Goal: Check status: Check status

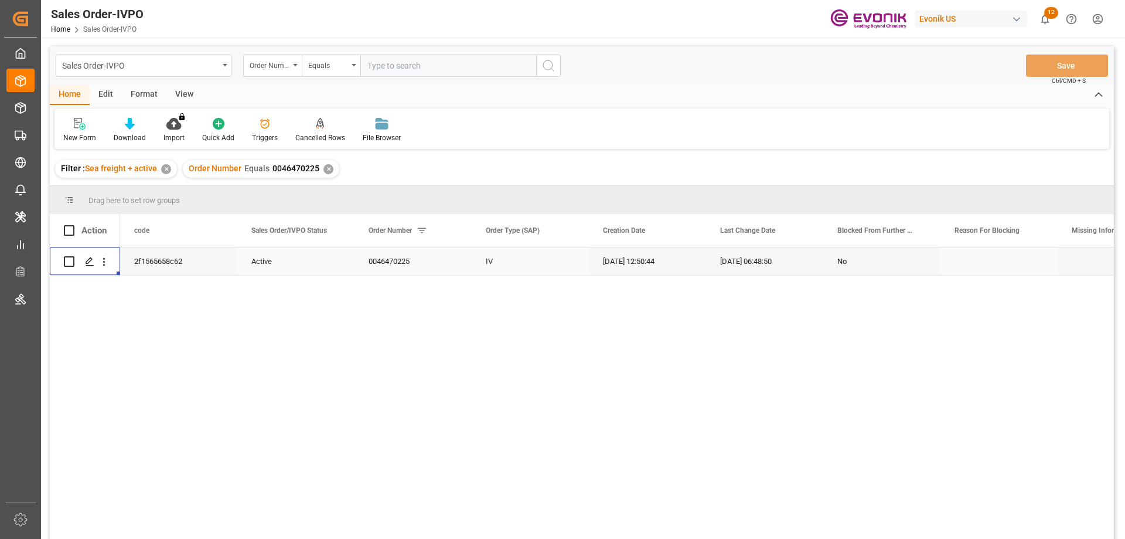
click at [390, 62] on input "text" at bounding box center [448, 66] width 176 height 22
paste input "46469528"
type input "0046469528"
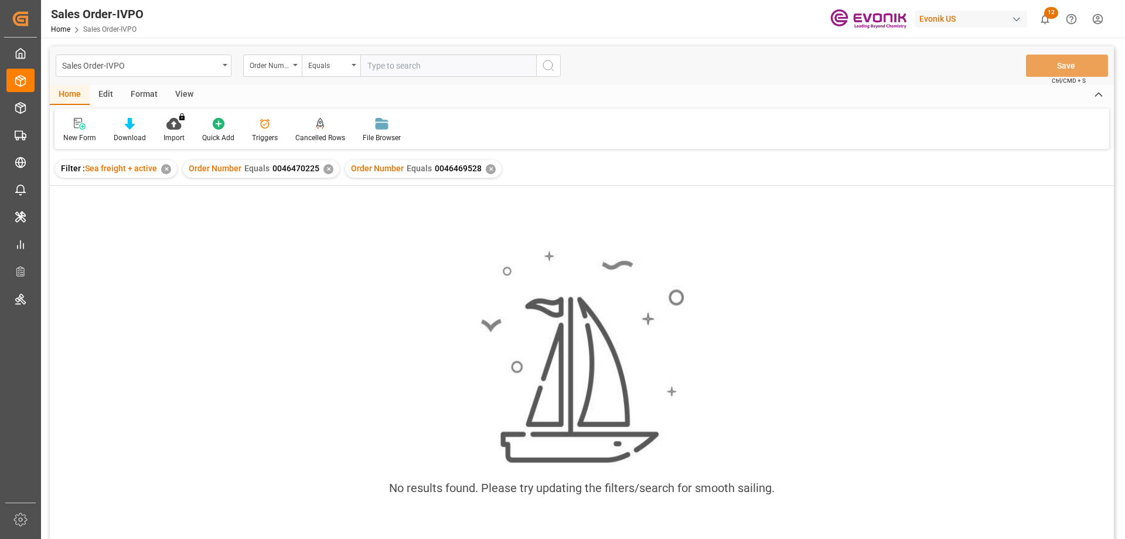
click at [327, 169] on div "✕" at bounding box center [329, 169] width 10 height 10
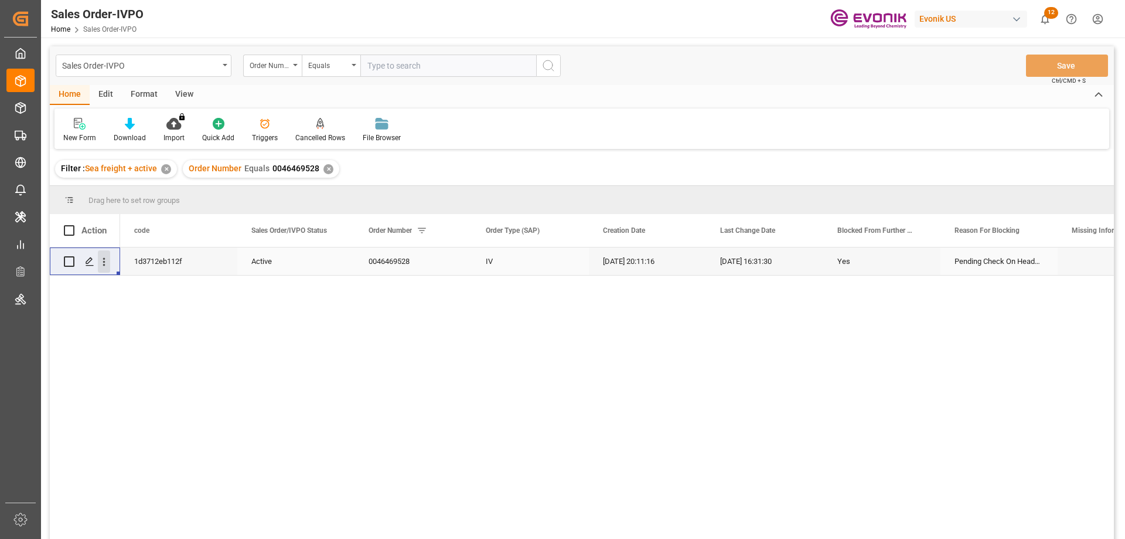
click at [102, 257] on icon "open menu" at bounding box center [104, 262] width 12 height 12
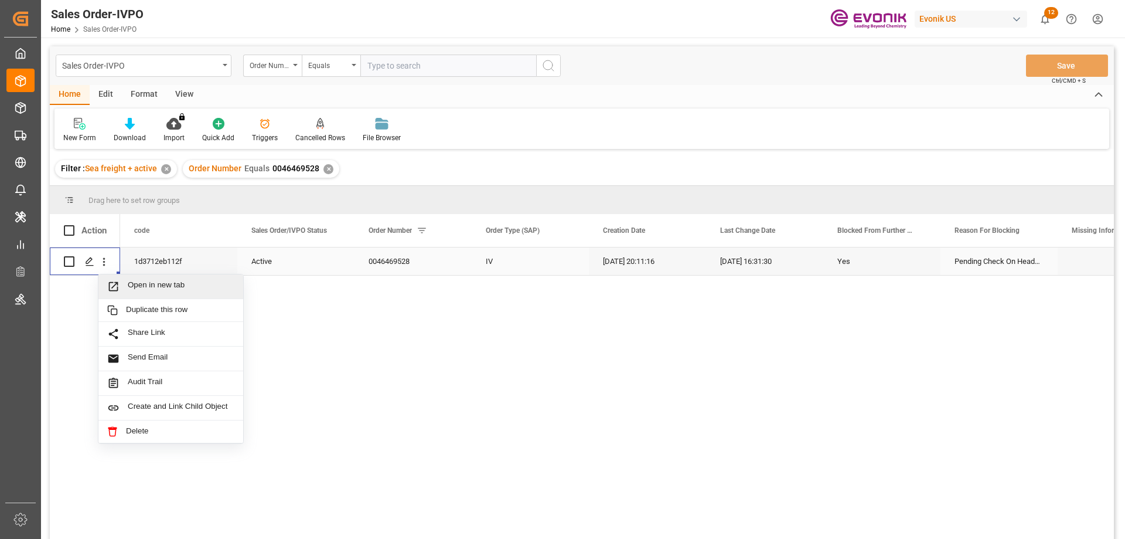
click at [137, 282] on span "Open in new tab" at bounding box center [181, 286] width 107 height 12
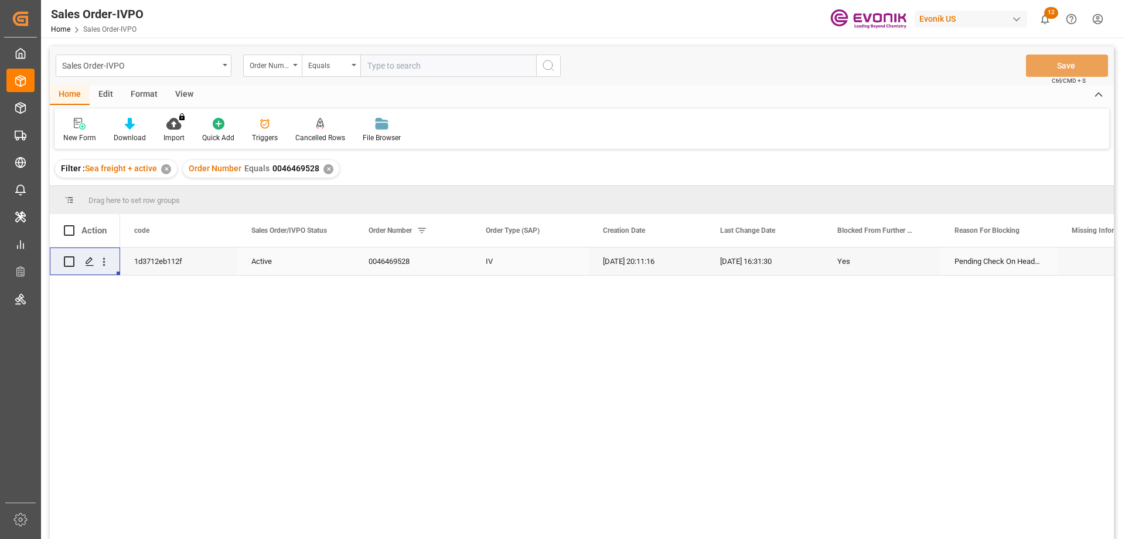
click at [420, 70] on input "text" at bounding box center [448, 66] width 176 height 22
paste input "2007007804"
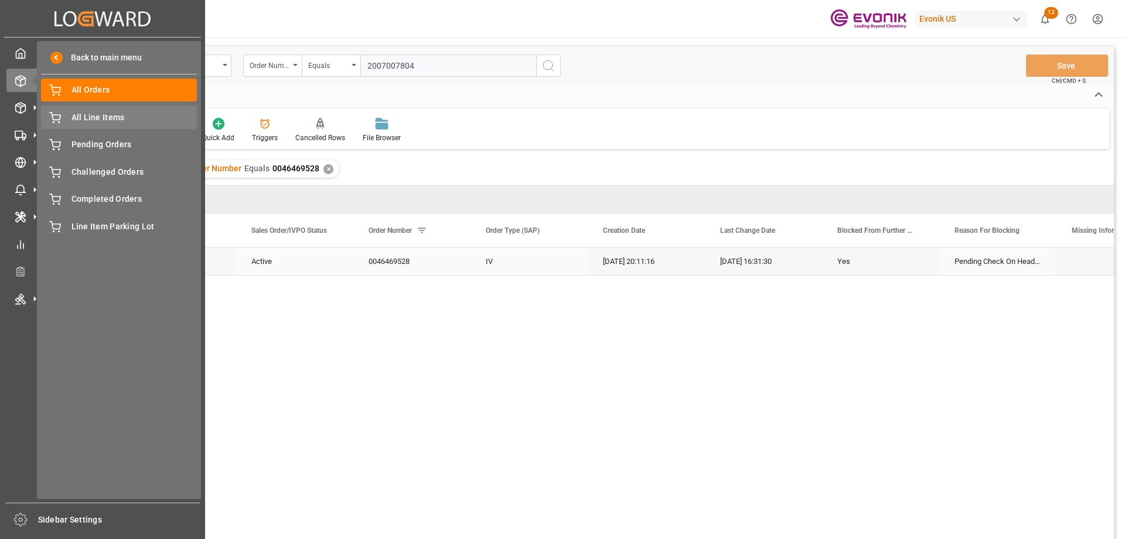
type input "2007007804"
click at [91, 110] on div "All Line Items All Line Items" at bounding box center [119, 117] width 156 height 23
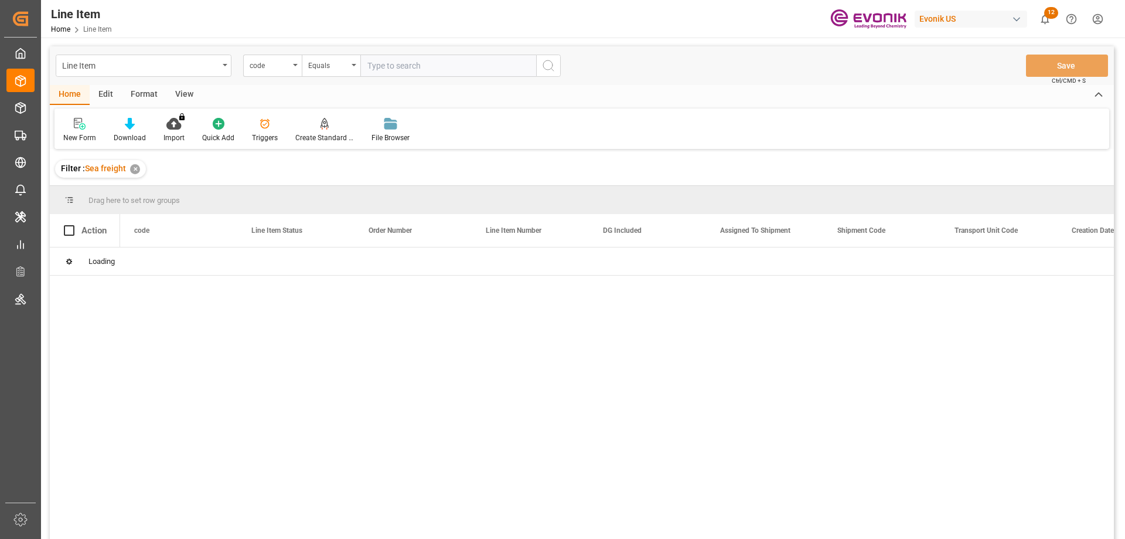
click at [294, 63] on div "code" at bounding box center [272, 66] width 59 height 22
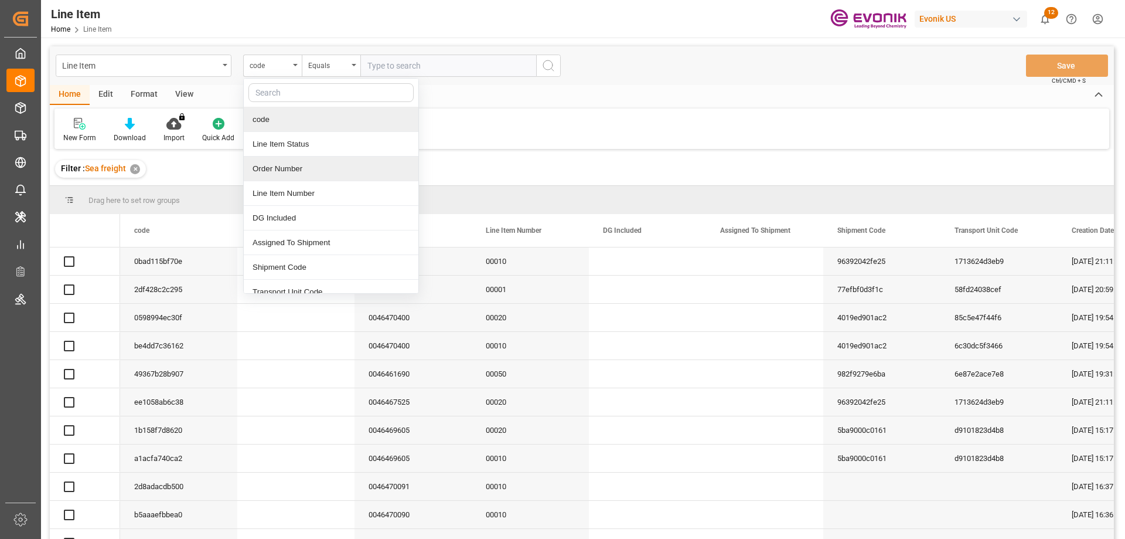
click at [273, 169] on div "Order Number" at bounding box center [331, 169] width 175 height 25
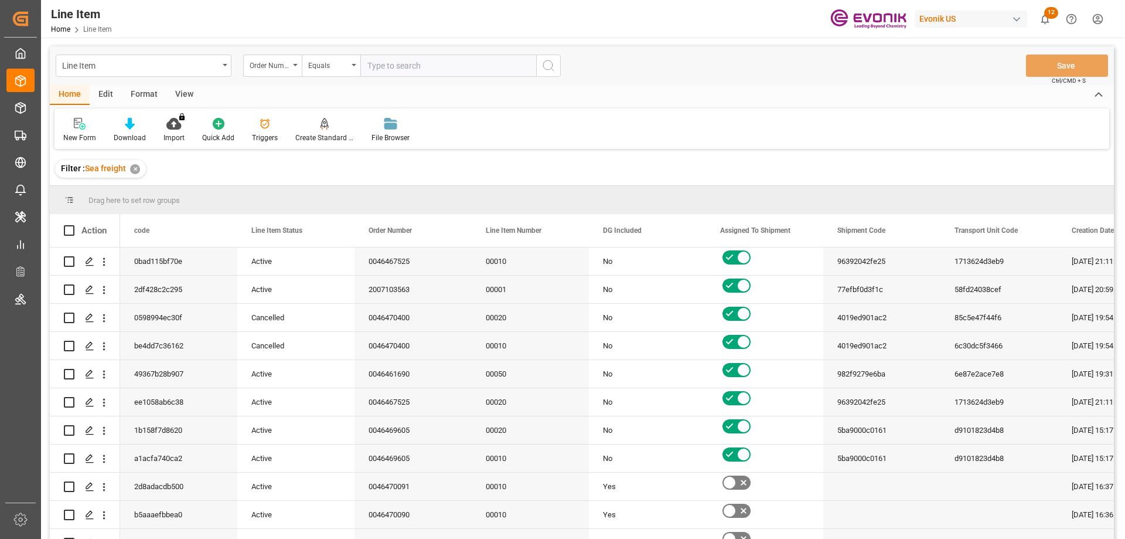
click at [406, 71] on input "text" at bounding box center [448, 66] width 176 height 22
paste input "2007007804"
type input "2007007804"
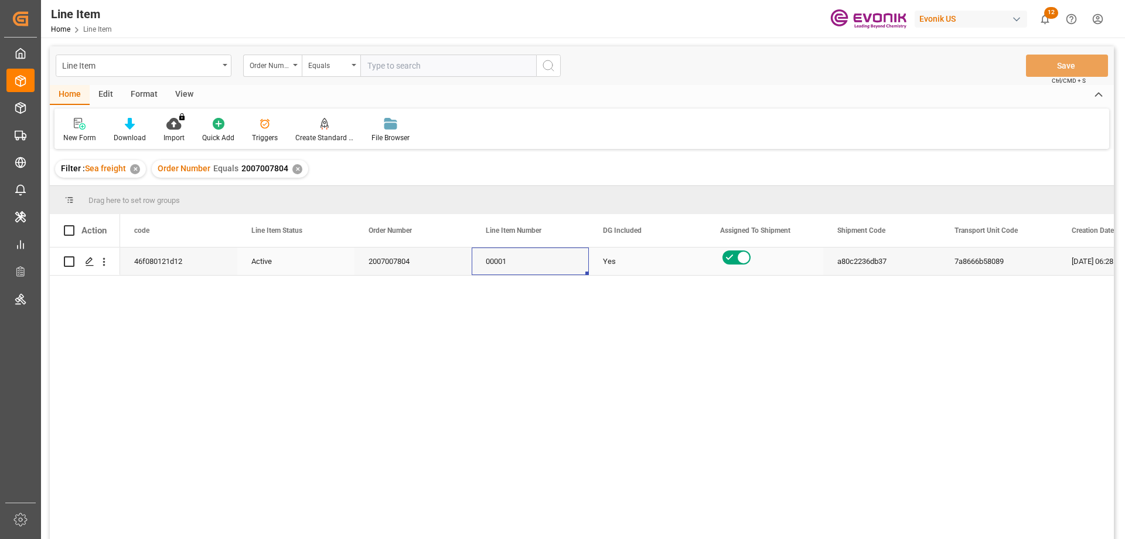
click at [519, 260] on div "00001" at bounding box center [530, 261] width 117 height 28
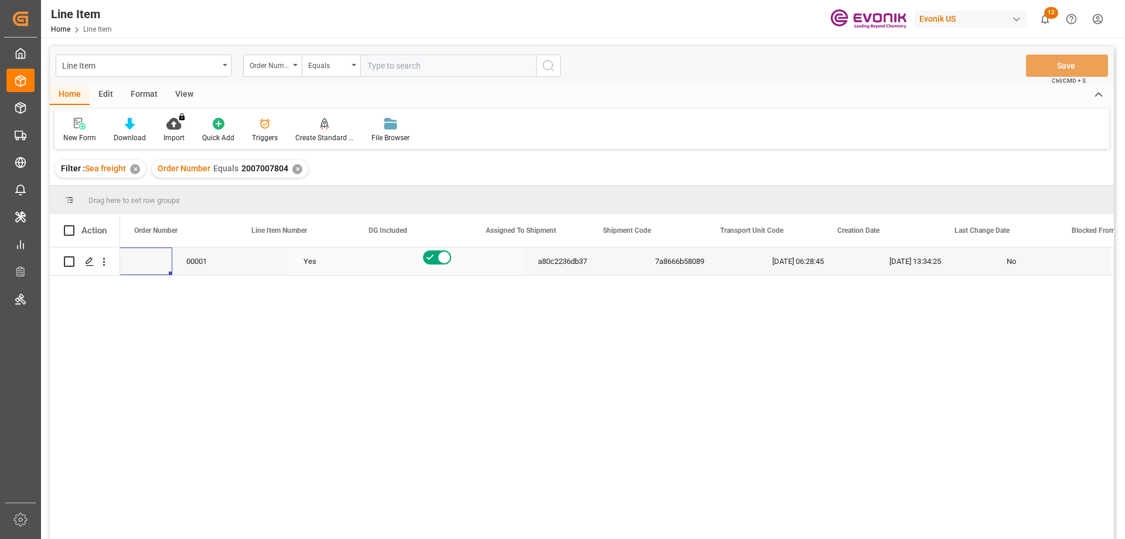
scroll to position [0, 234]
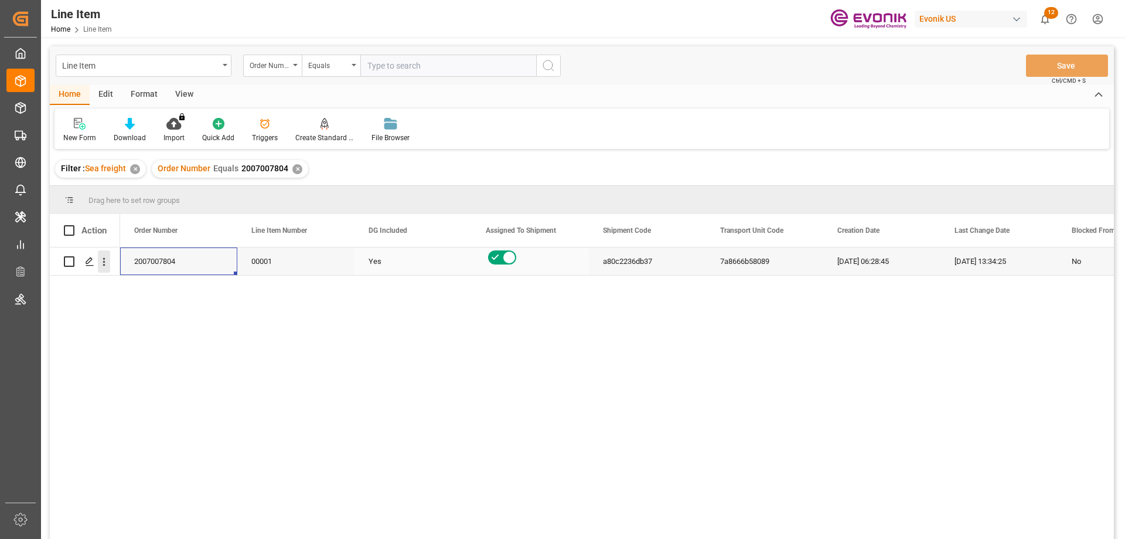
click at [104, 257] on icon "open menu" at bounding box center [104, 262] width 12 height 12
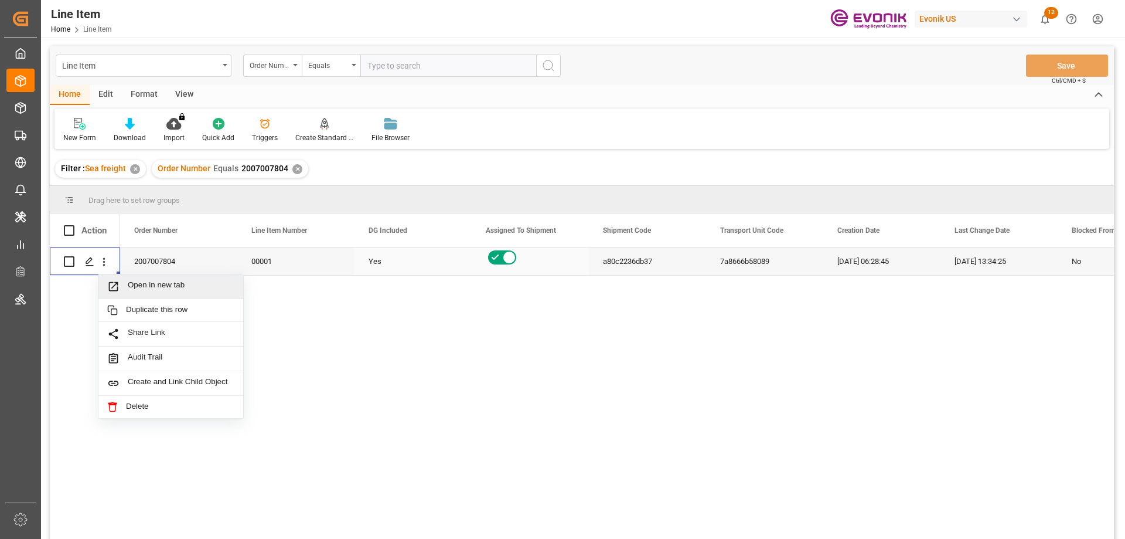
click at [157, 281] on span "Open in new tab" at bounding box center [181, 286] width 107 height 12
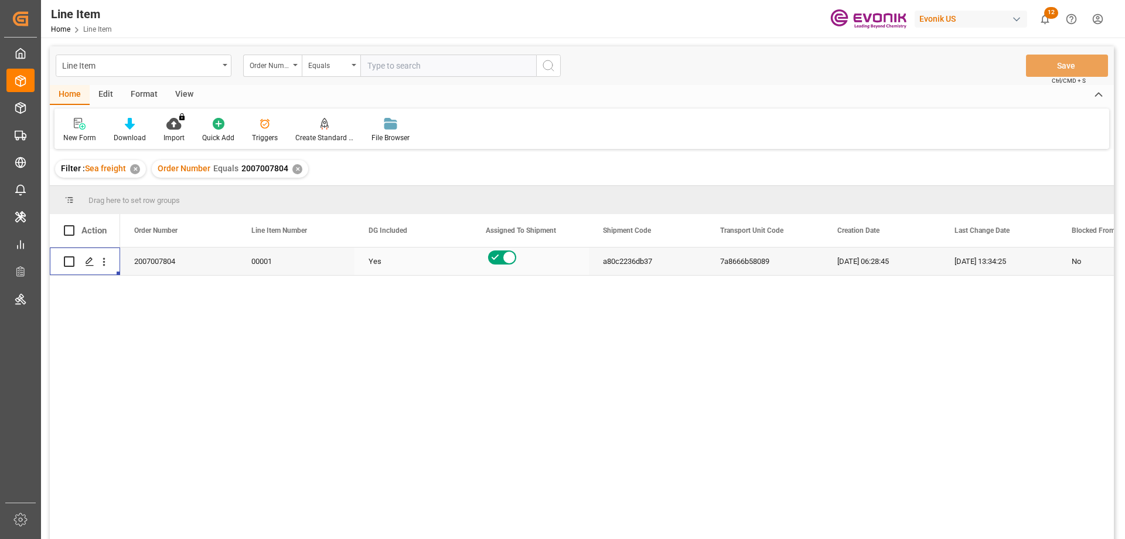
click at [178, 96] on div "View" at bounding box center [184, 95] width 36 height 20
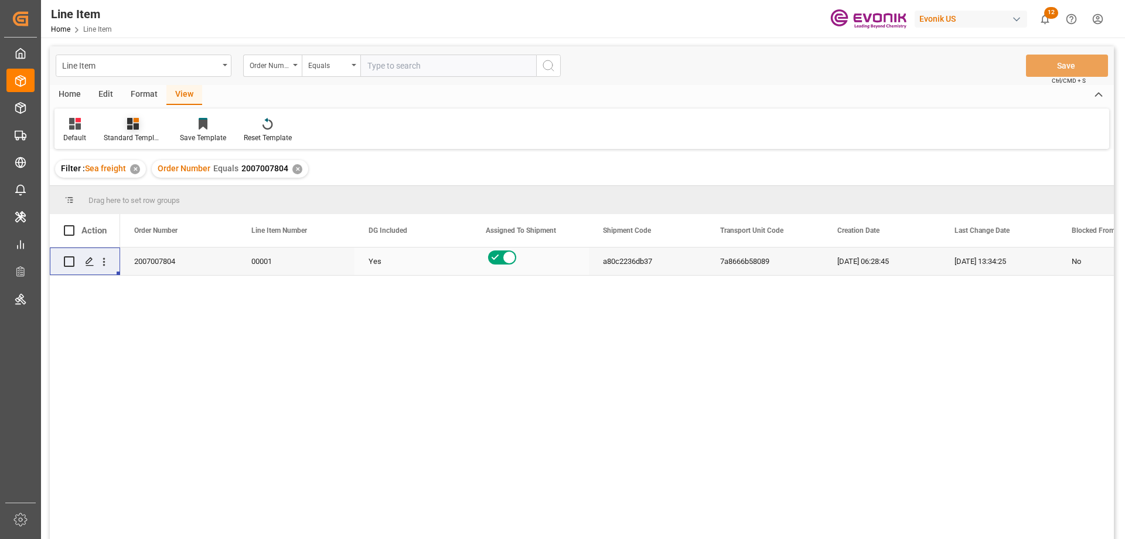
click at [134, 127] on icon at bounding box center [133, 124] width 12 height 12
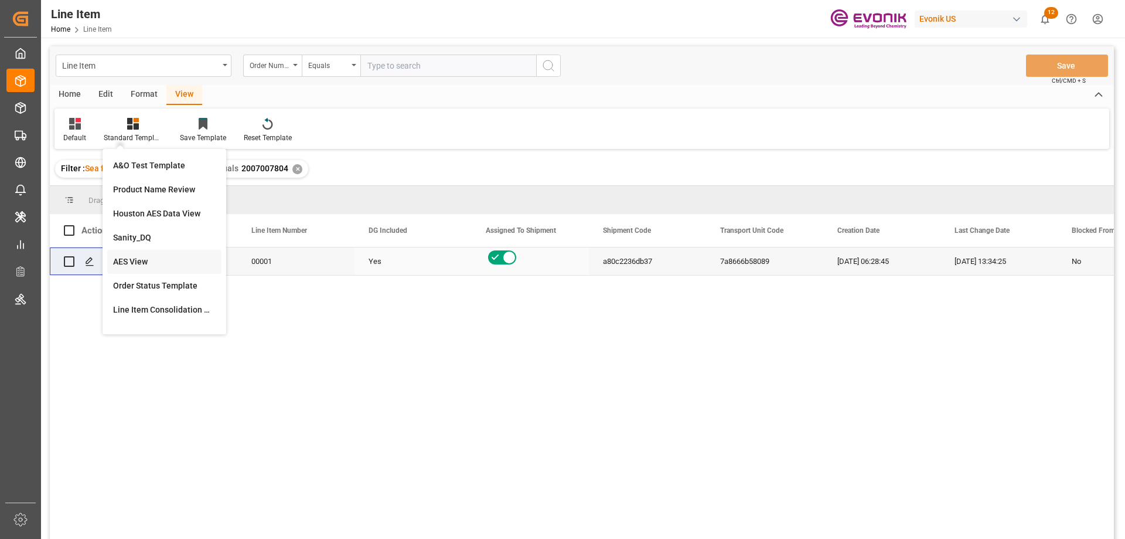
click at [133, 260] on div "AES View" at bounding box center [164, 262] width 103 height 12
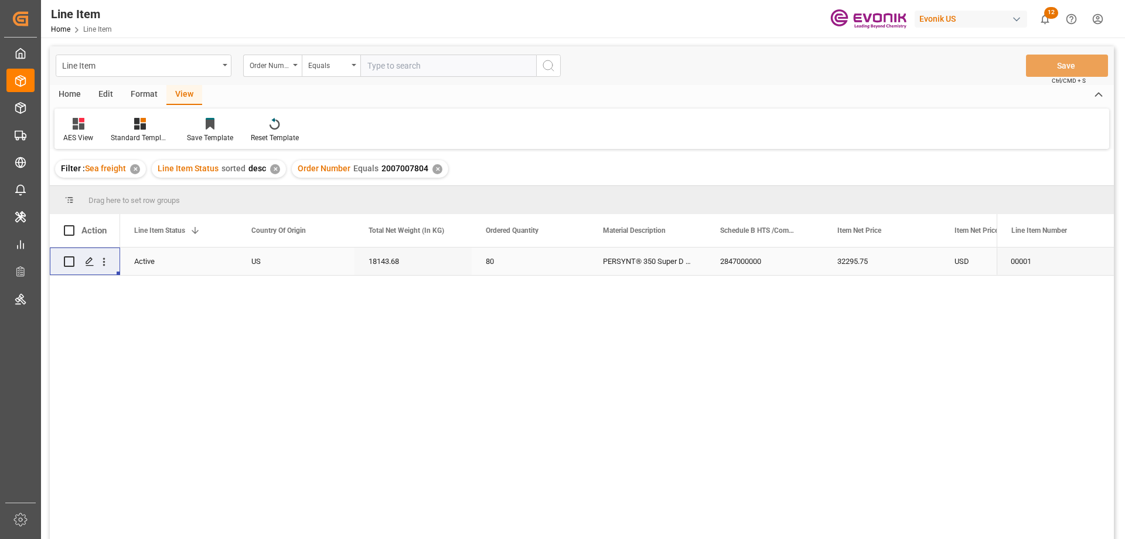
click at [319, 264] on div "US" at bounding box center [295, 261] width 117 height 28
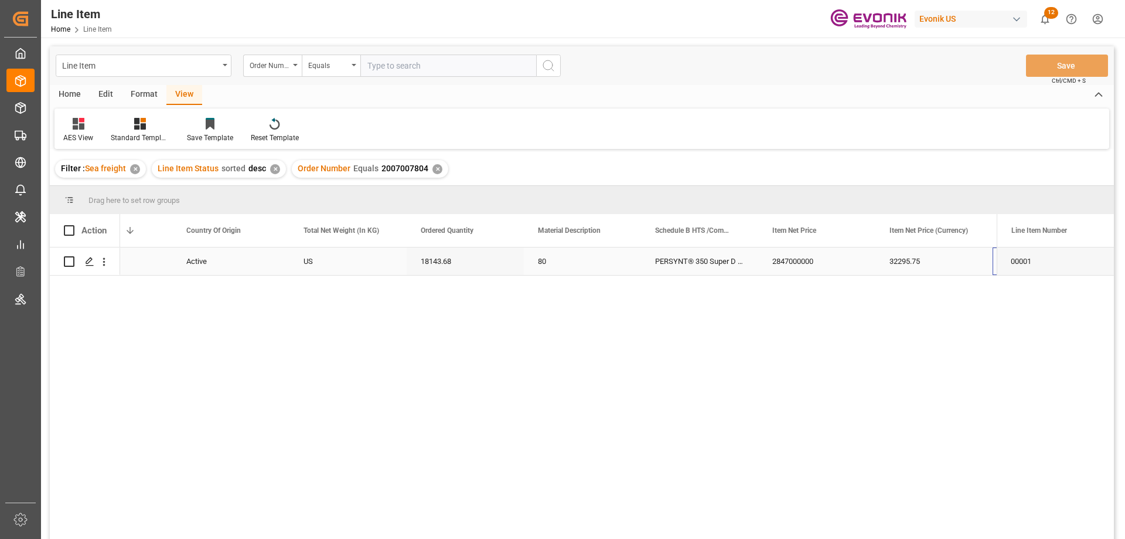
scroll to position [0, 300]
click at [103, 257] on icon "open menu" at bounding box center [104, 262] width 12 height 12
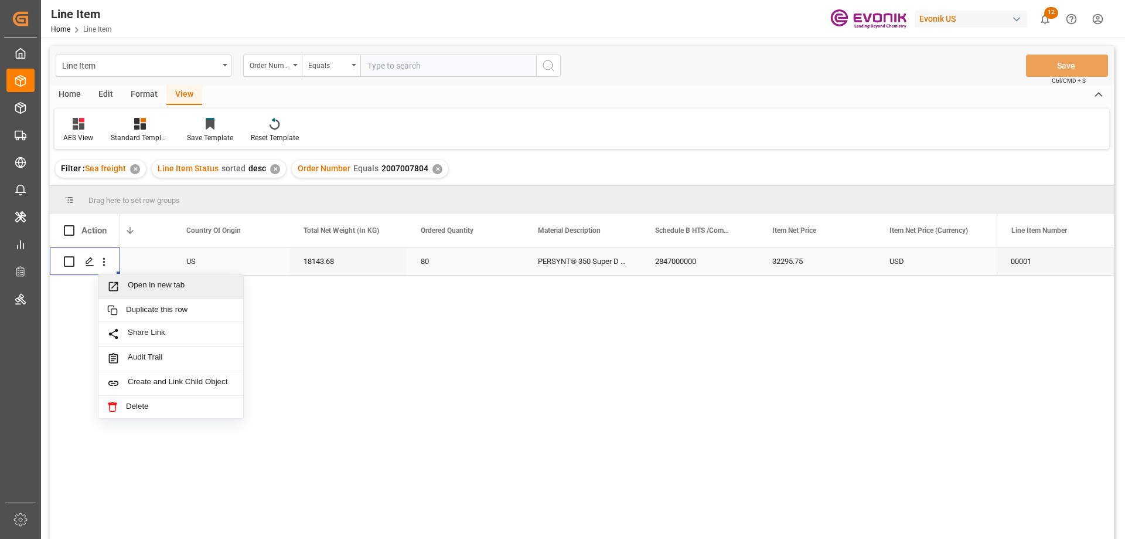
click at [135, 282] on span "Open in new tab" at bounding box center [181, 286] width 107 height 12
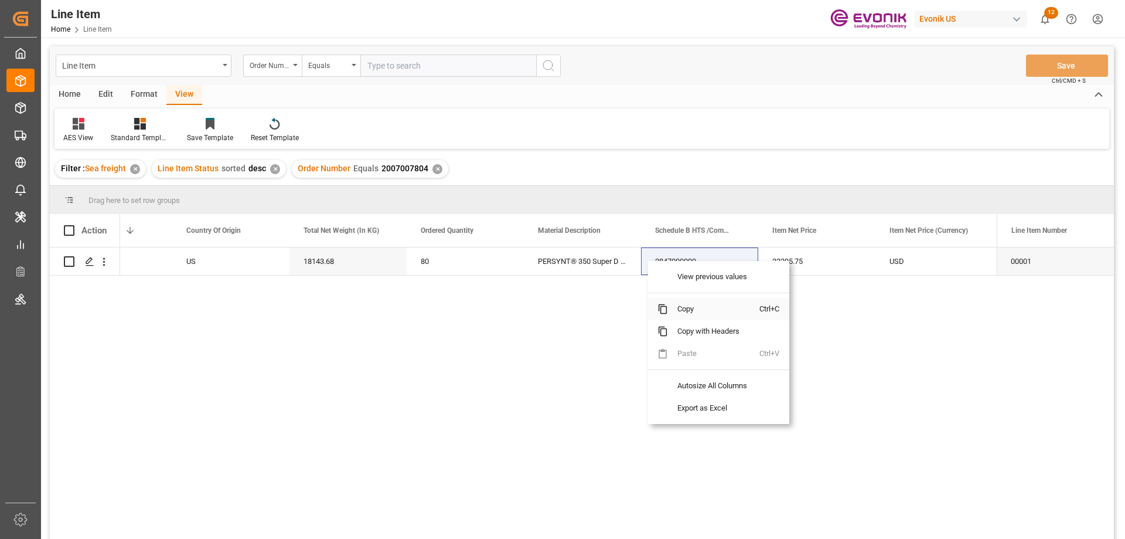
click at [696, 321] on span "Copy with Headers" at bounding box center [713, 331] width 91 height 22
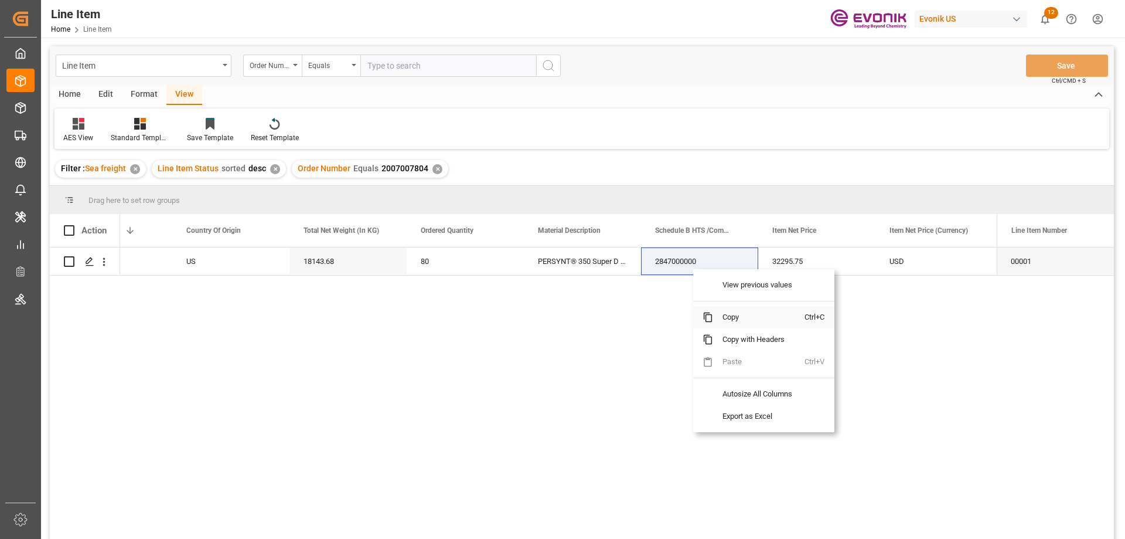
click at [719, 312] on span "Copy" at bounding box center [758, 317] width 91 height 22
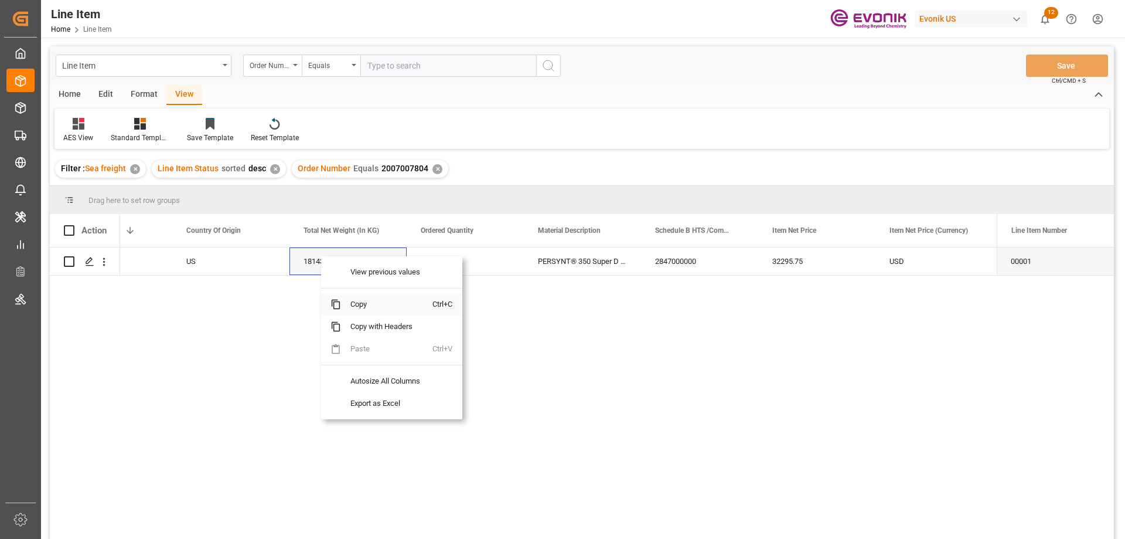
click at [369, 307] on span "Copy" at bounding box center [386, 304] width 91 height 22
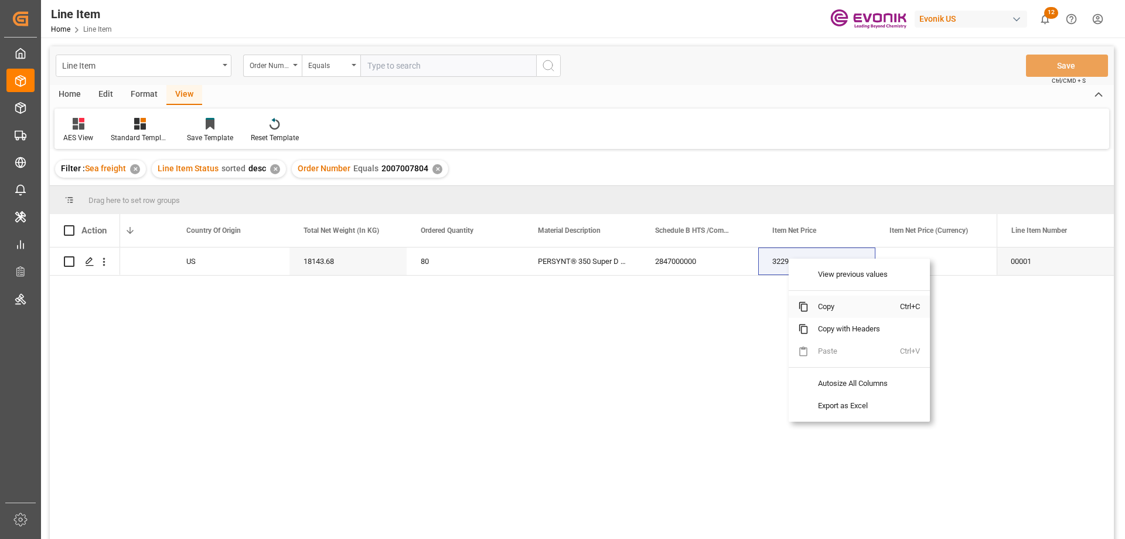
click at [839, 301] on span "Copy" at bounding box center [854, 306] width 91 height 22
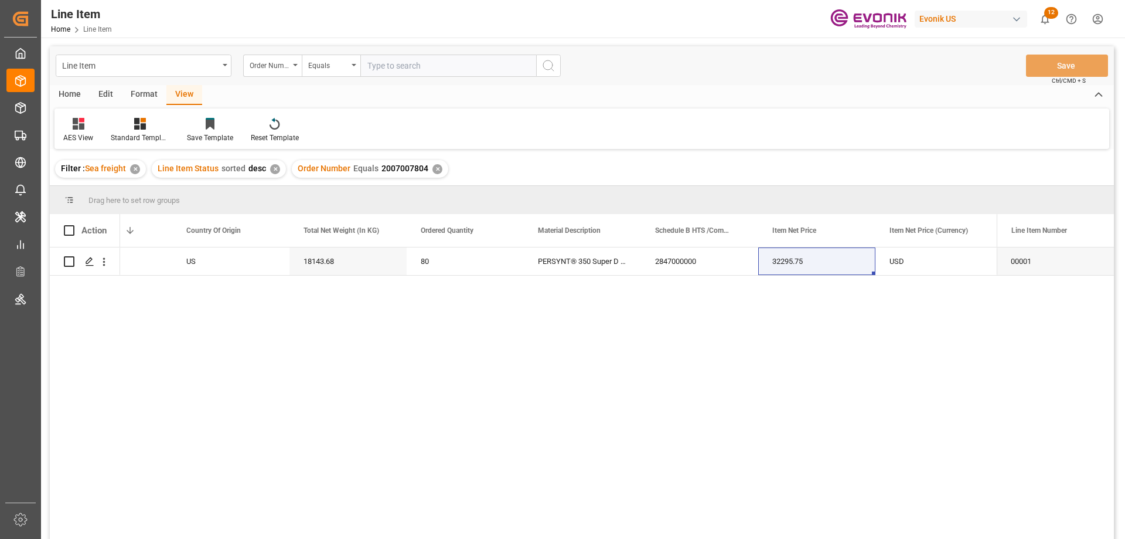
click at [454, 67] on input "text" at bounding box center [448, 66] width 176 height 22
paste input "0046469218"
type input "0046469218"
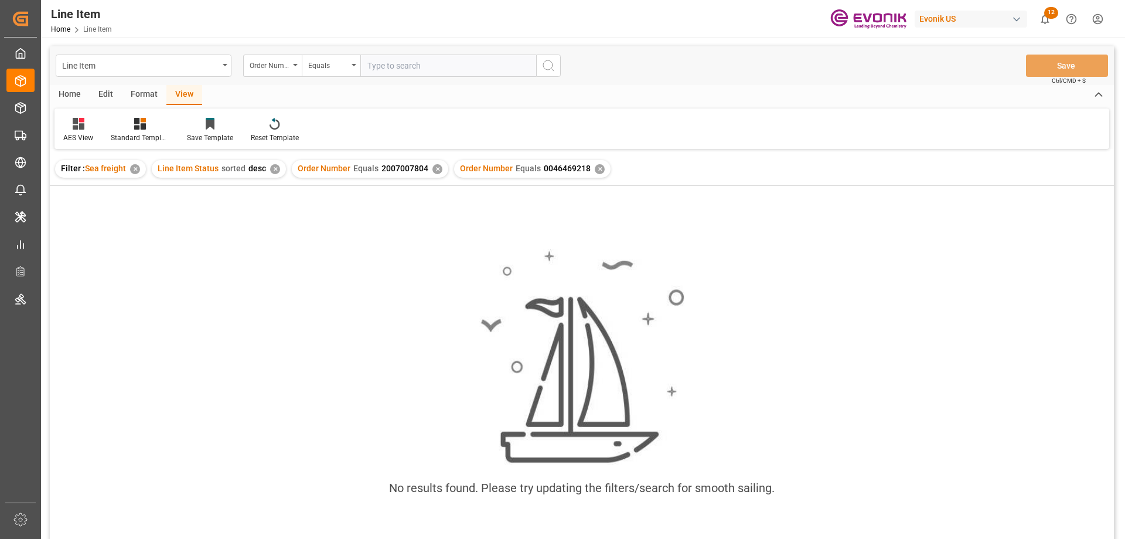
click at [438, 168] on div "✕" at bounding box center [438, 169] width 10 height 10
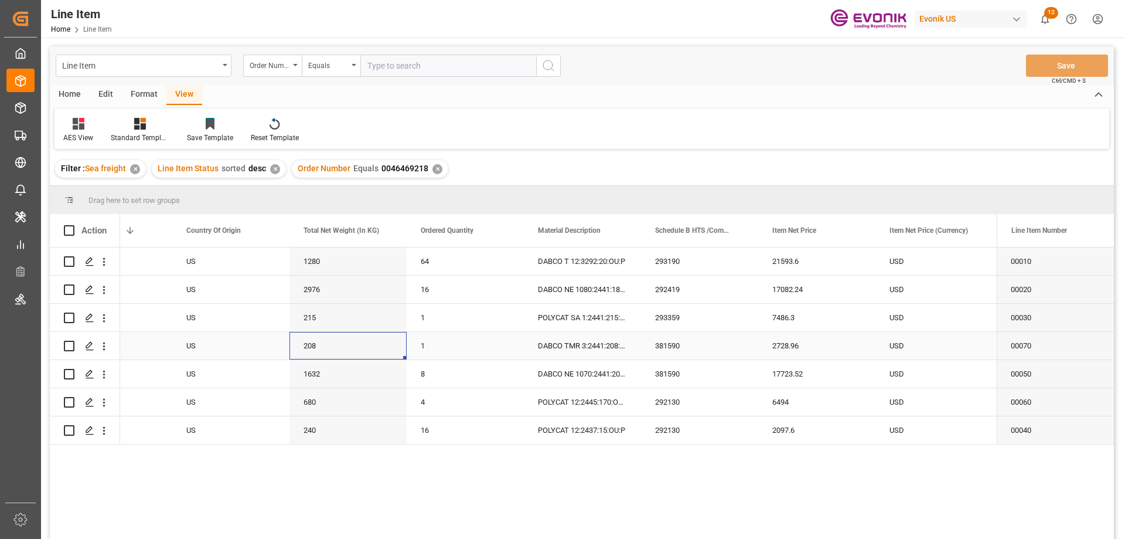
click at [404, 338] on div "208" at bounding box center [348, 346] width 117 height 28
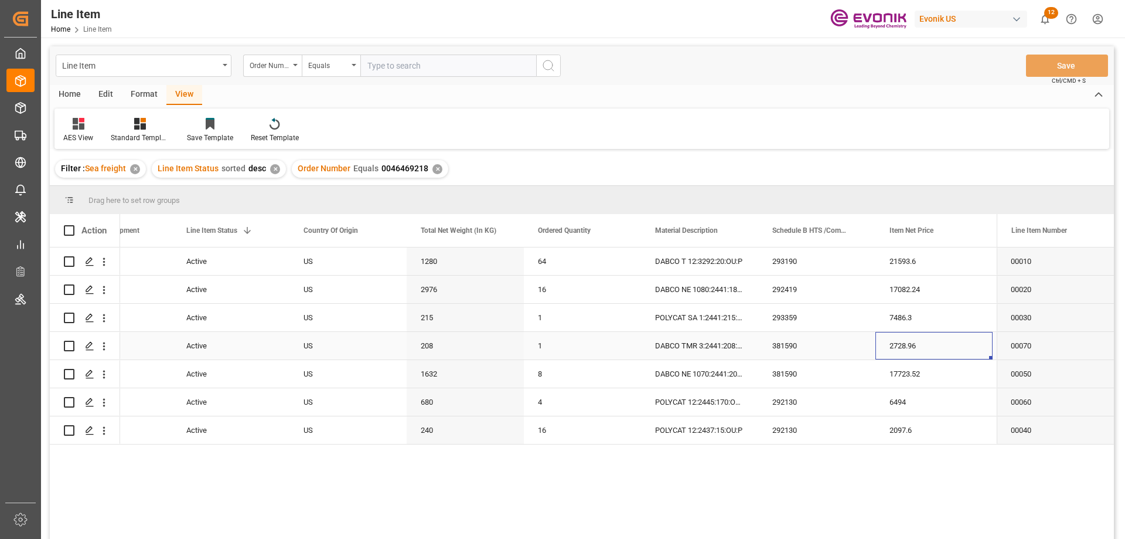
scroll to position [0, 300]
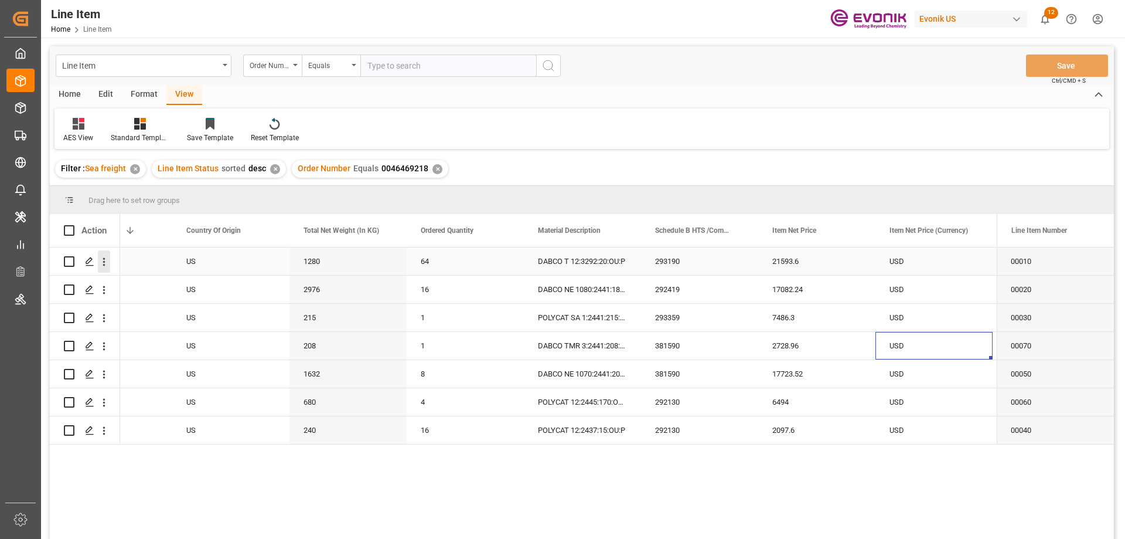
click at [104, 256] on icon "open menu" at bounding box center [104, 262] width 12 height 12
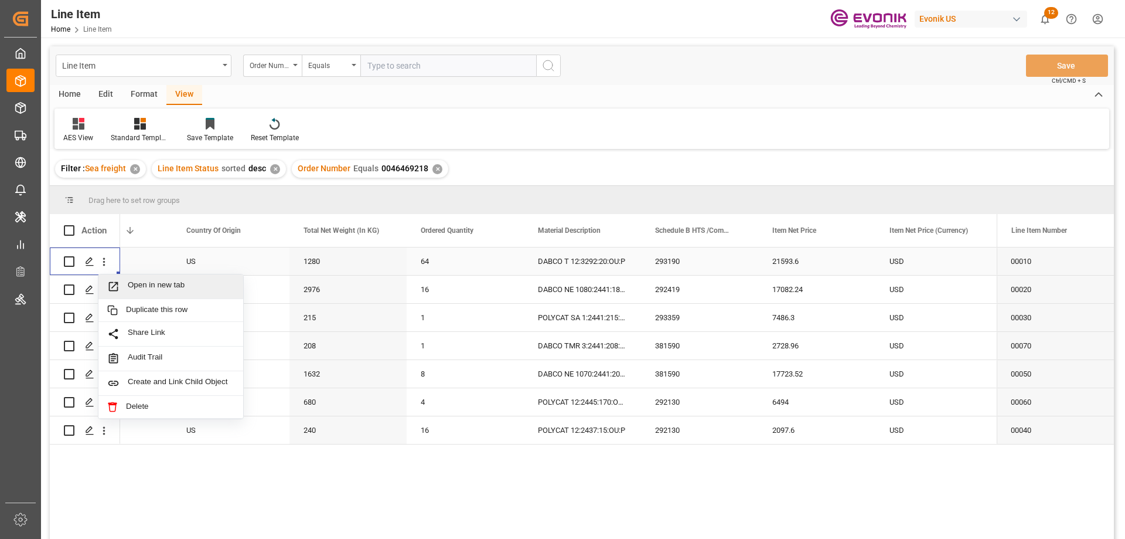
click at [154, 283] on span "Open in new tab" at bounding box center [181, 286] width 107 height 12
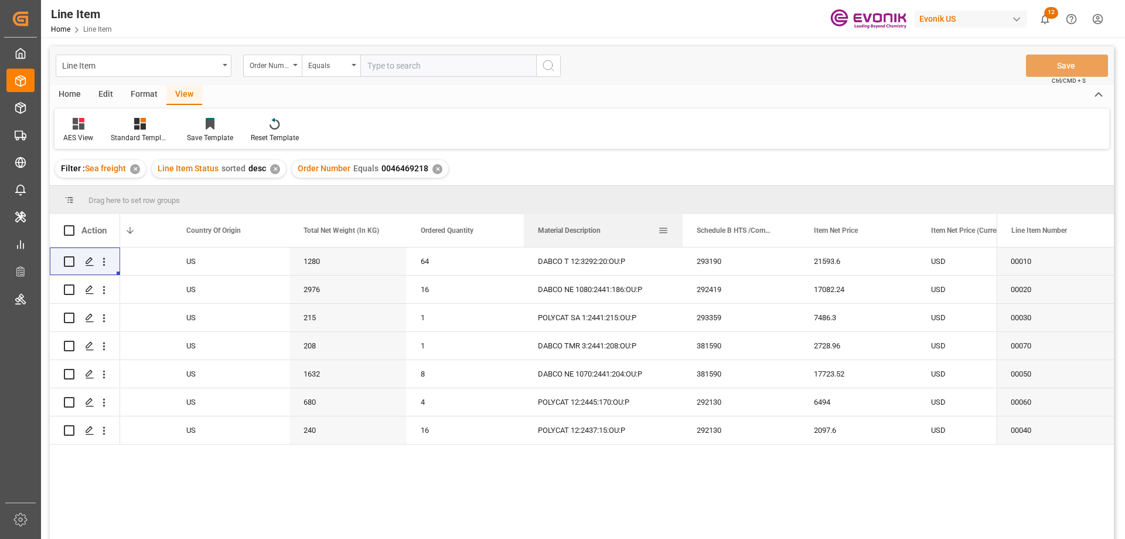
drag, startPoint x: 640, startPoint y: 224, endPoint x: 682, endPoint y: 226, distance: 41.7
click at [682, 226] on div at bounding box center [683, 230] width 5 height 33
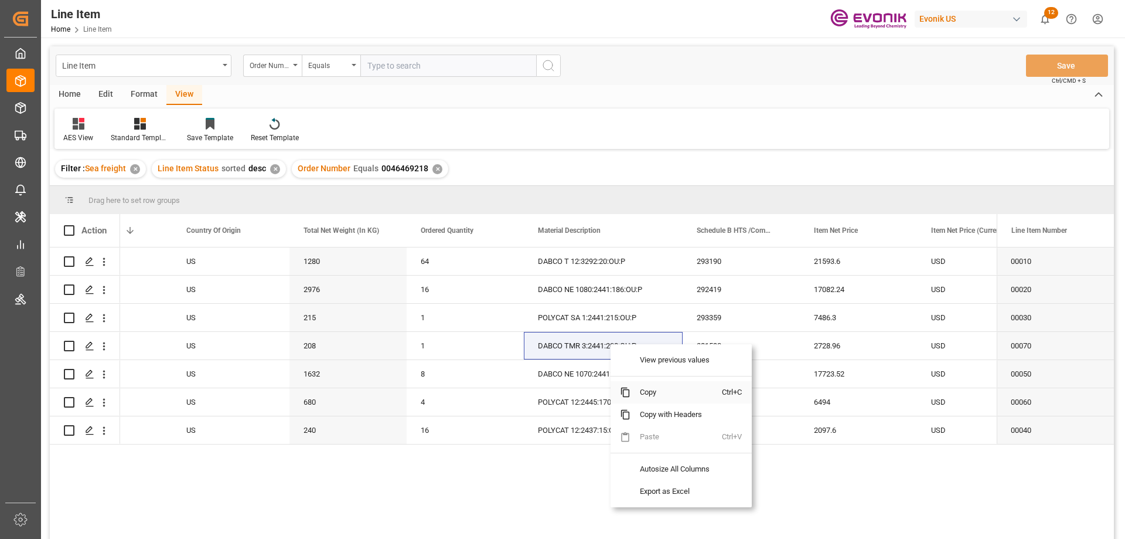
click at [651, 391] on span "Copy" at bounding box center [676, 392] width 91 height 22
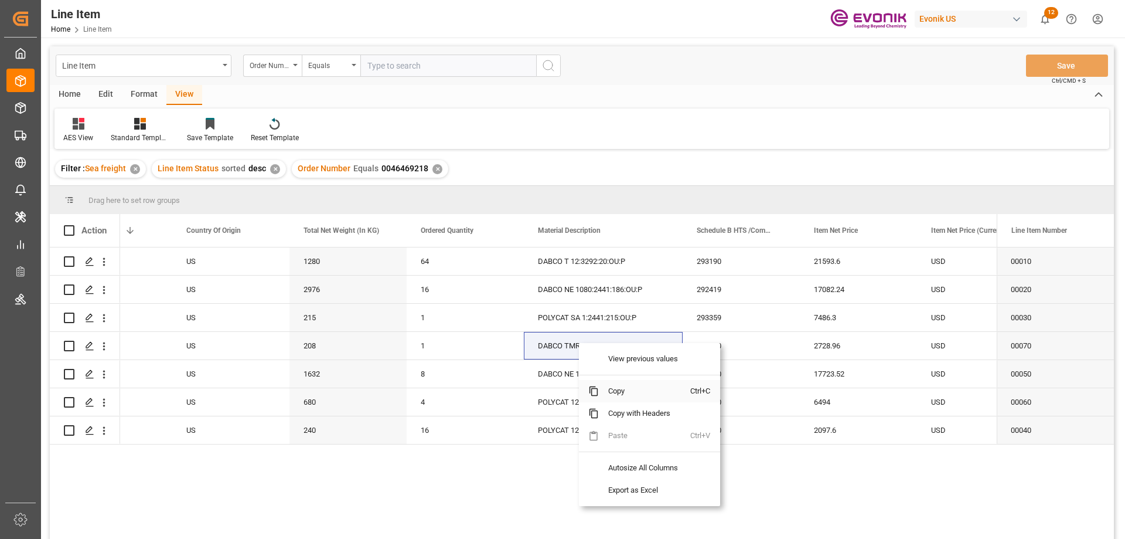
click at [621, 391] on span "Copy" at bounding box center [644, 391] width 91 height 22
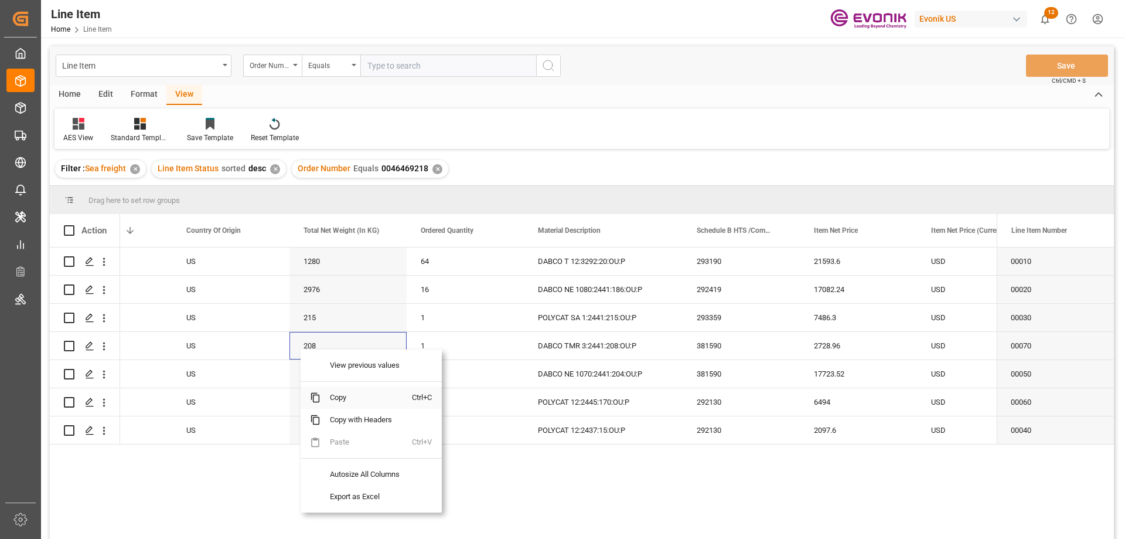
click at [346, 396] on span "Copy" at bounding box center [366, 397] width 91 height 22
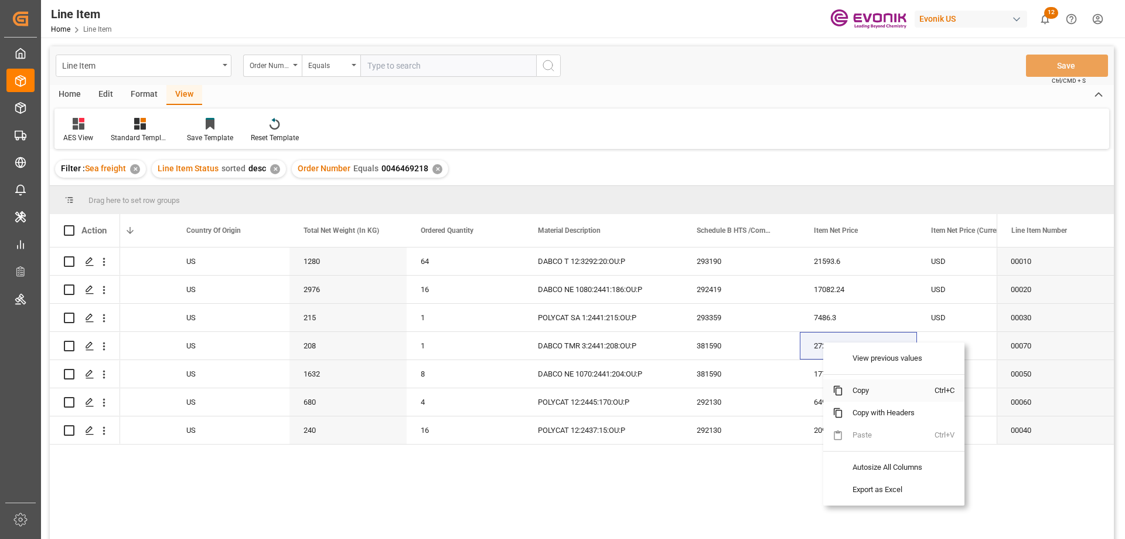
click at [872, 393] on span "Copy" at bounding box center [888, 390] width 91 height 22
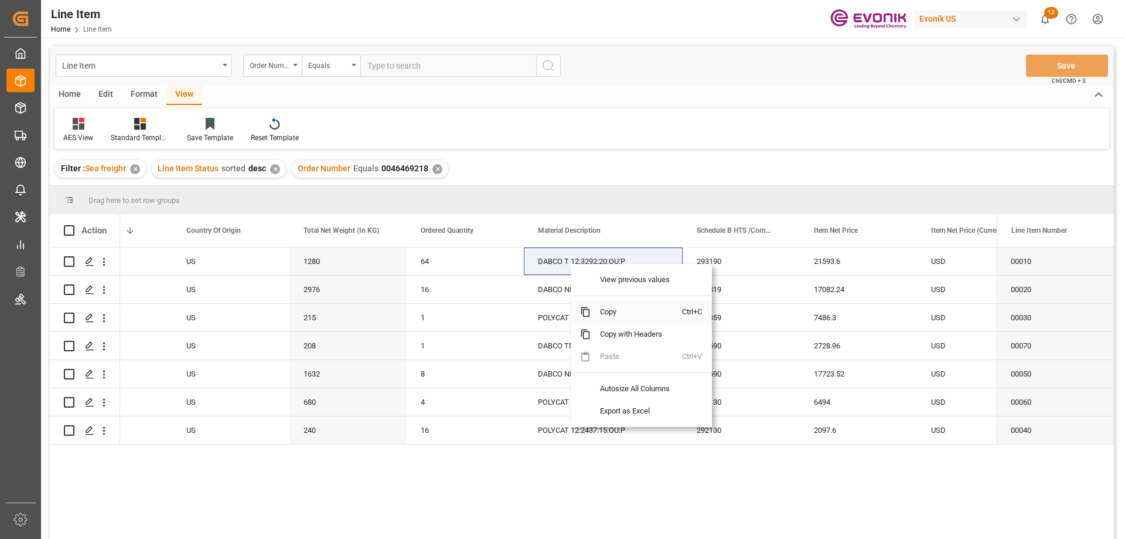
click at [601, 309] on span "Copy" at bounding box center [636, 312] width 91 height 22
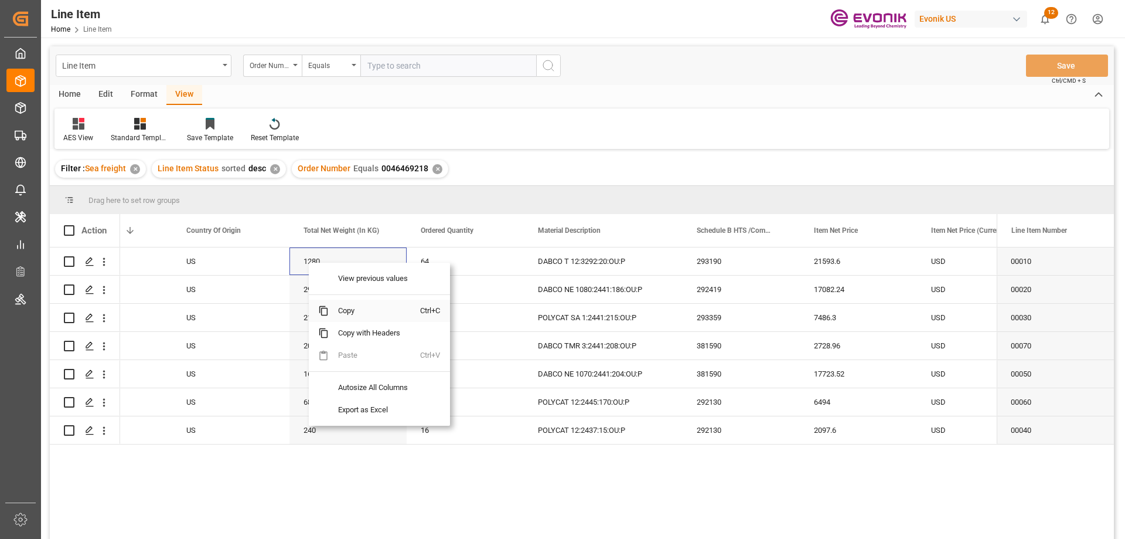
click at [337, 315] on span "Copy" at bounding box center [374, 311] width 91 height 22
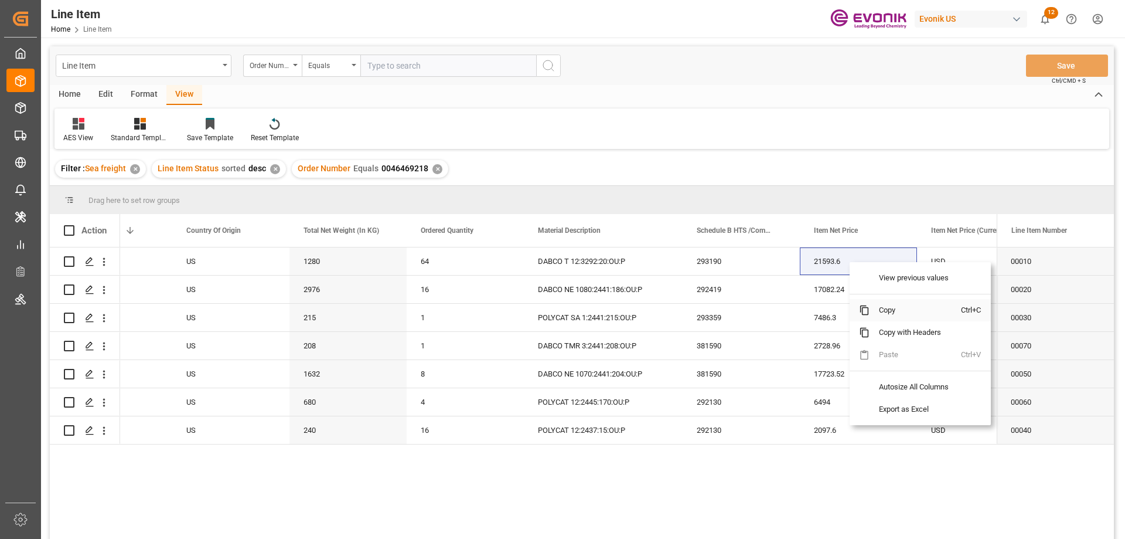
click at [886, 311] on span "Copy" at bounding box center [915, 310] width 91 height 22
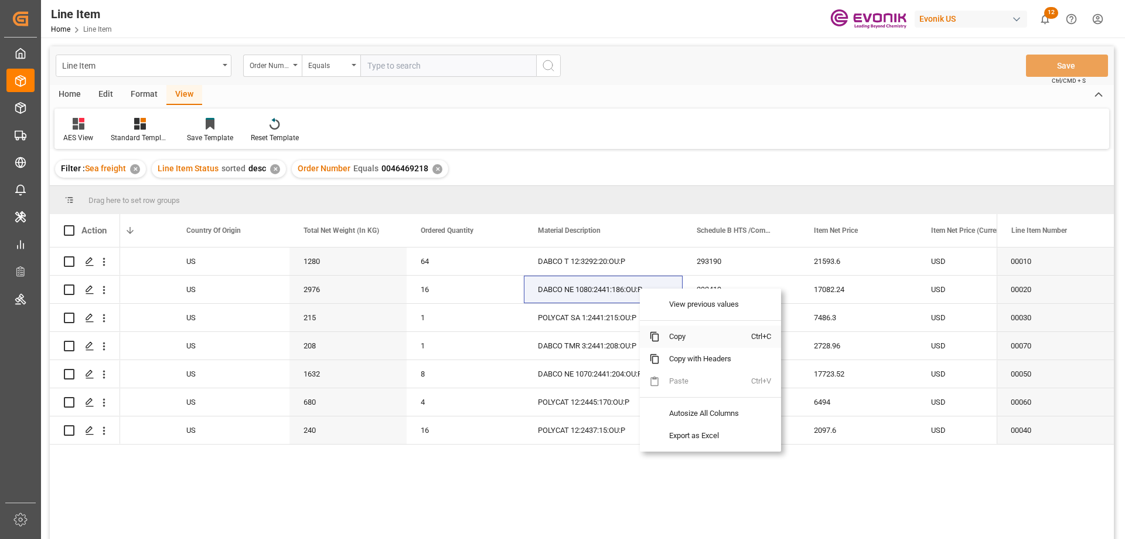
click at [674, 331] on span "Copy" at bounding box center [705, 336] width 91 height 22
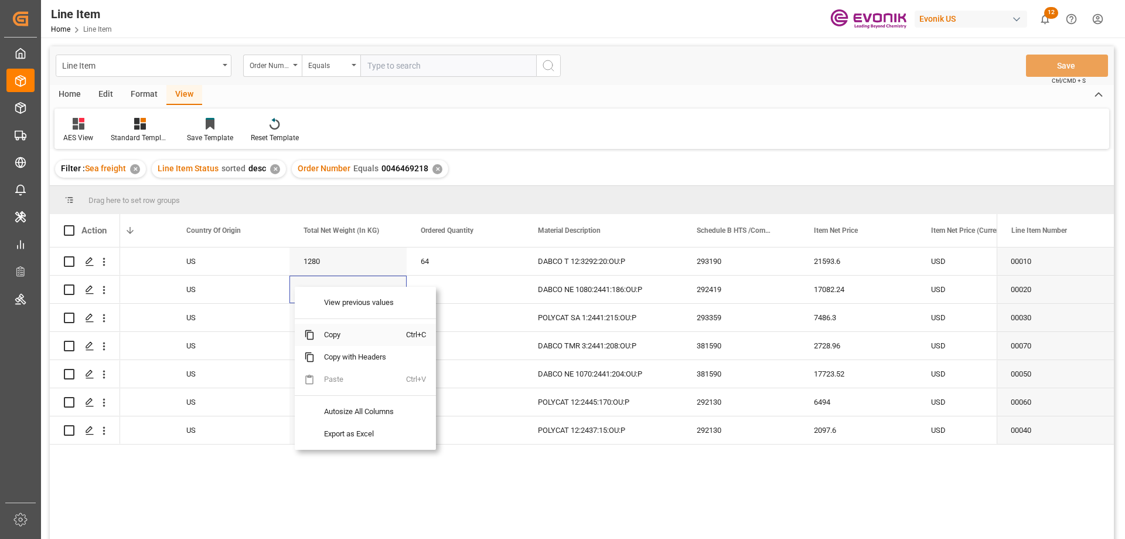
click at [342, 333] on span "Copy" at bounding box center [360, 335] width 91 height 22
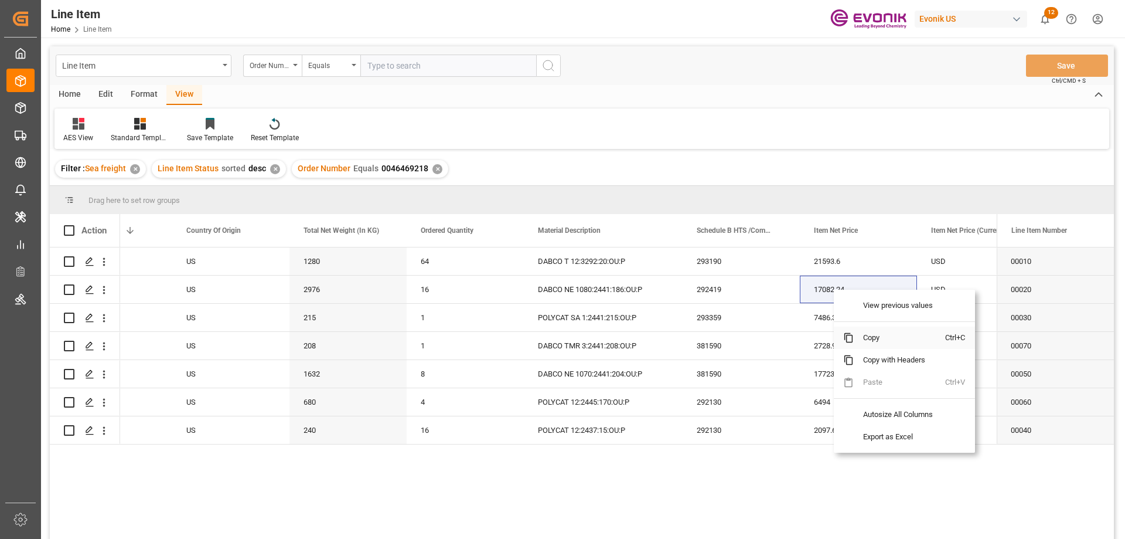
click at [868, 340] on span "Copy" at bounding box center [899, 337] width 91 height 22
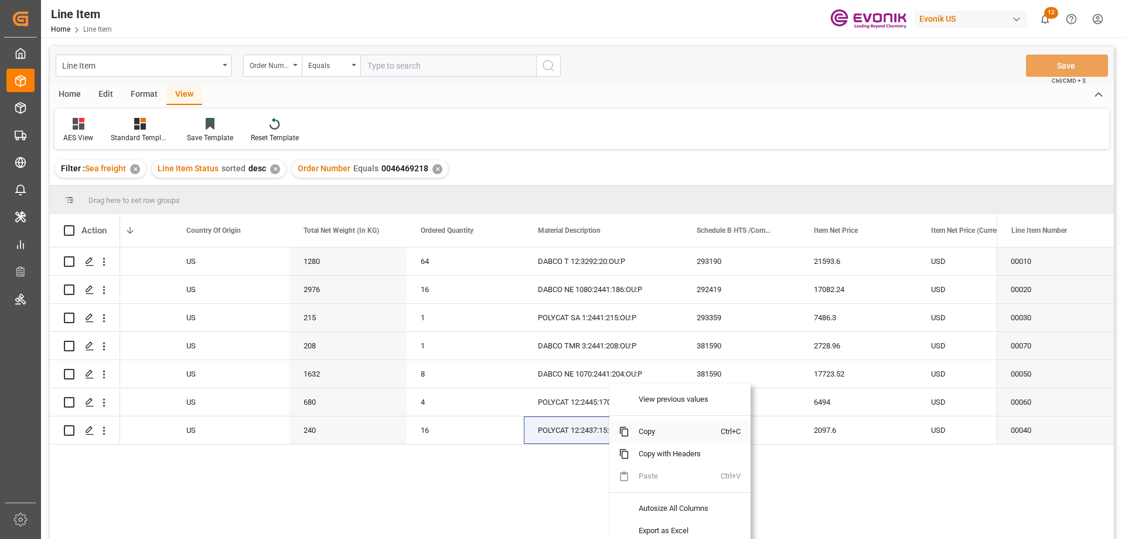
click at [652, 431] on span "Copy" at bounding box center [675, 431] width 91 height 22
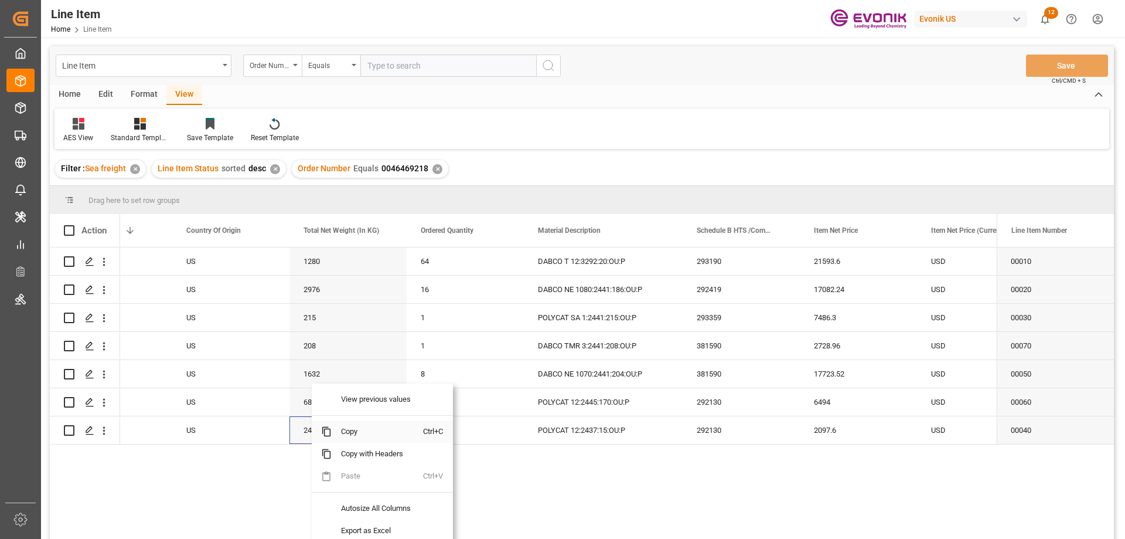
click at [342, 434] on span "Copy" at bounding box center [377, 431] width 91 height 22
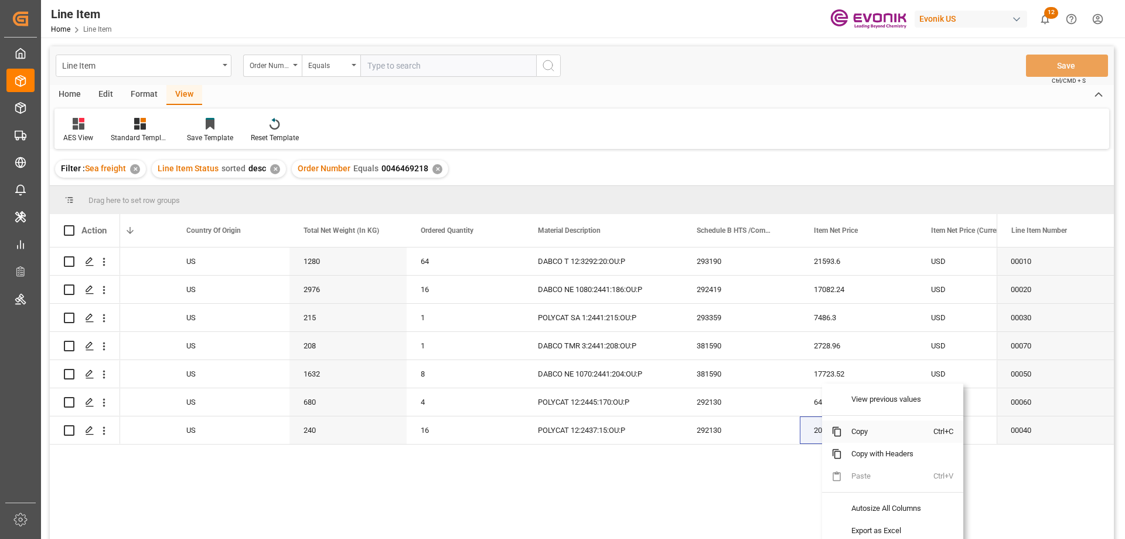
click at [860, 428] on span "Copy" at bounding box center [887, 431] width 91 height 22
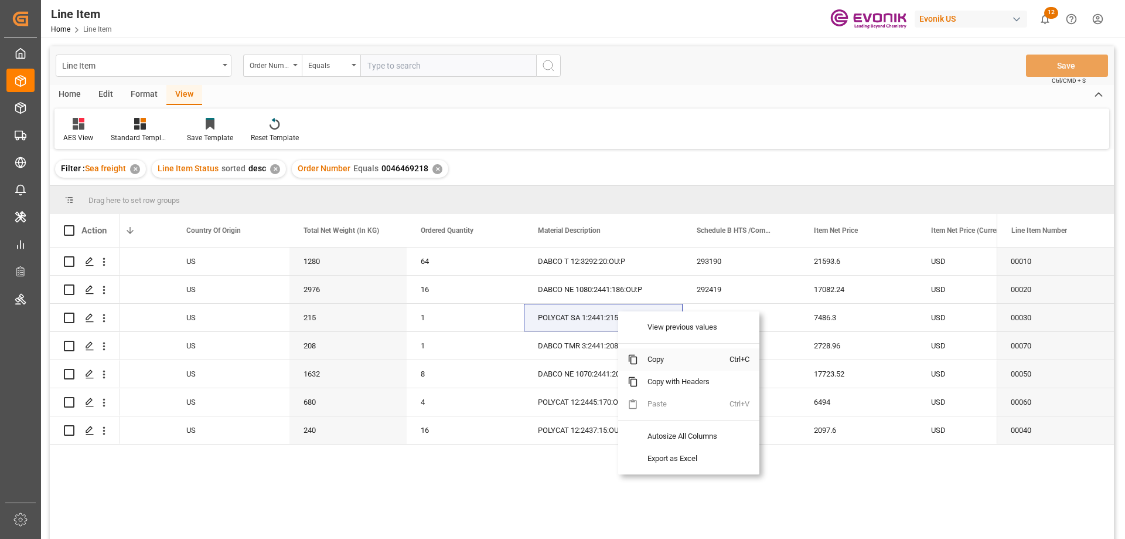
click at [660, 362] on span "Copy" at bounding box center [683, 359] width 91 height 22
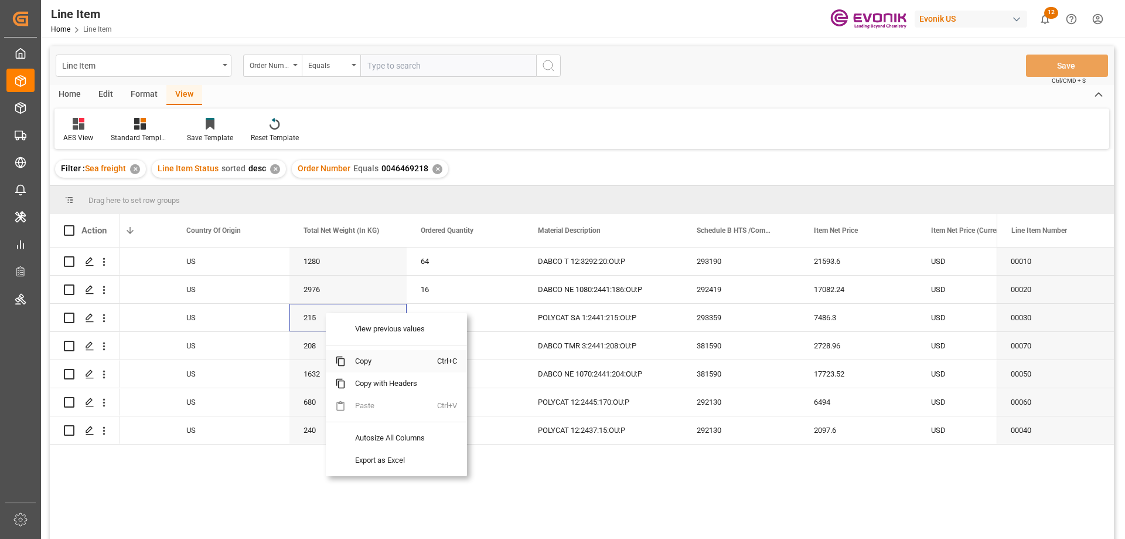
click at [356, 354] on span "Copy" at bounding box center [391, 361] width 91 height 22
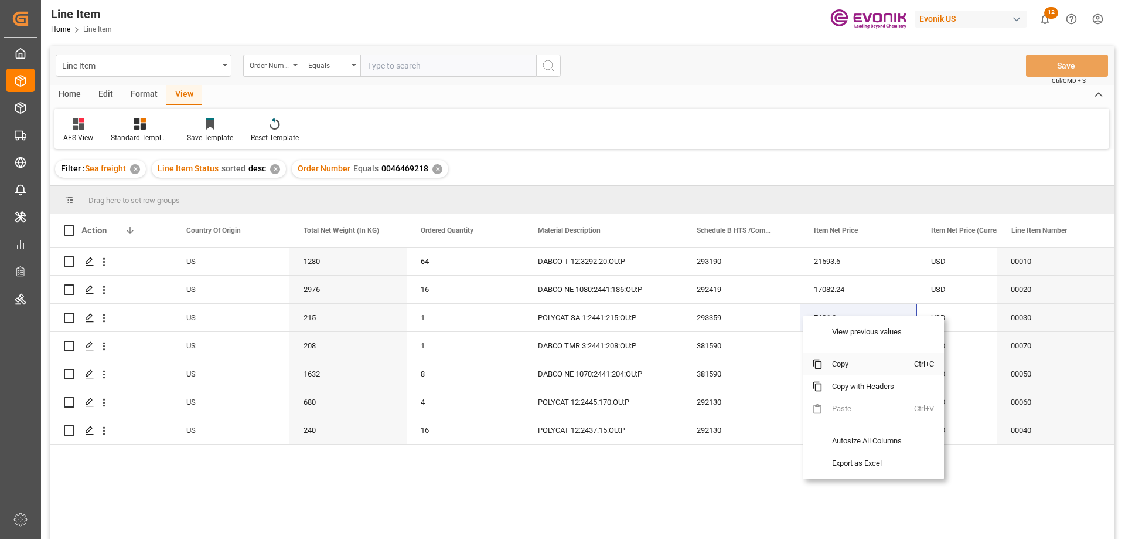
click at [842, 363] on span "Copy" at bounding box center [868, 364] width 91 height 22
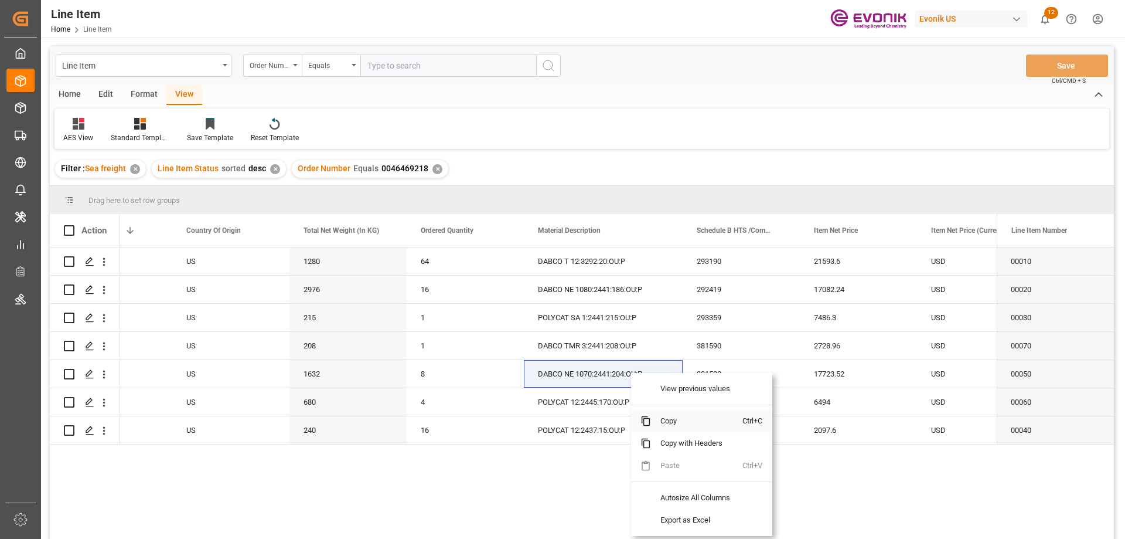
click at [671, 420] on span "Copy" at bounding box center [696, 421] width 91 height 22
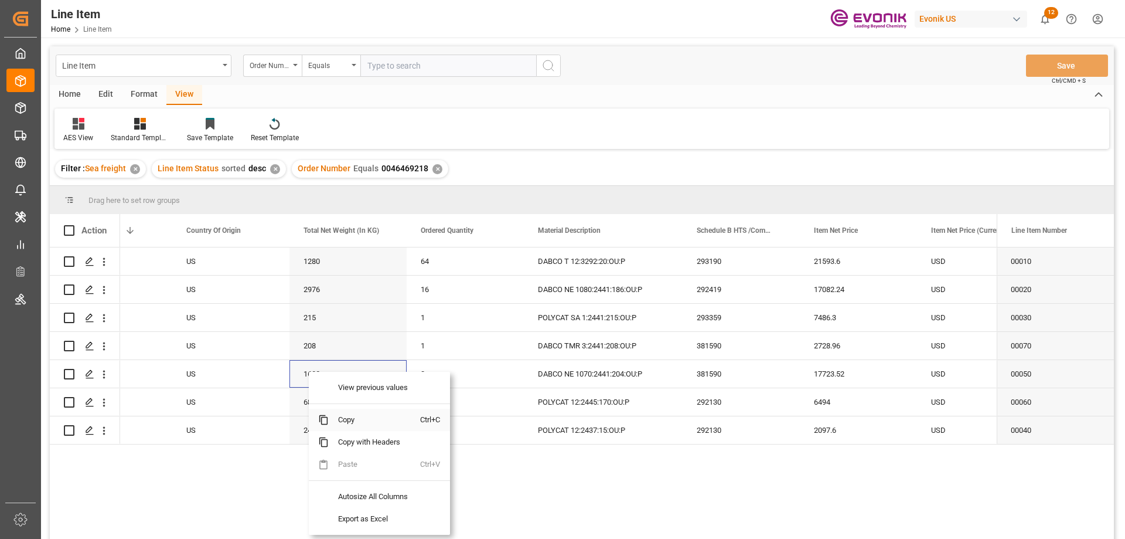
click at [354, 414] on span "Copy" at bounding box center [374, 420] width 91 height 22
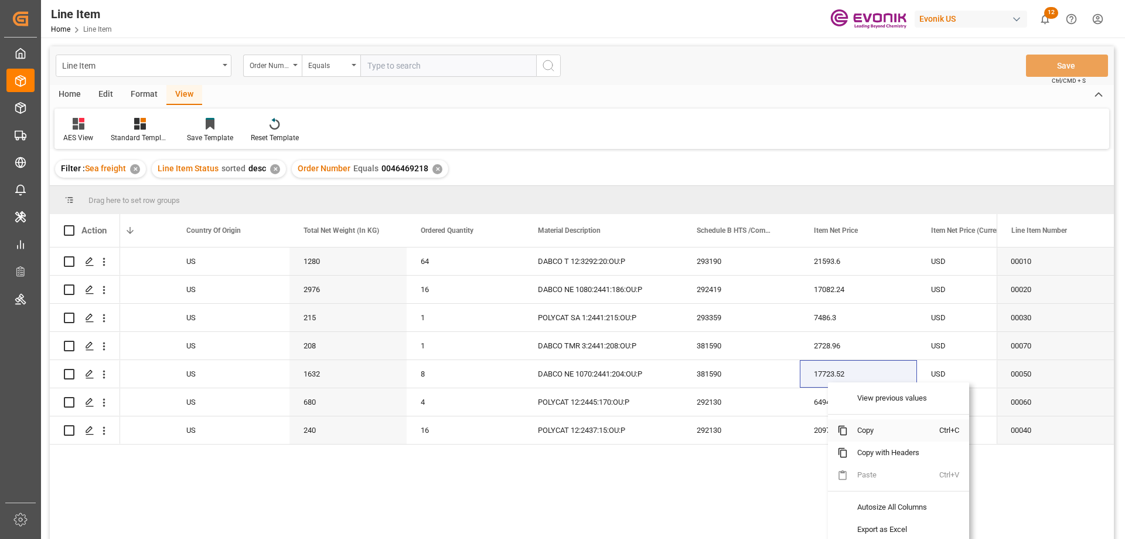
click at [865, 428] on span "Copy" at bounding box center [893, 430] width 91 height 22
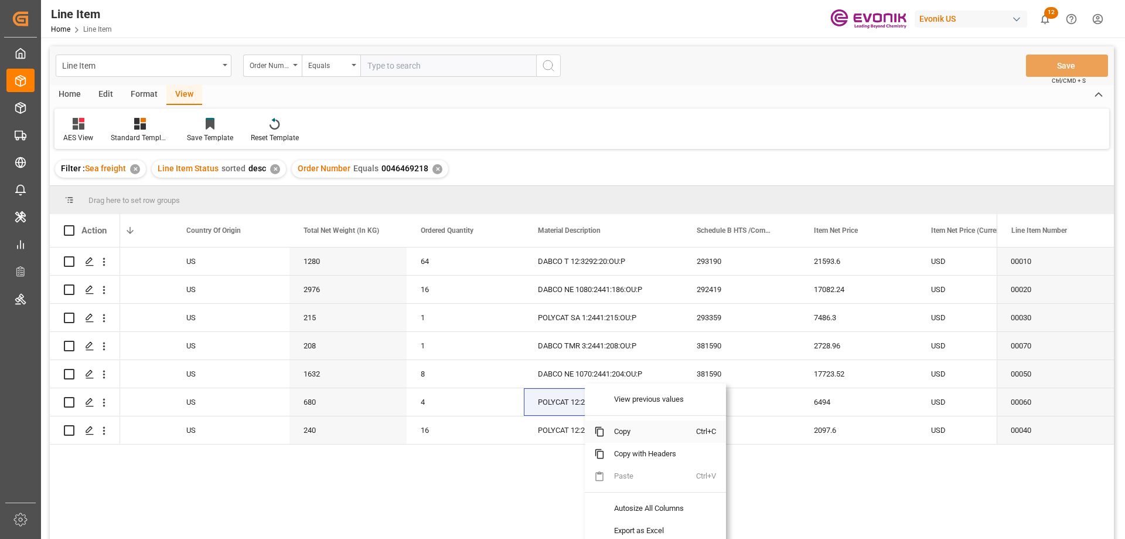
click at [626, 427] on span "Copy" at bounding box center [650, 431] width 91 height 22
click at [626, 434] on span "Copy" at bounding box center [658, 431] width 91 height 22
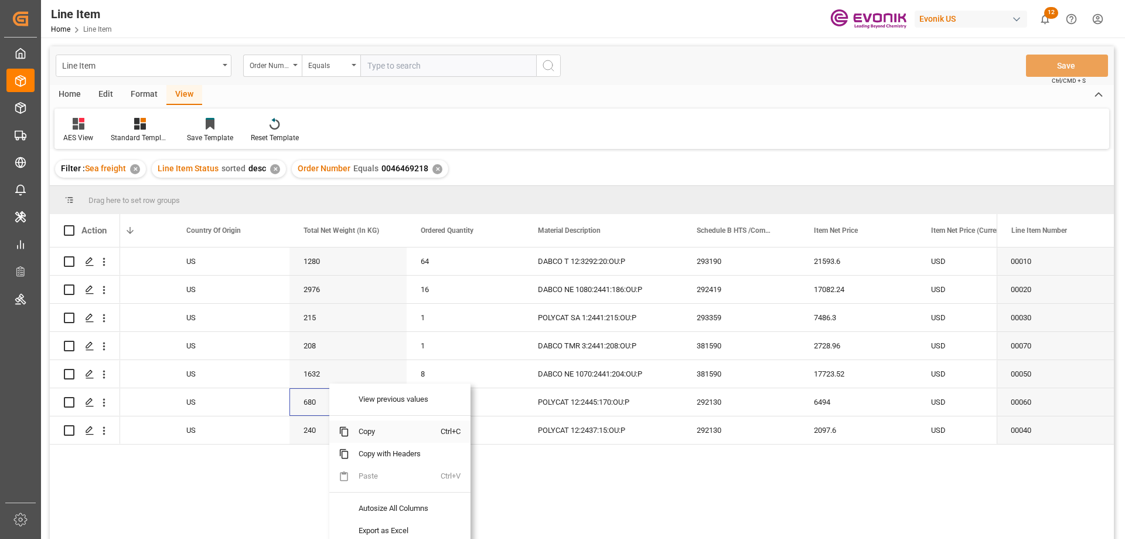
click at [366, 430] on span "Copy" at bounding box center [394, 431] width 91 height 22
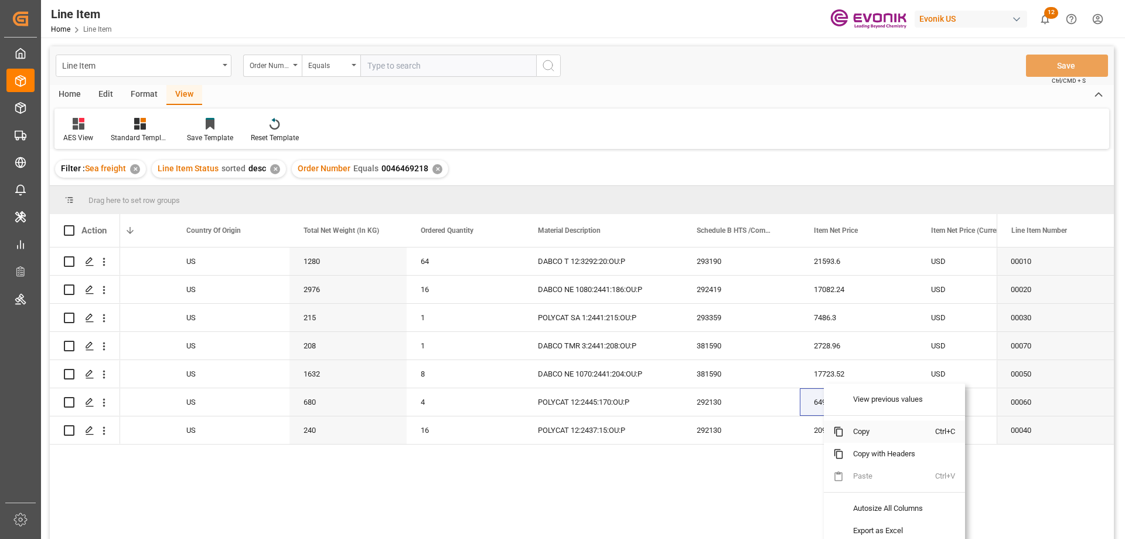
click at [862, 428] on span "Copy" at bounding box center [889, 431] width 91 height 22
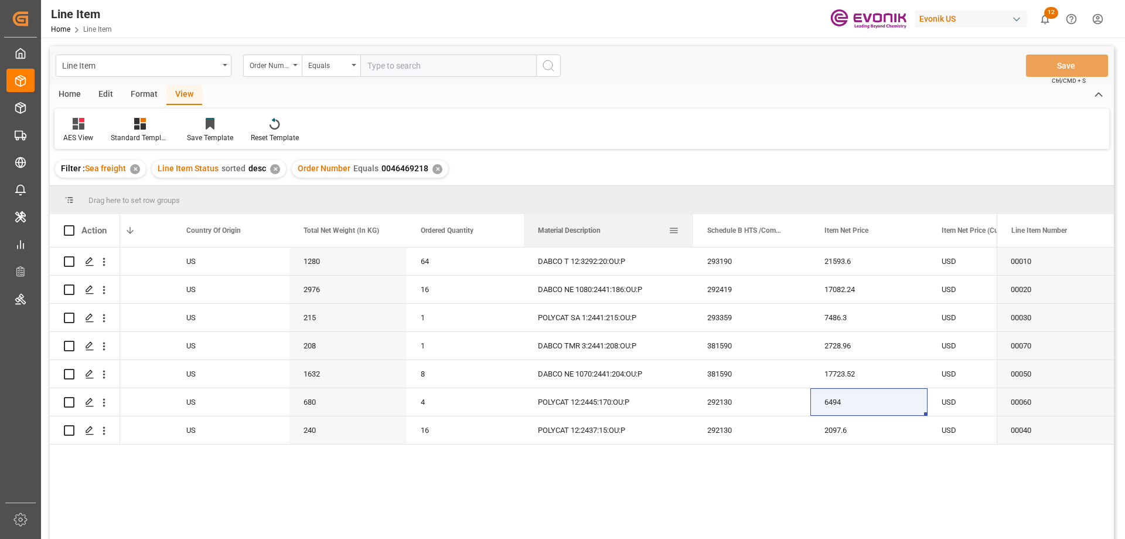
drag, startPoint x: 682, startPoint y: 225, endPoint x: 693, endPoint y: 231, distance: 12.4
click at [693, 231] on div at bounding box center [693, 230] width 5 height 33
click at [702, 171] on div "Filter : Sea freight ✕ Line Item Status sorted desc ✕ Order Number Equals 00464…" at bounding box center [582, 168] width 1064 height 33
click at [880, 159] on div "Filter : Sea freight ✕ Line Item Status sorted desc ✕ Order Number Equals 00464…" at bounding box center [582, 168] width 1064 height 33
click at [676, 154] on div "Filter : Sea freight ✕ Line Item Status sorted desc ✕ Order Number Equals 00464…" at bounding box center [582, 168] width 1064 height 33
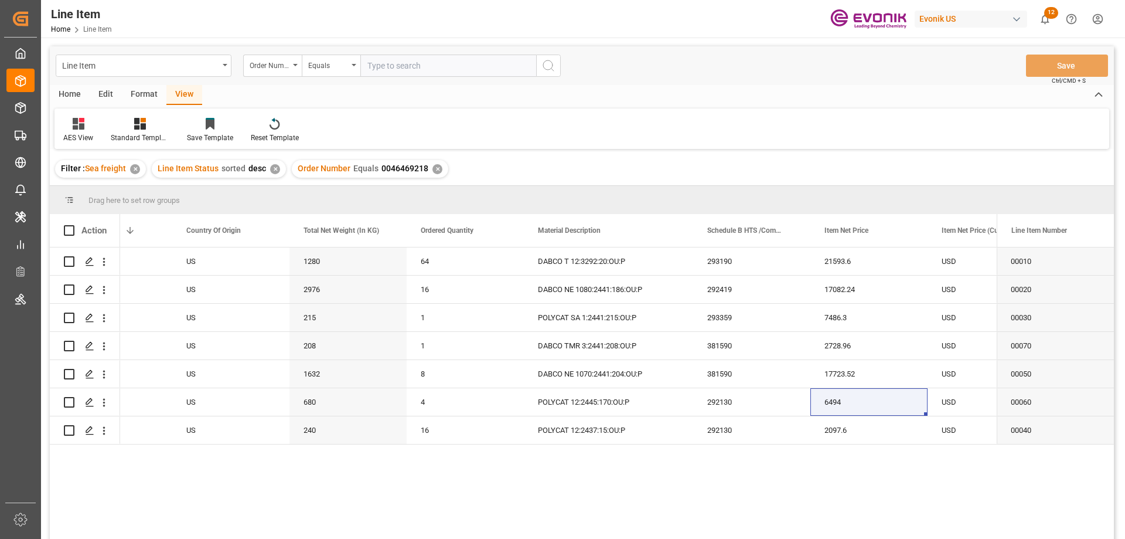
click at [415, 60] on input "text" at bounding box center [448, 66] width 176 height 22
paste input "0046469615"
type input "0046469615"
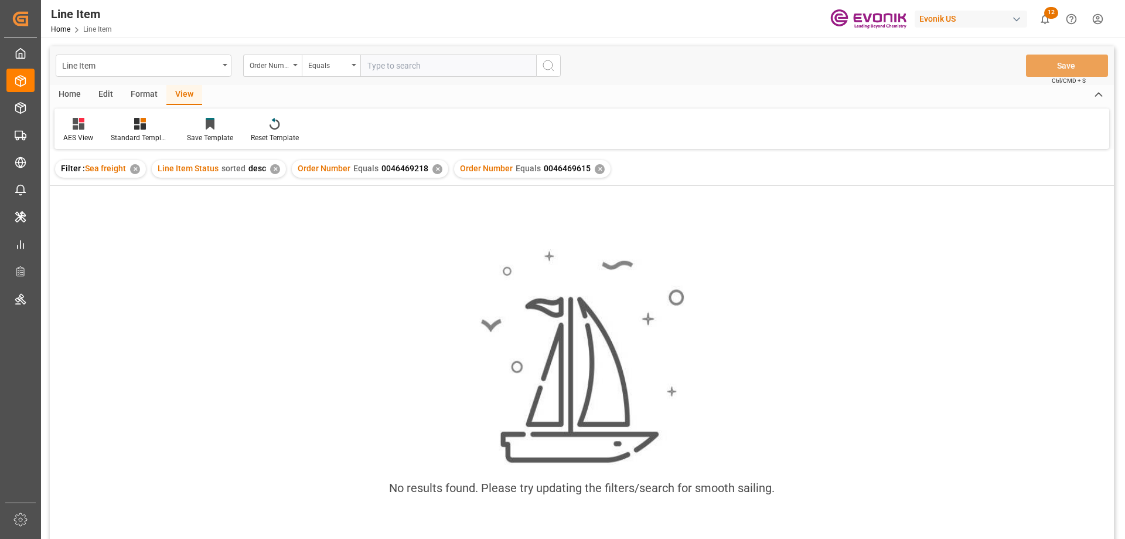
click at [436, 167] on div "✕" at bounding box center [438, 169] width 10 height 10
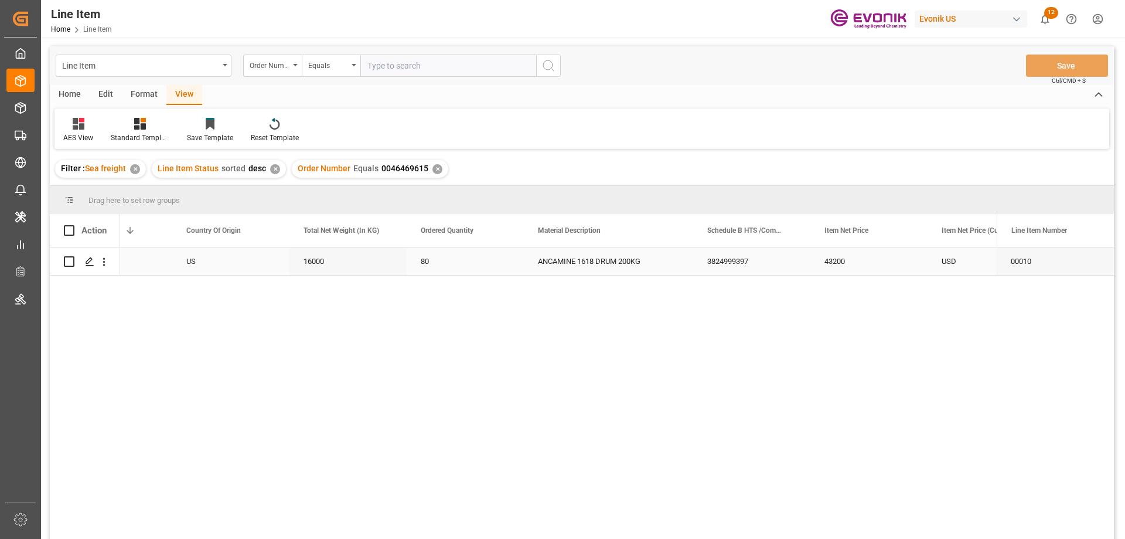
click at [402, 267] on div "16000" at bounding box center [348, 261] width 117 height 28
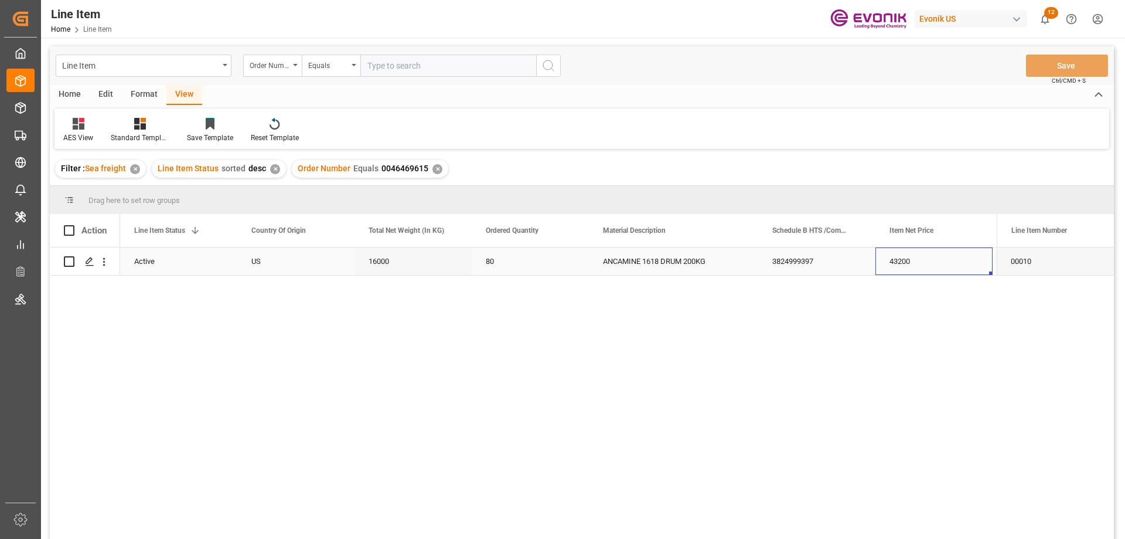
scroll to position [0, 352]
click at [103, 257] on icon "open menu" at bounding box center [104, 262] width 12 height 12
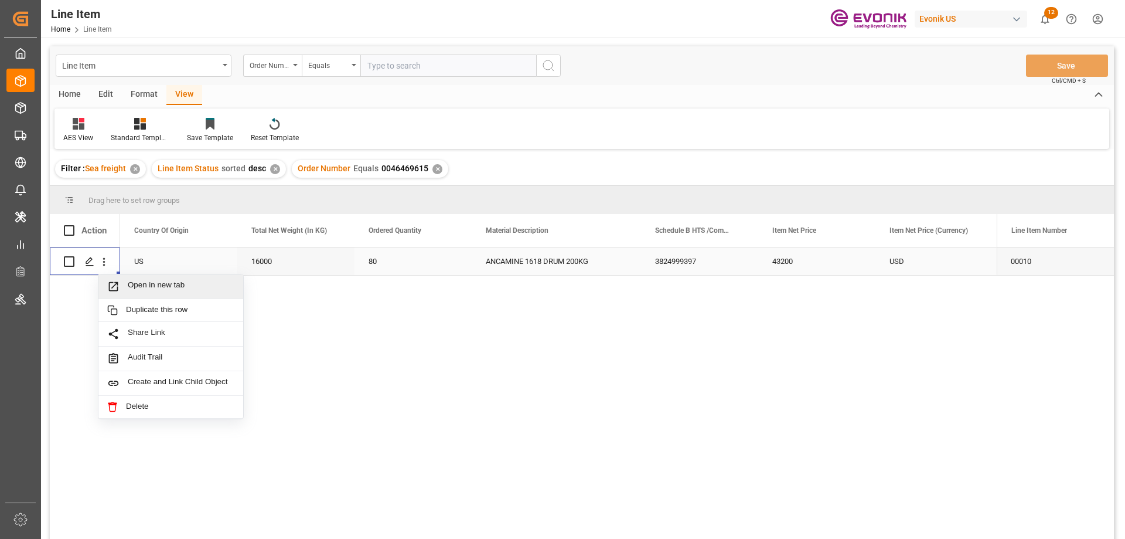
click at [130, 286] on span "Open in new tab" at bounding box center [181, 286] width 107 height 12
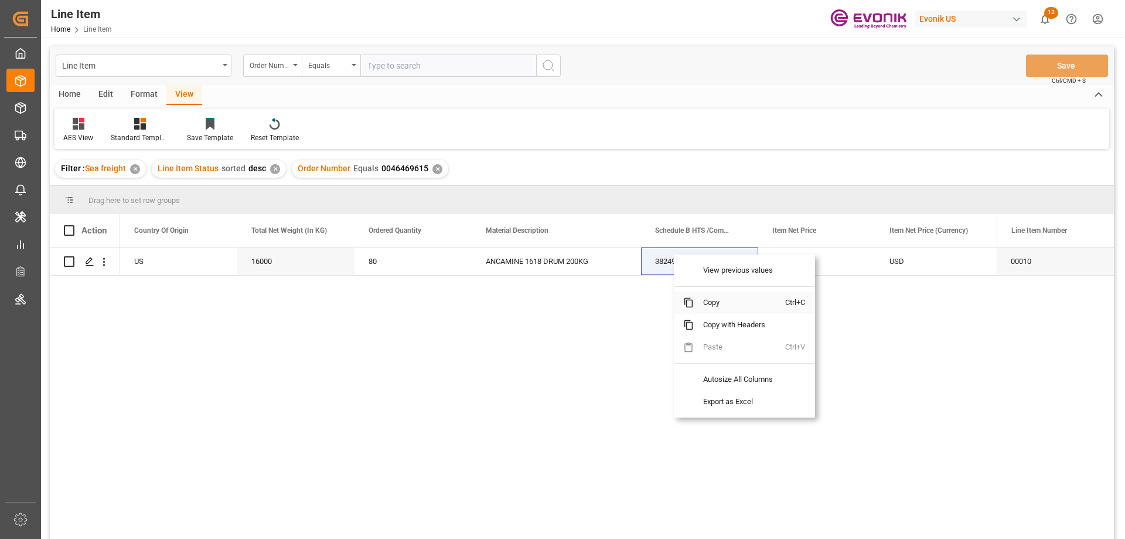
click at [713, 305] on span "Copy" at bounding box center [739, 302] width 91 height 22
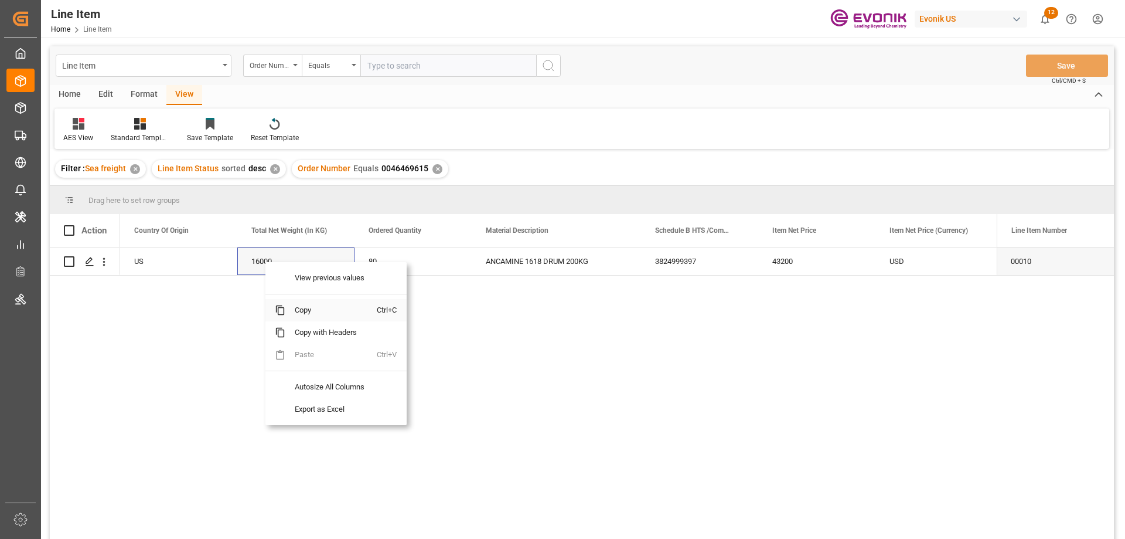
click at [300, 307] on span "Copy" at bounding box center [330, 310] width 91 height 22
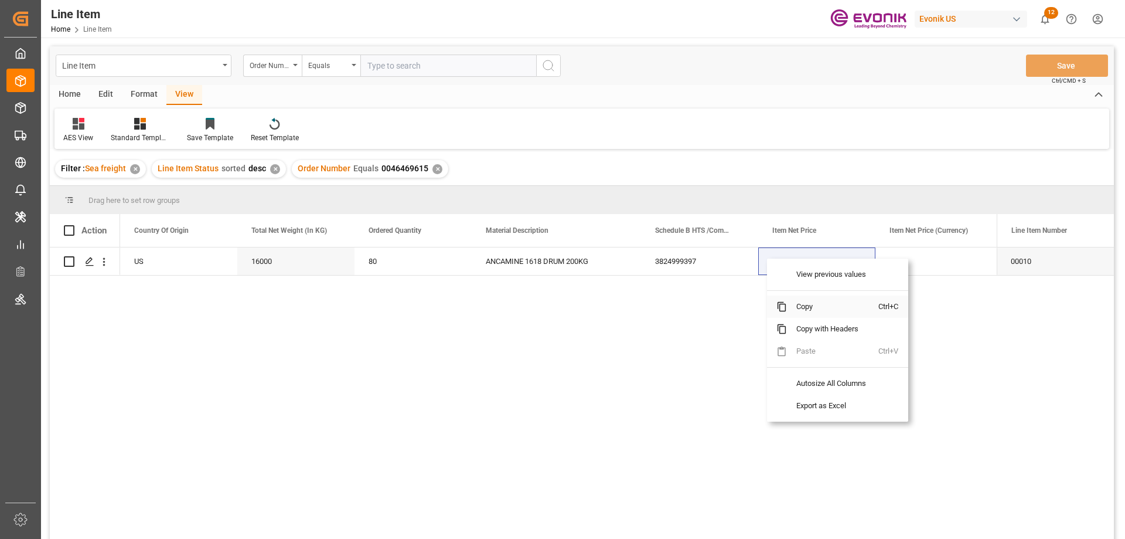
click at [790, 302] on span "Copy" at bounding box center [832, 306] width 91 height 22
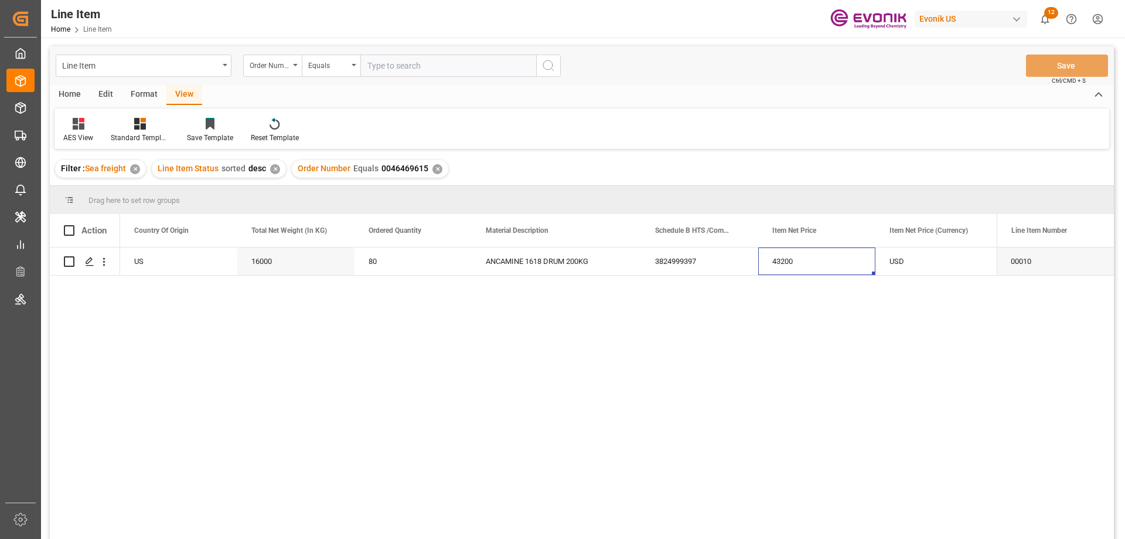
click at [394, 69] on input "text" at bounding box center [448, 66] width 176 height 22
paste input "0046469614"
type input "0046469614"
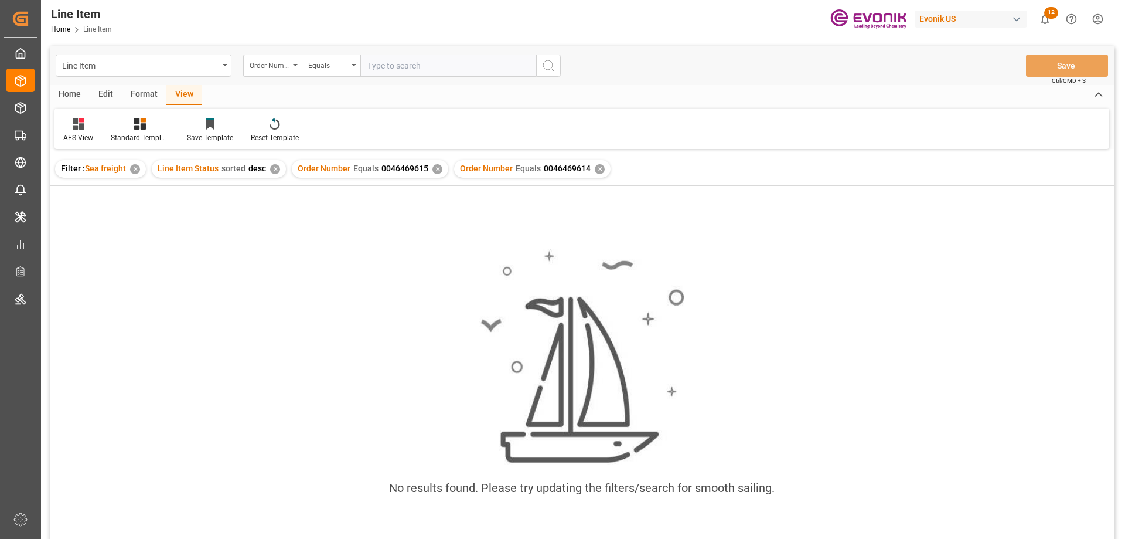
click at [434, 170] on div "✕" at bounding box center [438, 169] width 10 height 10
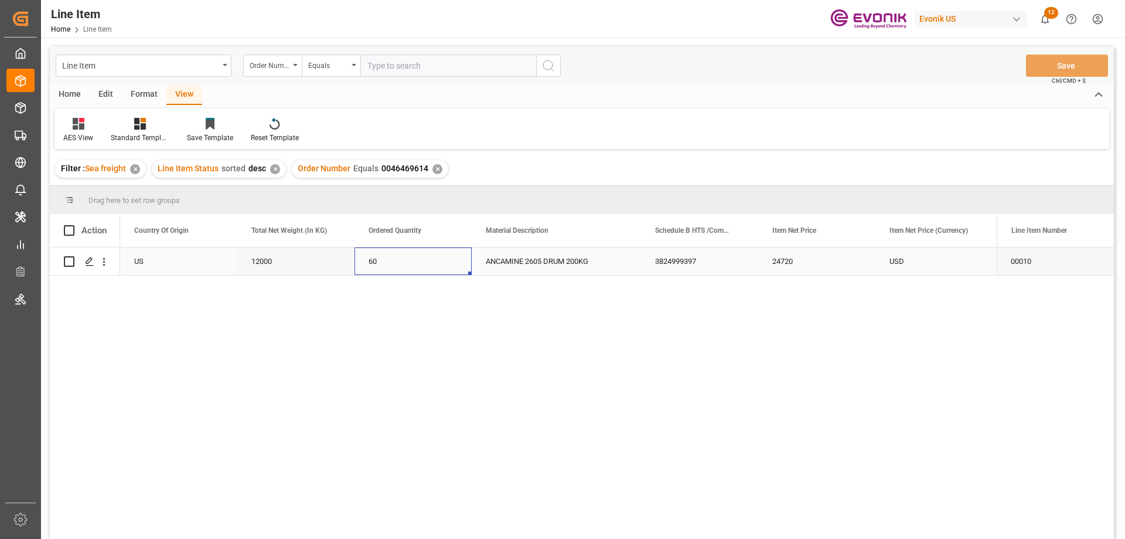
click at [396, 254] on div "60" at bounding box center [413, 261] width 117 height 28
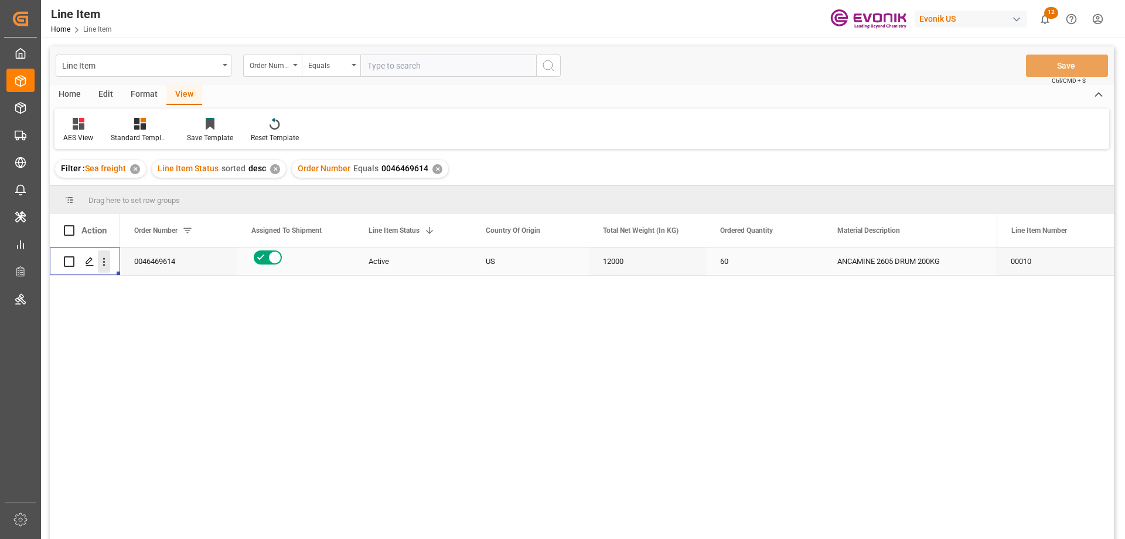
click at [107, 263] on icon "open menu" at bounding box center [104, 262] width 12 height 12
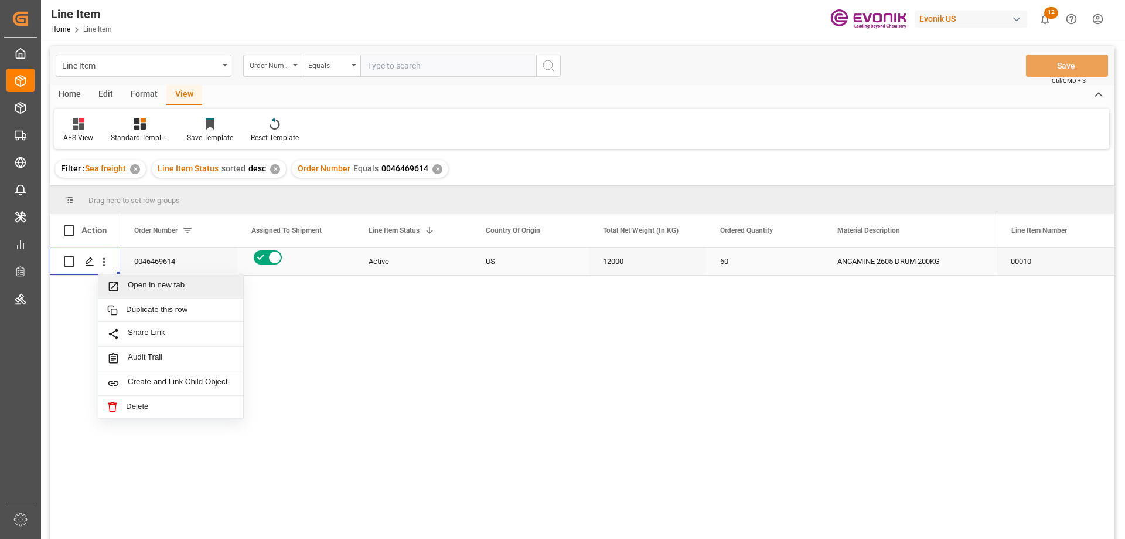
click at [144, 284] on span "Open in new tab" at bounding box center [181, 286] width 107 height 12
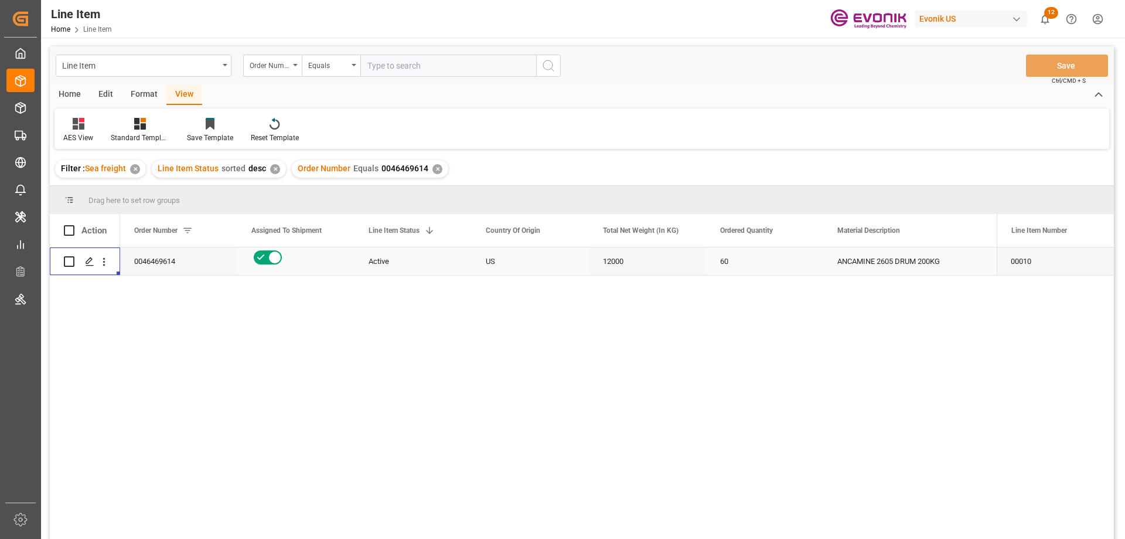
click at [791, 254] on div "60" at bounding box center [764, 261] width 117 height 28
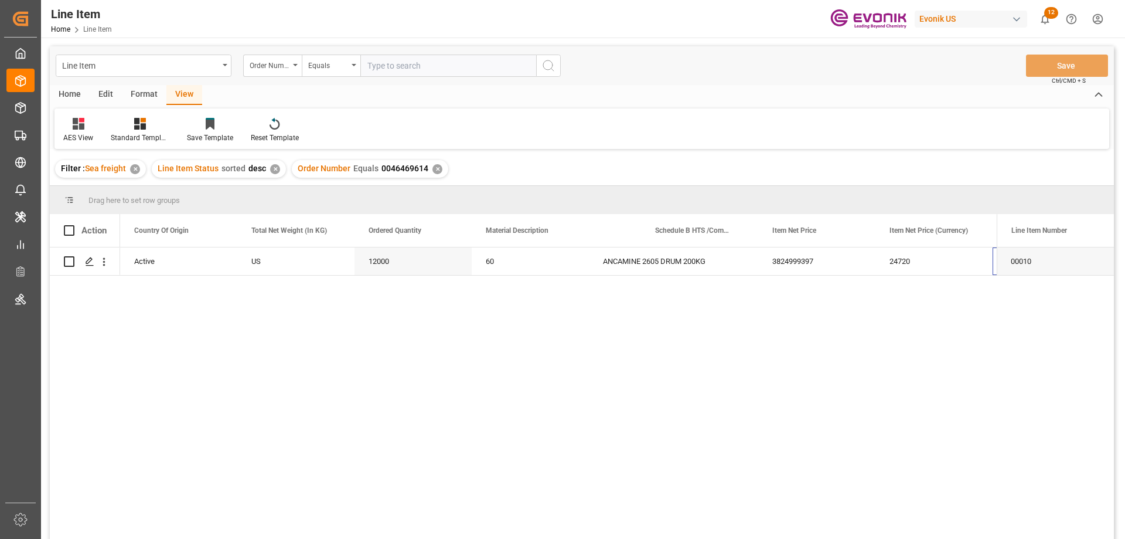
scroll to position [0, 352]
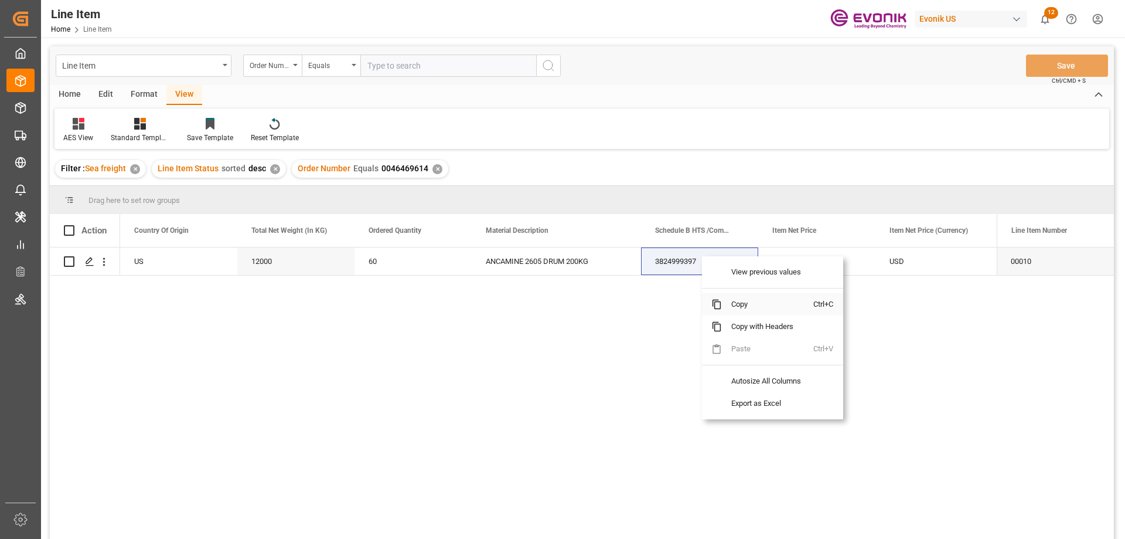
click at [751, 311] on span "Copy" at bounding box center [767, 304] width 91 height 22
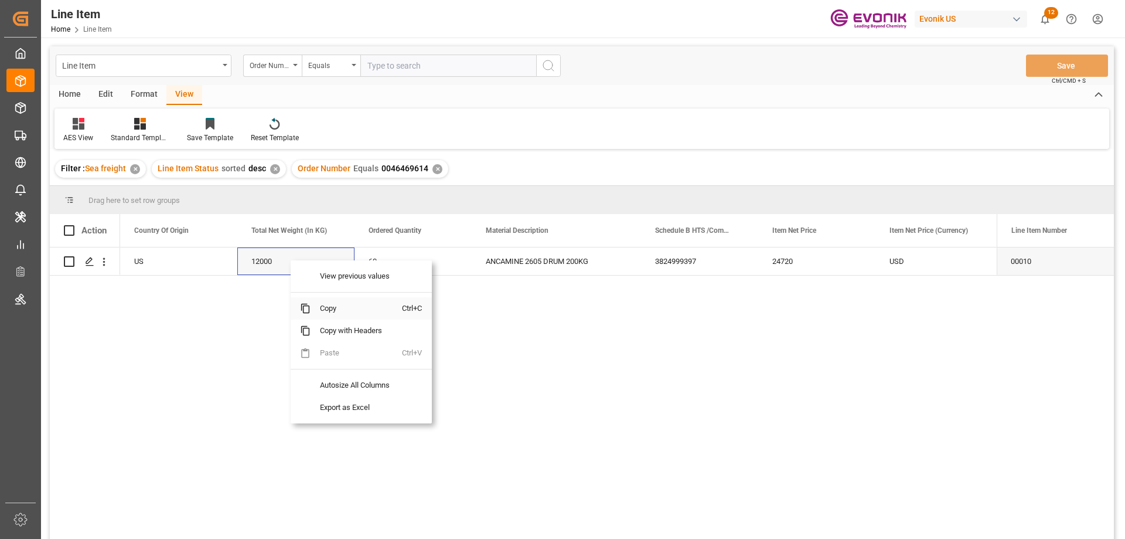
click at [326, 306] on span "Copy" at bounding box center [356, 308] width 91 height 22
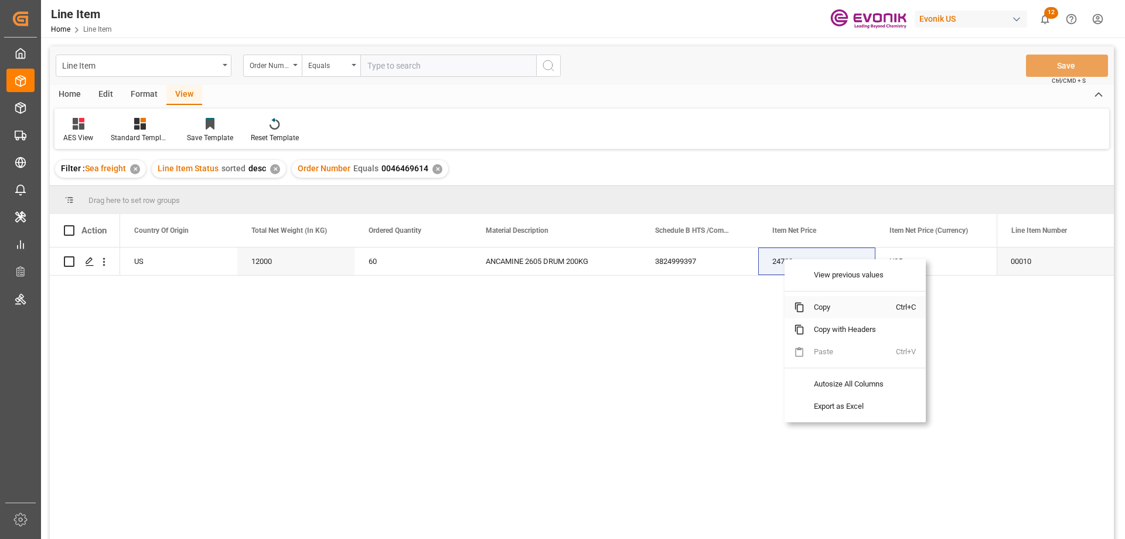
click at [829, 306] on span "Copy" at bounding box center [850, 307] width 91 height 22
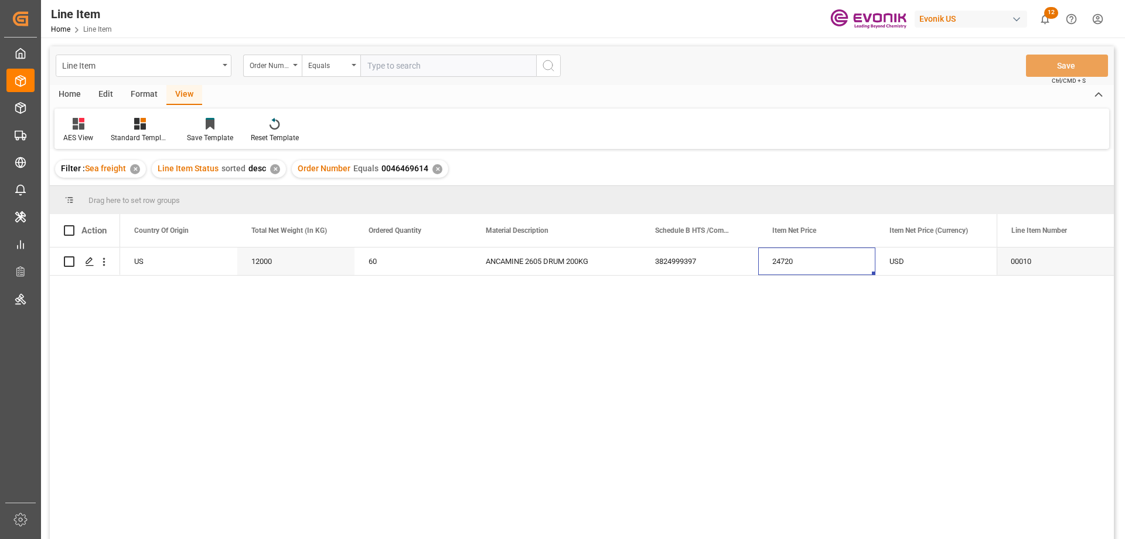
click at [408, 59] on input "text" at bounding box center [448, 66] width 176 height 22
paste input "0046467980"
type input "0046467980"
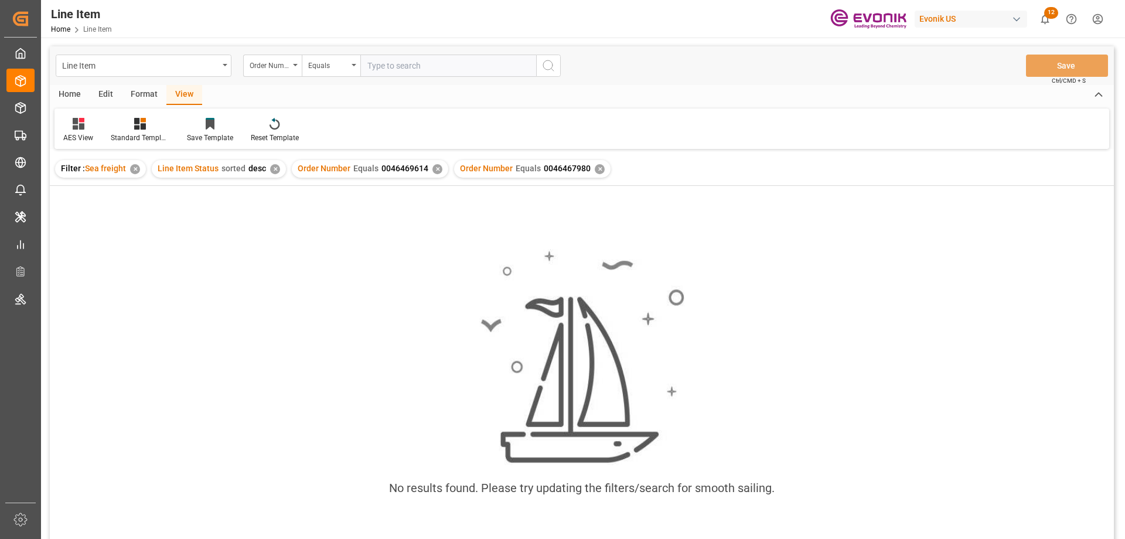
click at [433, 170] on div "✕" at bounding box center [438, 169] width 10 height 10
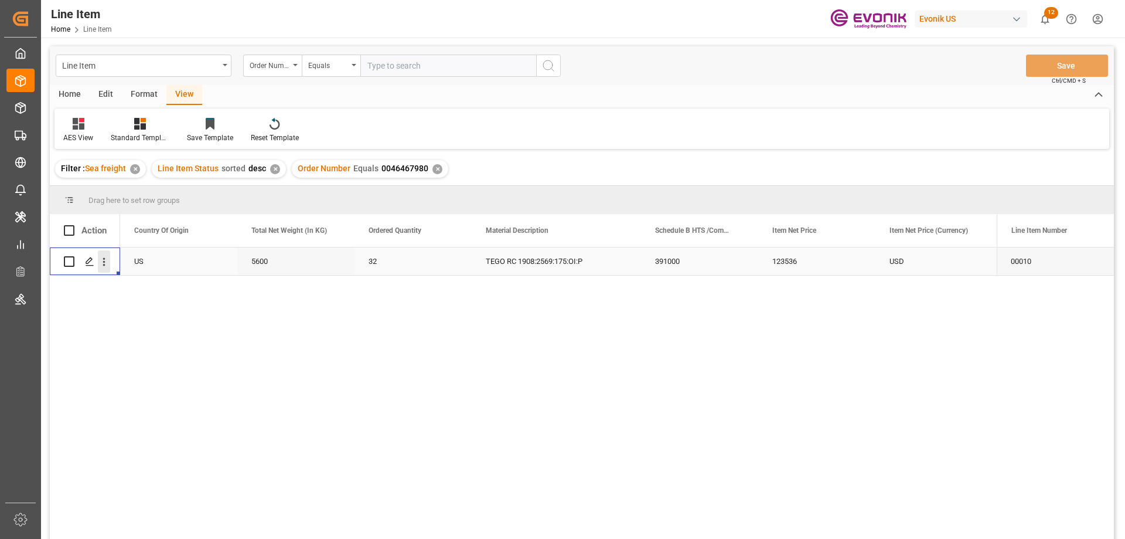
click at [103, 256] on icon "open menu" at bounding box center [104, 262] width 12 height 12
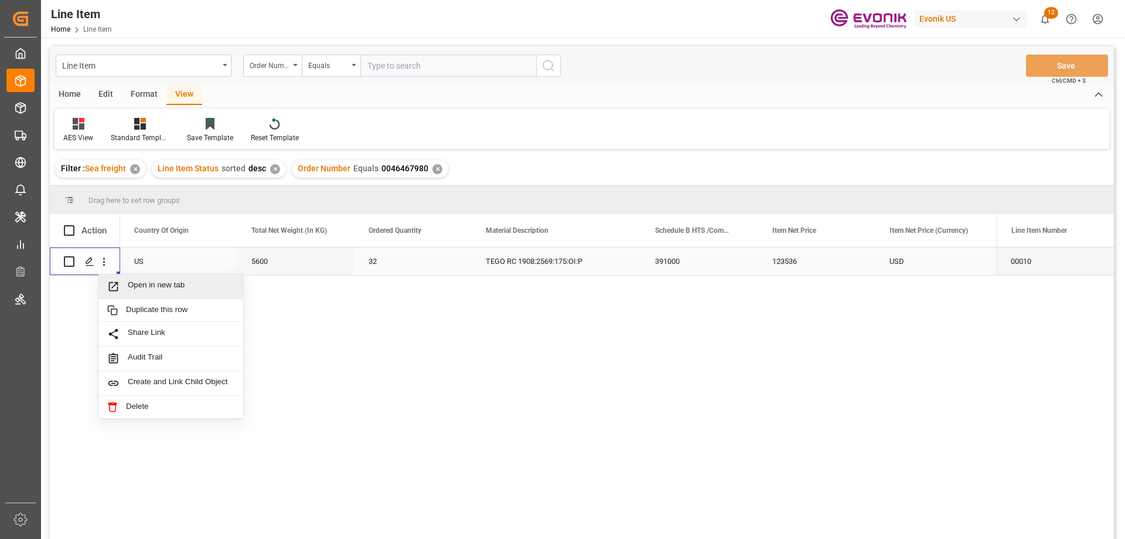
click at [131, 280] on div "Open in new tab" at bounding box center [170, 286] width 145 height 25
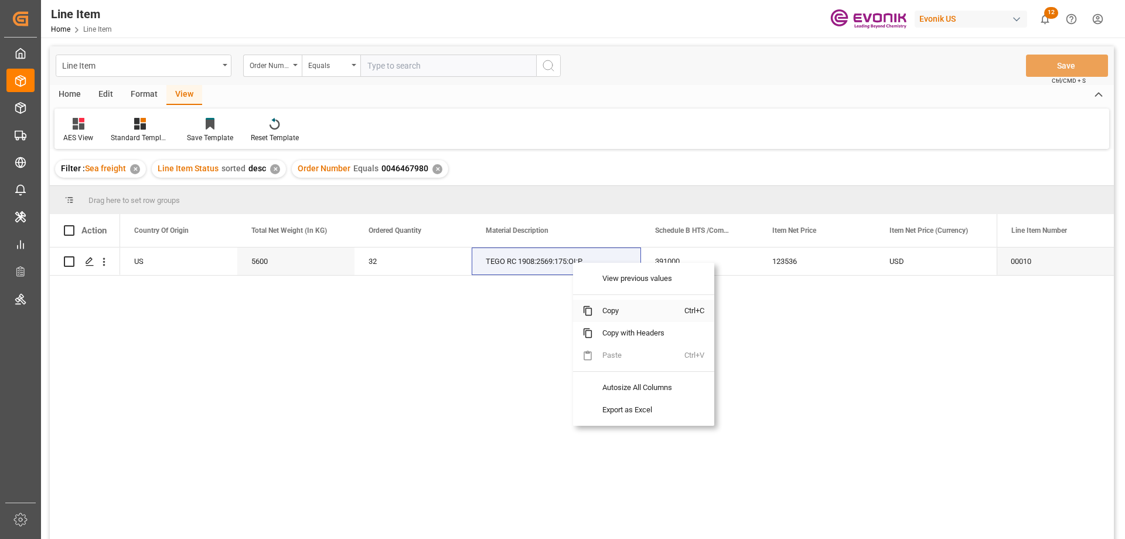
click at [613, 312] on span "Copy" at bounding box center [638, 311] width 91 height 22
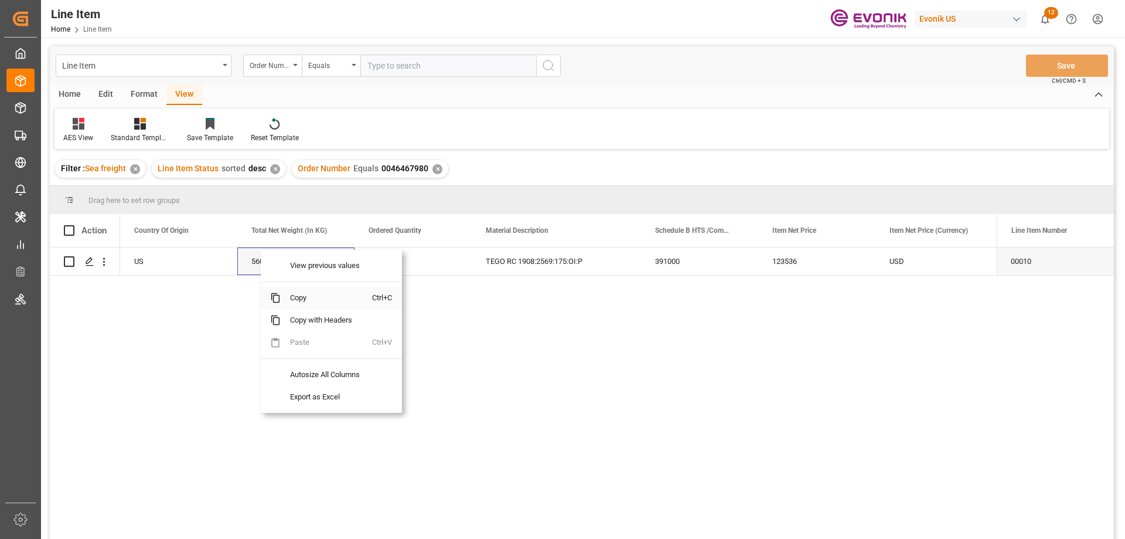
click at [288, 303] on span "Copy" at bounding box center [326, 298] width 91 height 22
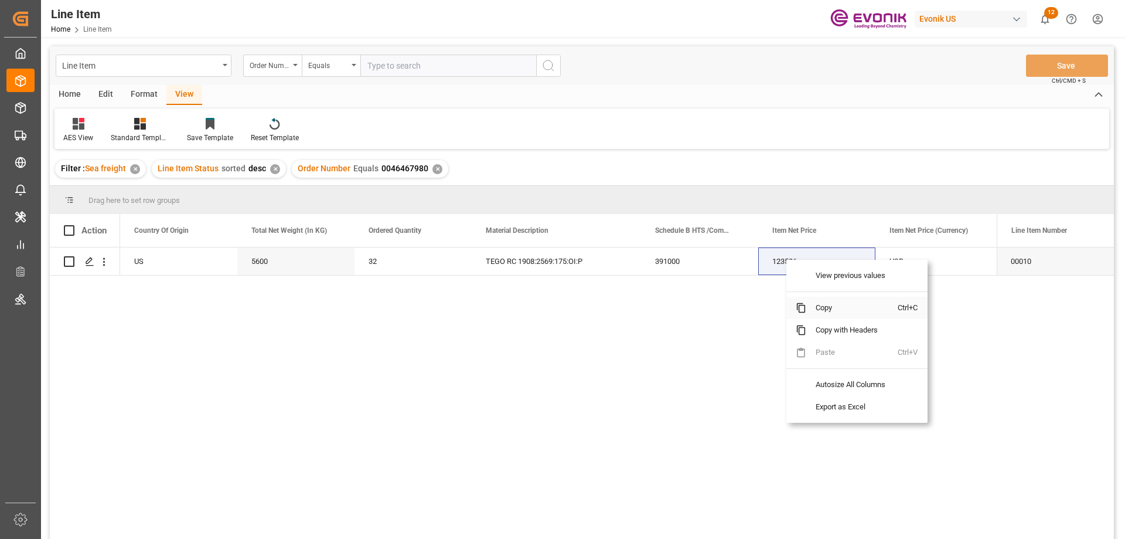
click at [821, 308] on span "Copy" at bounding box center [852, 308] width 91 height 22
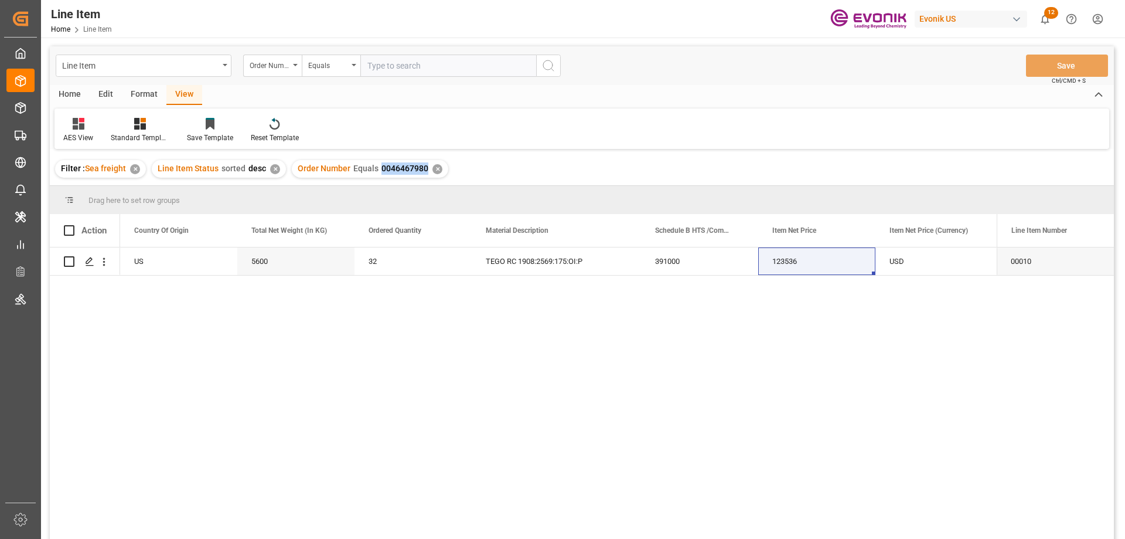
drag, startPoint x: 378, startPoint y: 166, endPoint x: 424, endPoint y: 169, distance: 46.4
click at [424, 169] on span "0046467980" at bounding box center [405, 168] width 47 height 9
copy span "0046467980"
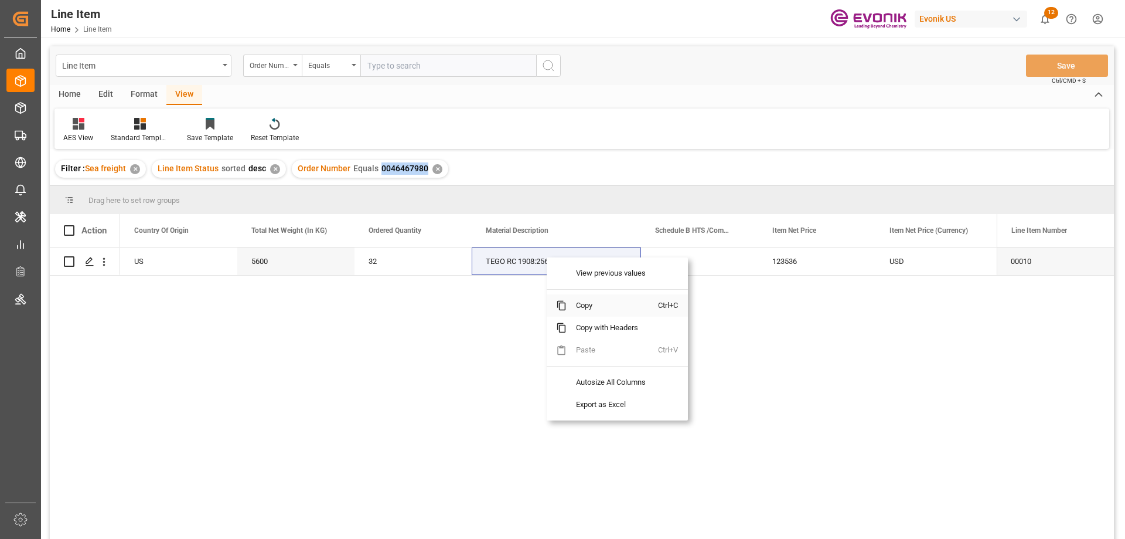
click at [576, 303] on span "Copy" at bounding box center [612, 305] width 91 height 22
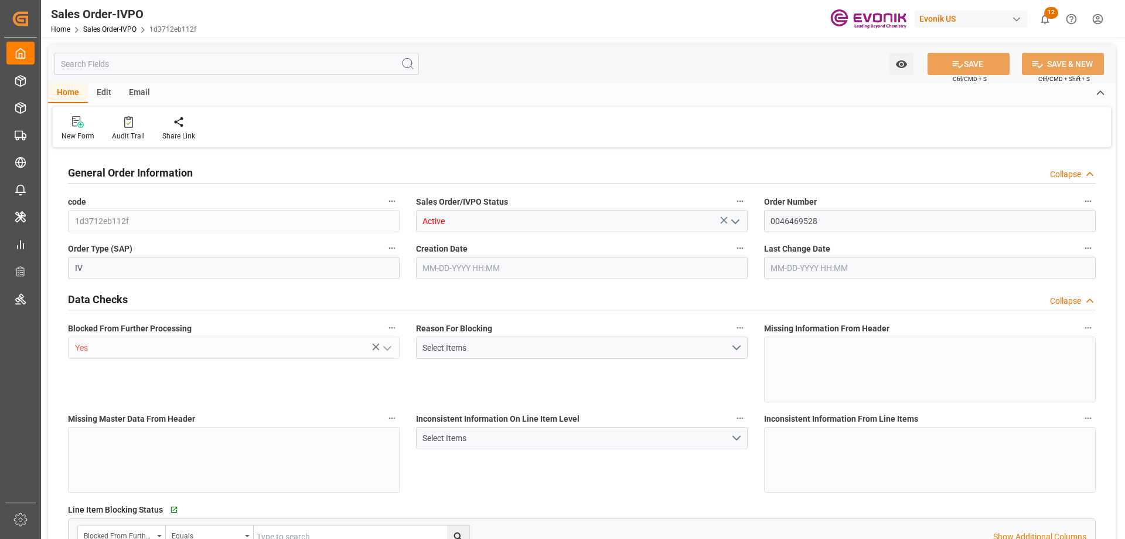
type input "KRPUS"
type input "0"
type input "1"
type input "2"
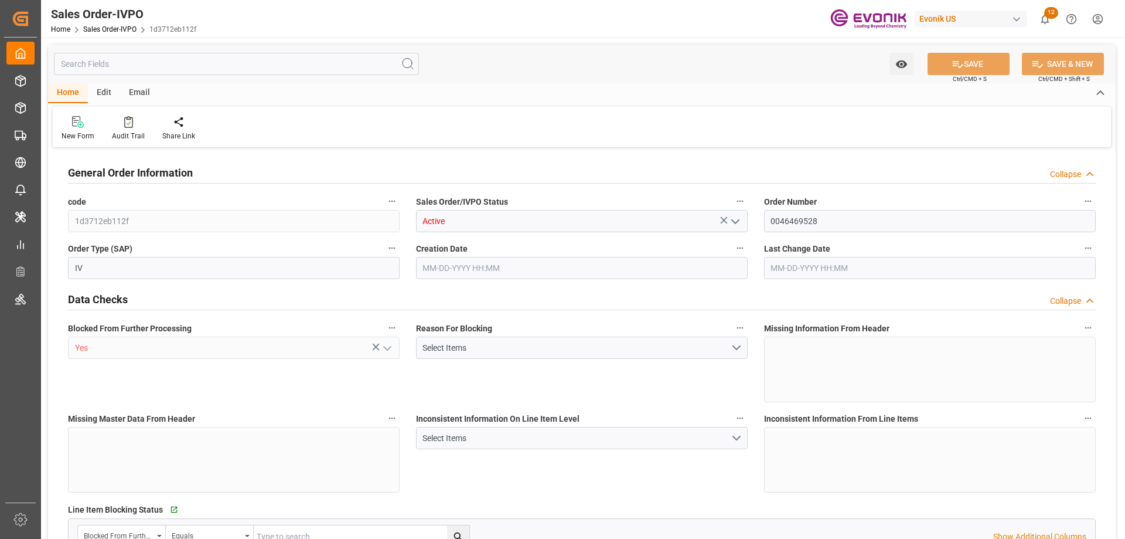
type input "16240"
type input "45.85"
type input "17000"
type input "30"
type input "08-20-2025 20:11"
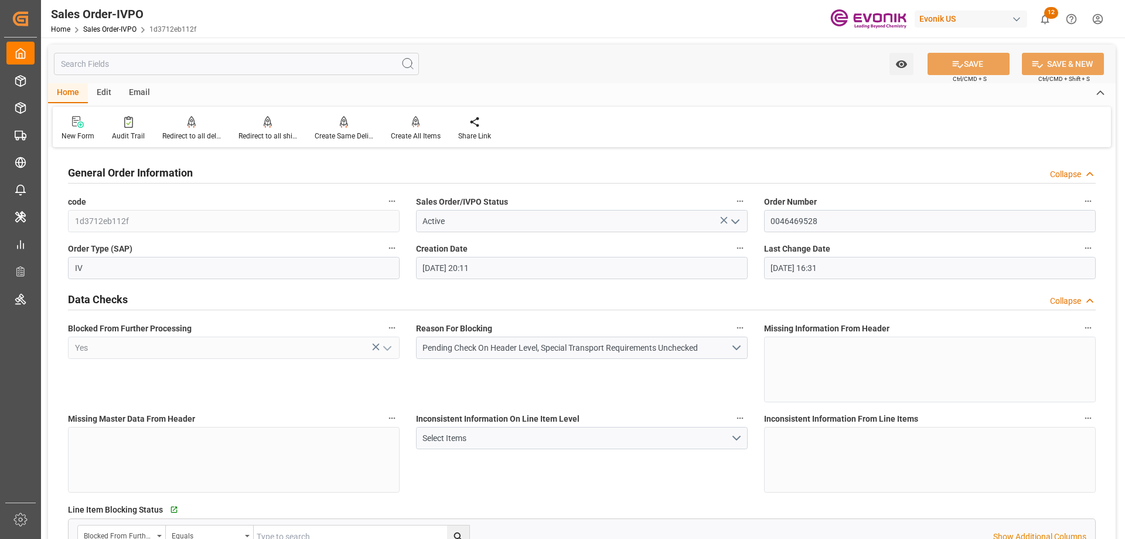
type input "08-28-2025 16:31"
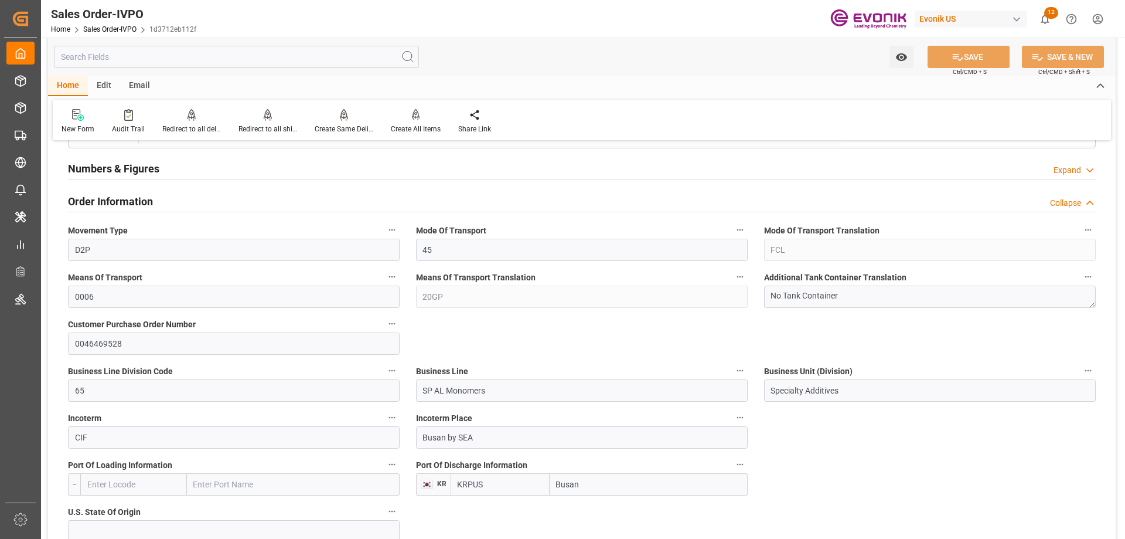
scroll to position [879, 0]
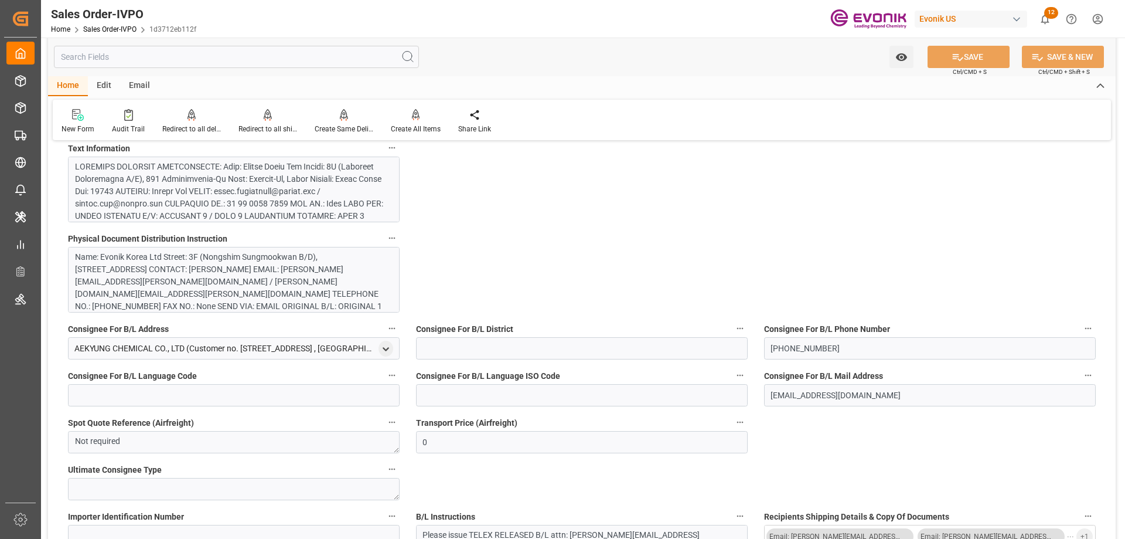
click at [165, 199] on div at bounding box center [229, 302] width 309 height 283
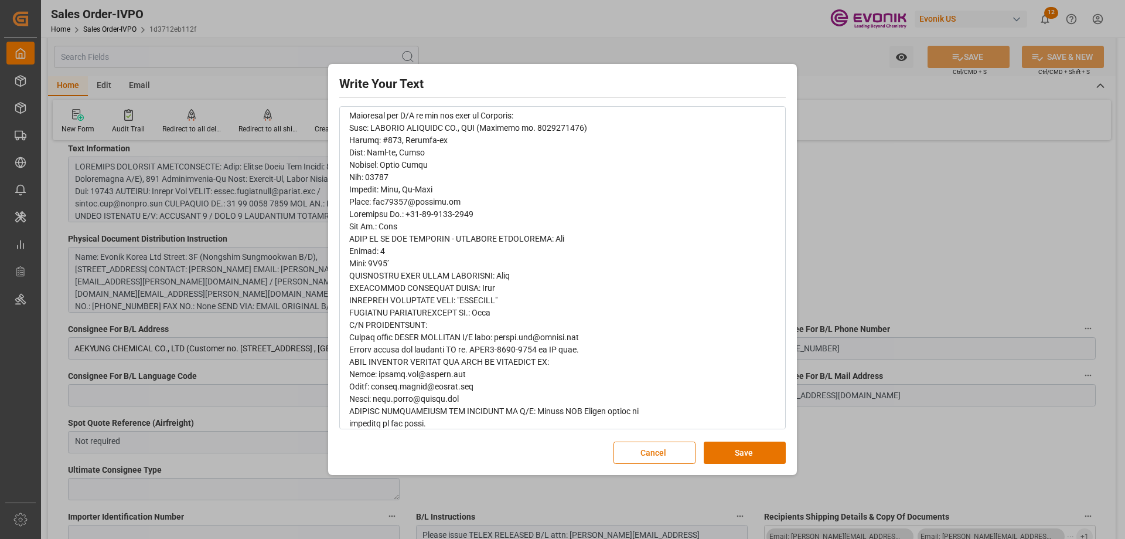
scroll to position [0, 0]
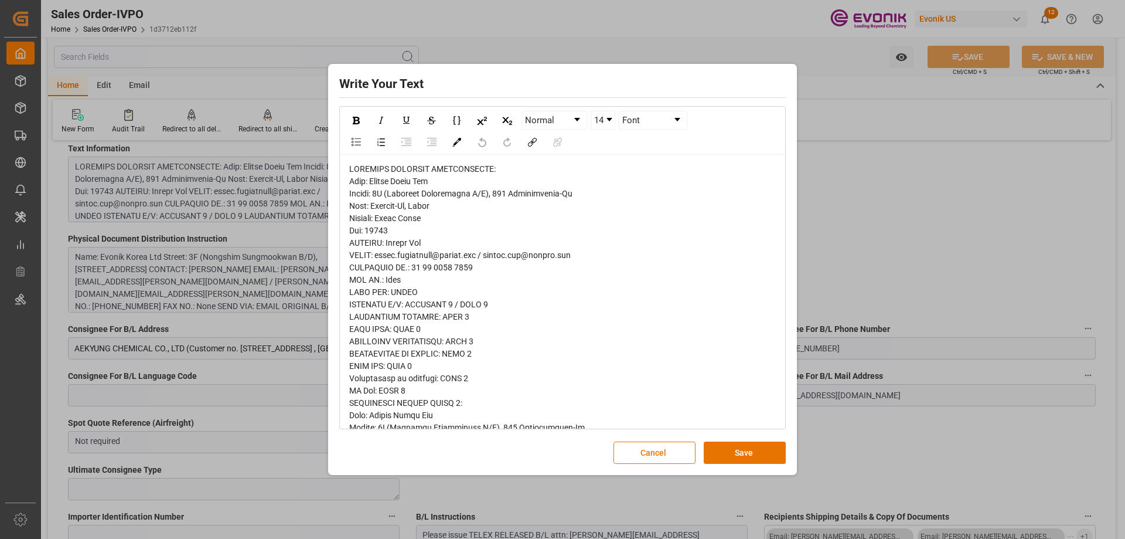
click at [894, 261] on div "Write Your Text Normal 14 Font Cancel Save" at bounding box center [562, 269] width 1125 height 539
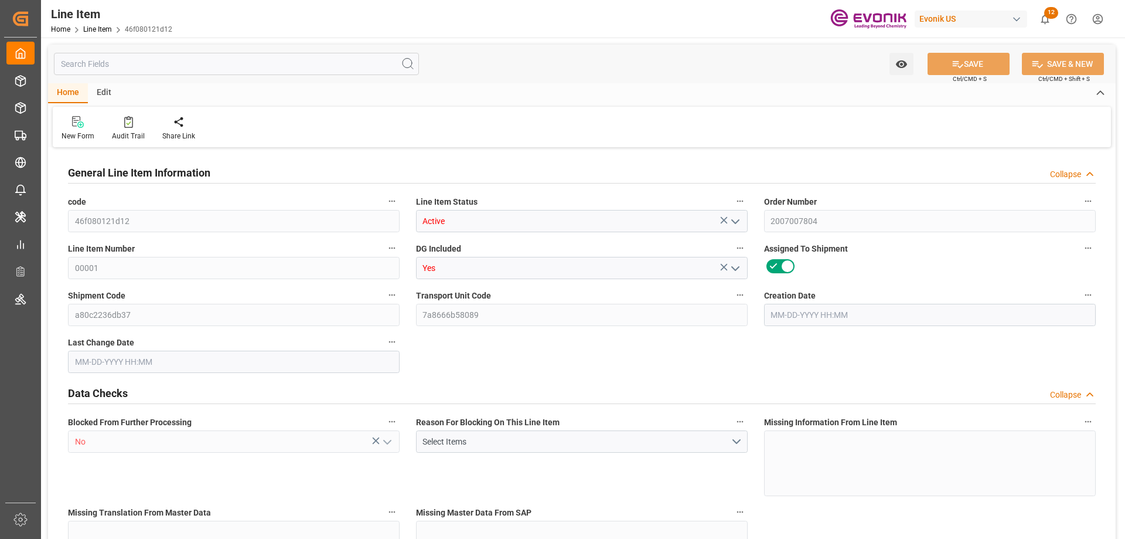
type input "20"
type input "18898.88"
type input "18143.68"
type input "25.5606"
type input "80"
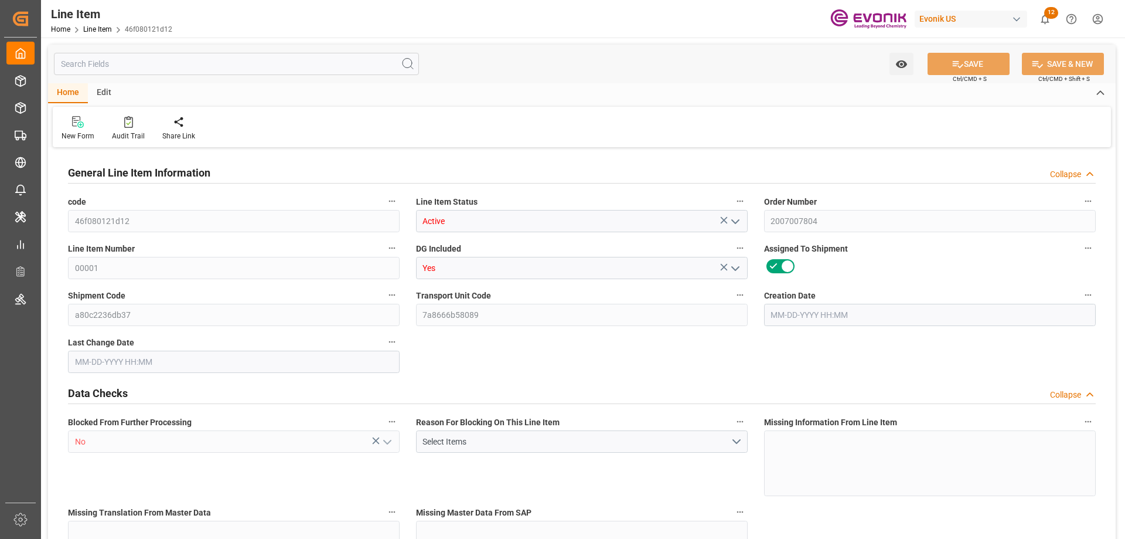
type input "32295.75"
type input "80"
type input "18898.88"
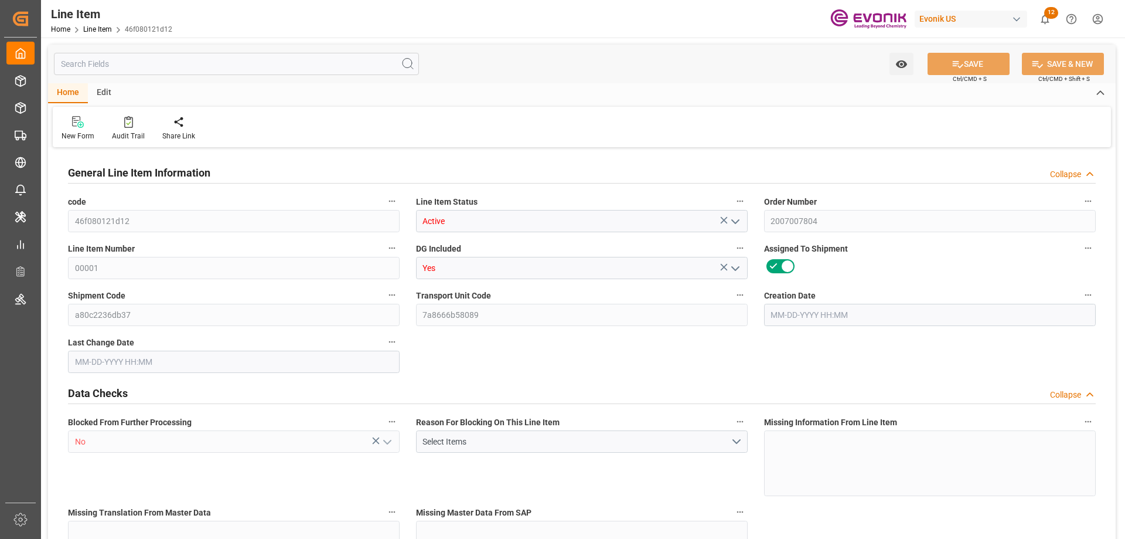
type input "19438.88"
type input "18143.68"
type input "25.5606"
type input "25560.56"
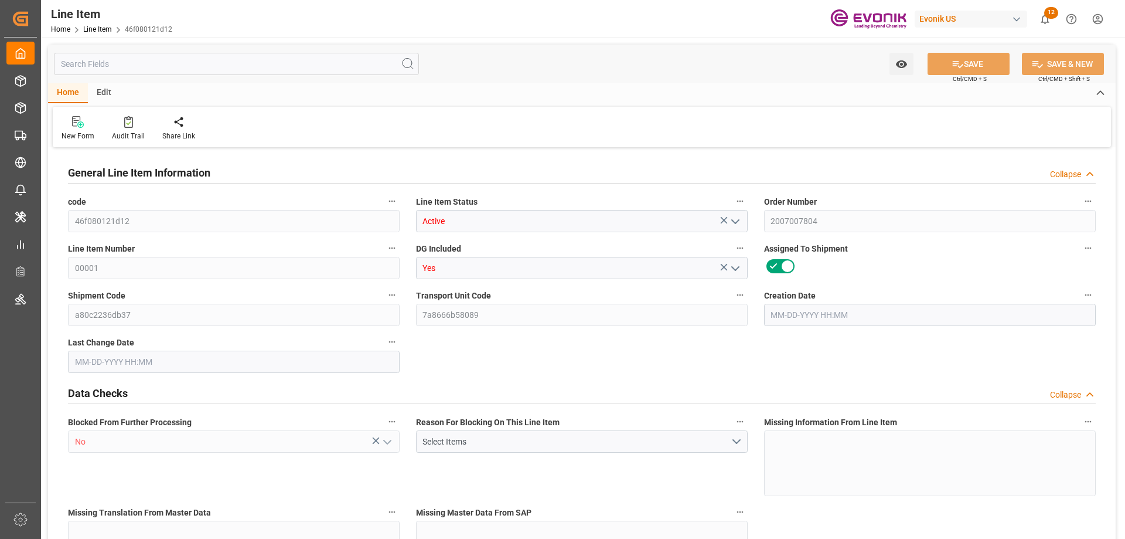
type input "80"
type input "18898.88"
type input "18143.68"
type input "25.5606"
type input "05-16-2025 06:28"
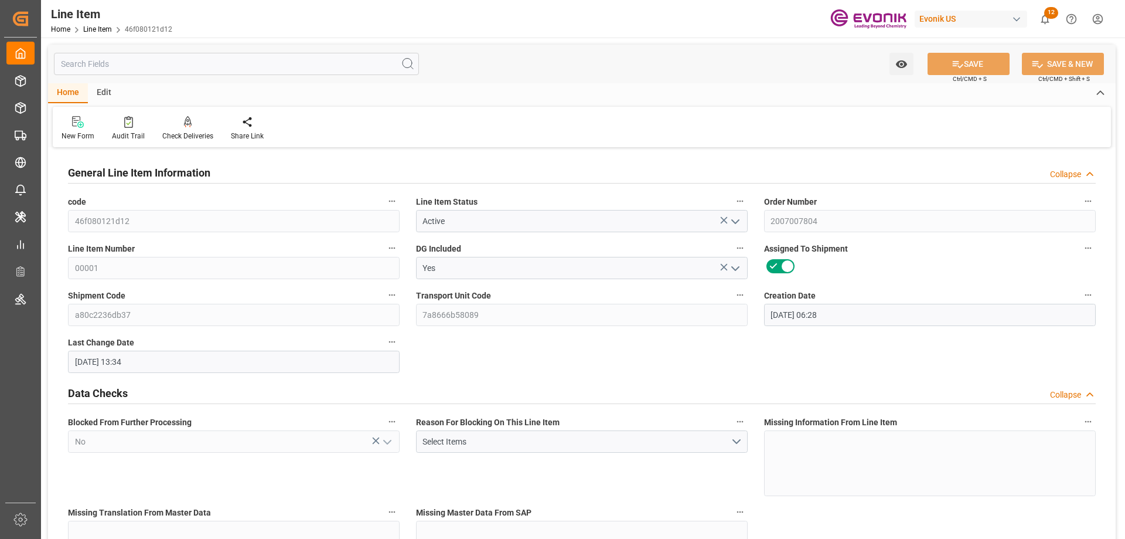
type input "08-26-2025 13:34"
type input "10-23-2025"
type input "09-12-2025"
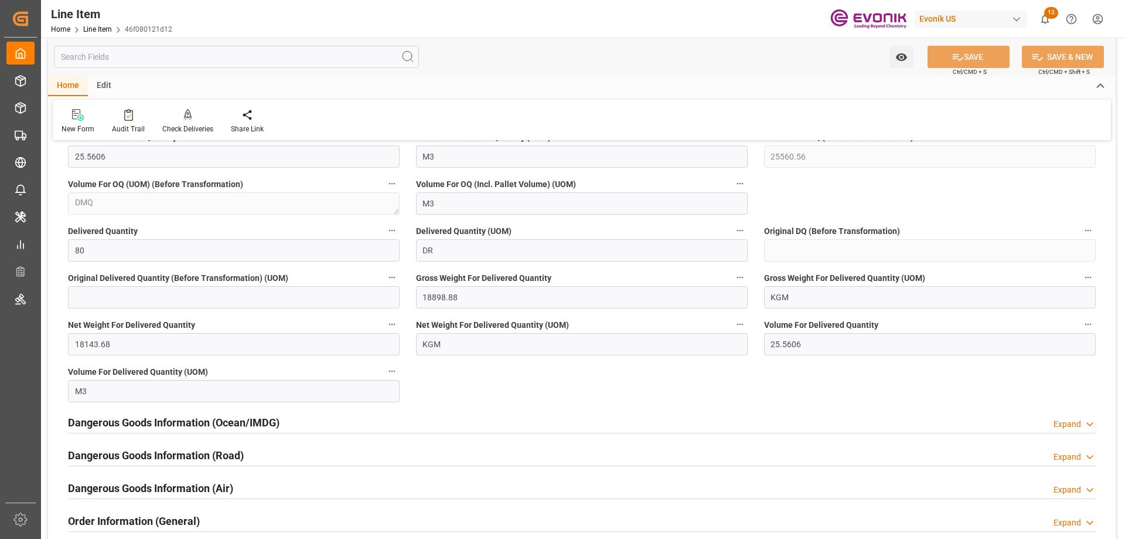
scroll to position [1290, 0]
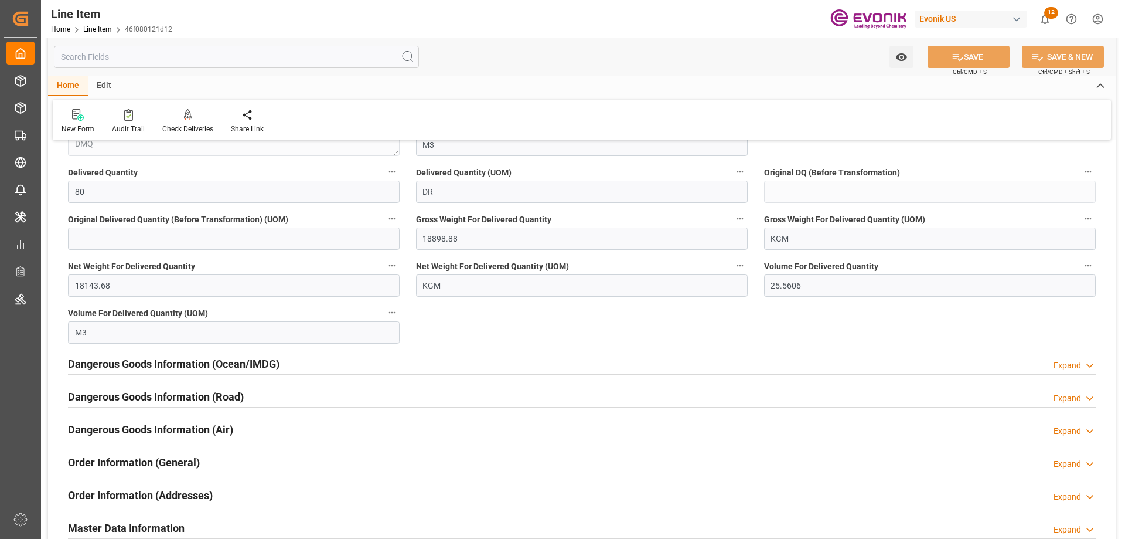
click at [373, 357] on div "Dangerous Goods Information (Ocean/IMDG) Expand" at bounding box center [582, 363] width 1028 height 22
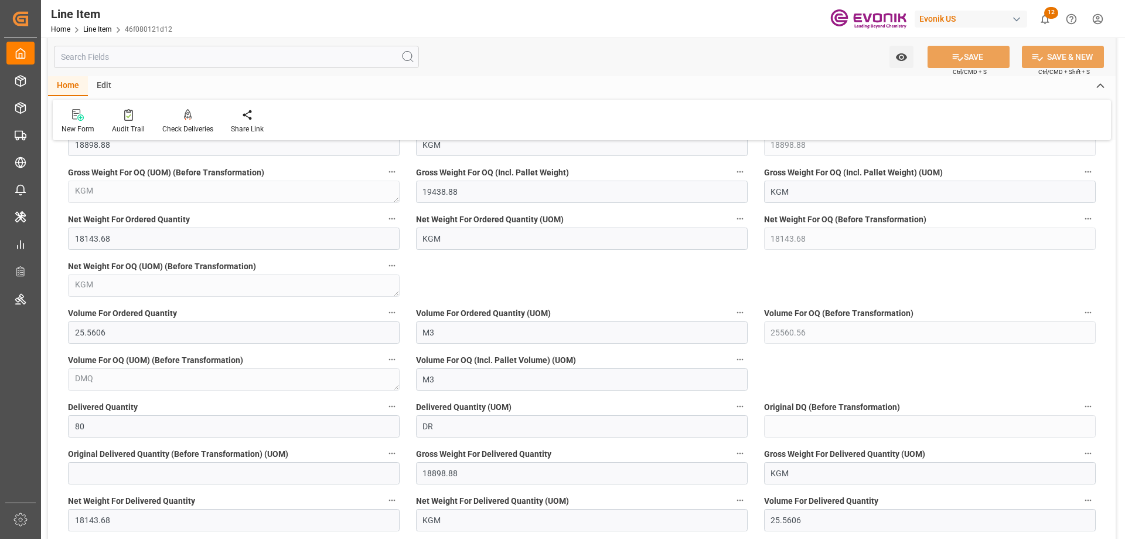
scroll to position [938, 0]
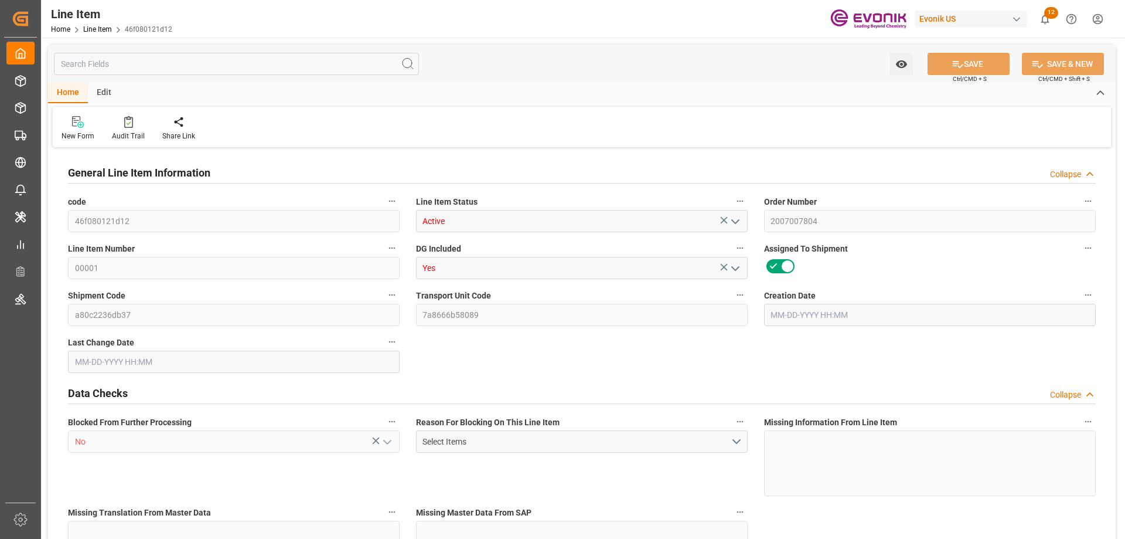
type input "20"
type input "18898.88"
type input "18143.68"
type input "25.5606"
type input "80"
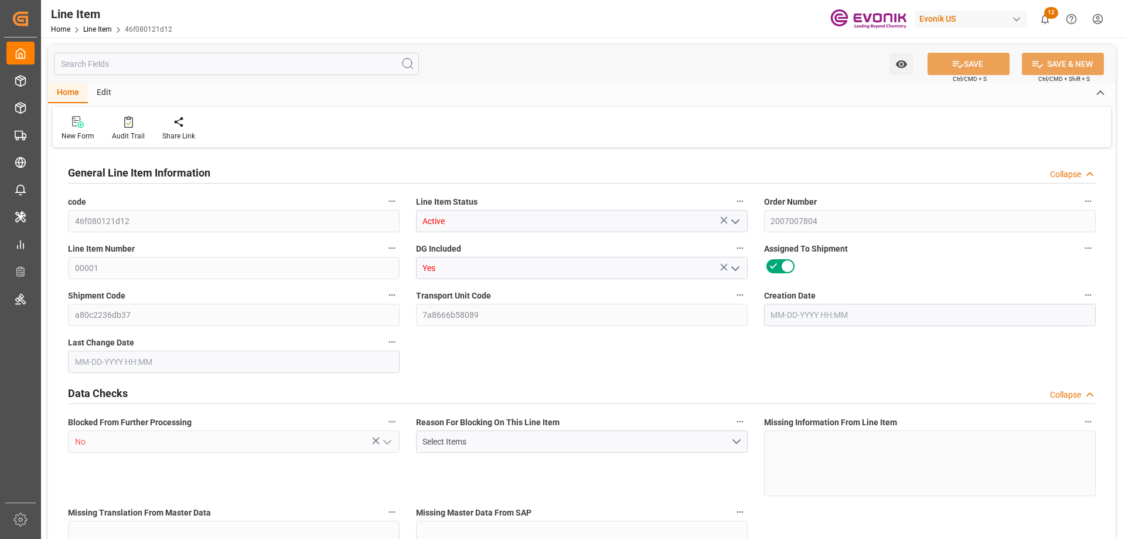
type input "32295.75"
type input "80"
type input "18898.88"
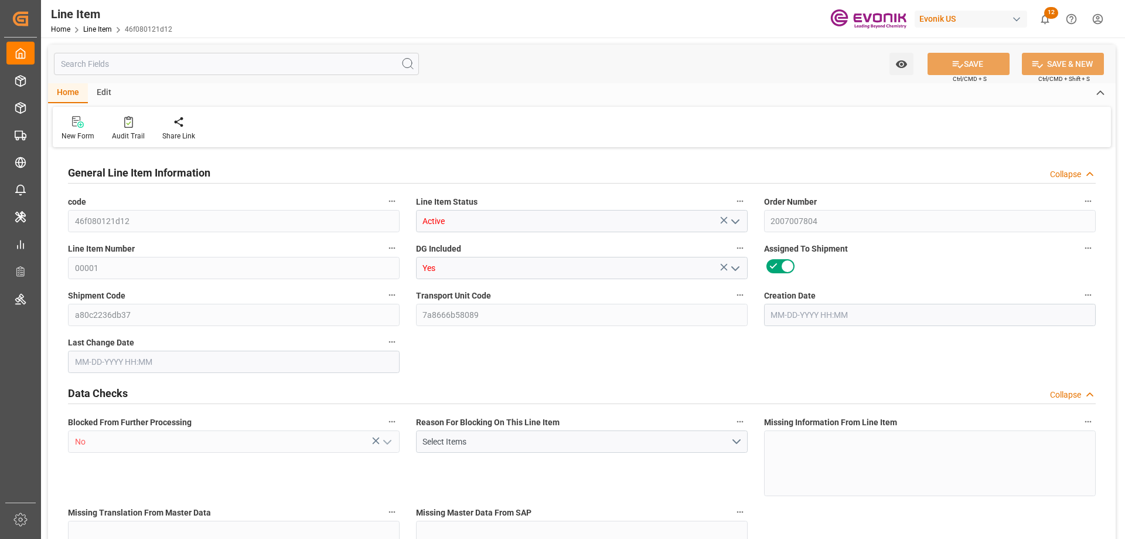
type input "19438.88"
type input "18143.68"
type input "25.5606"
type input "25560.56"
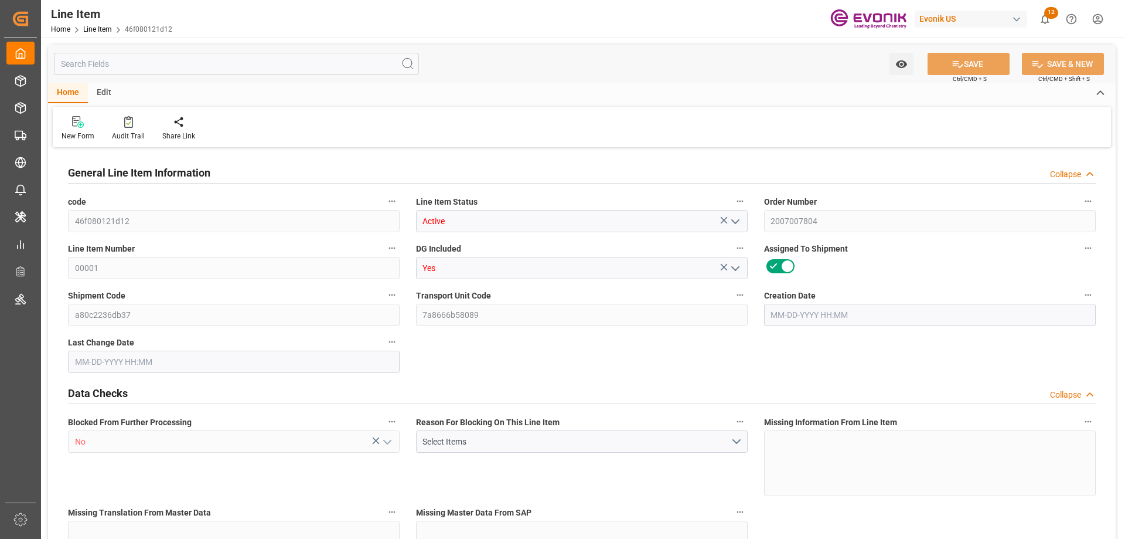
type input "80"
type input "18898.88"
type input "18143.68"
type input "25.5606"
type input "05-16-2025 06:28"
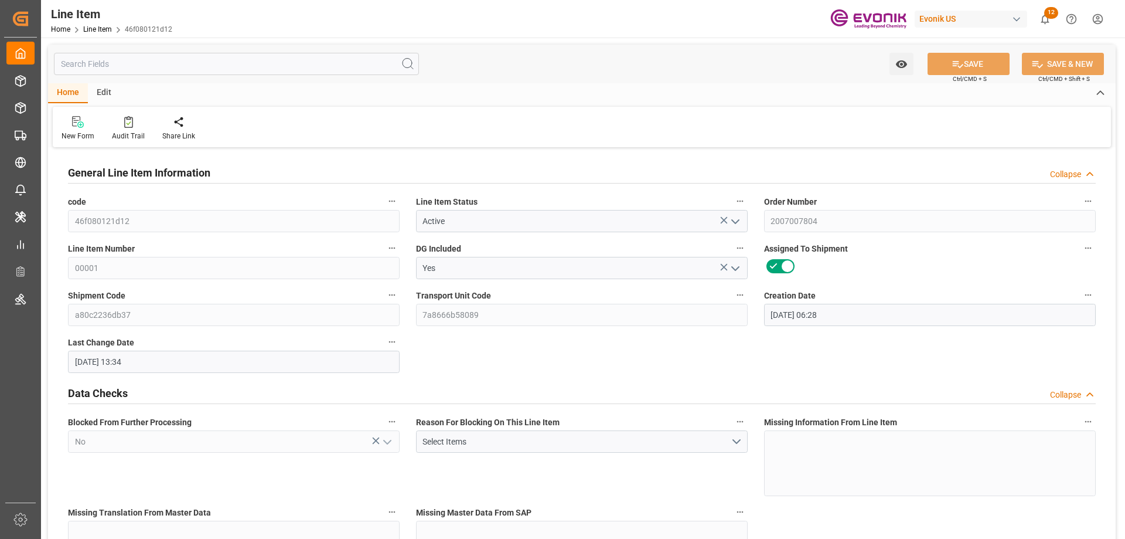
type input "08-26-2025 13:34"
type input "10-23-2025"
type input "09-12-2025"
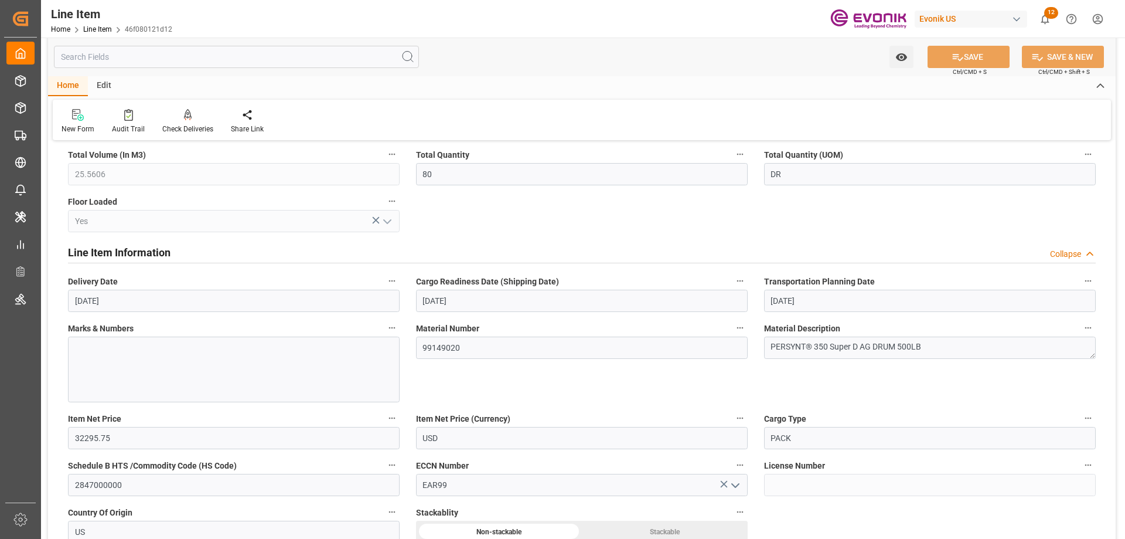
scroll to position [645, 0]
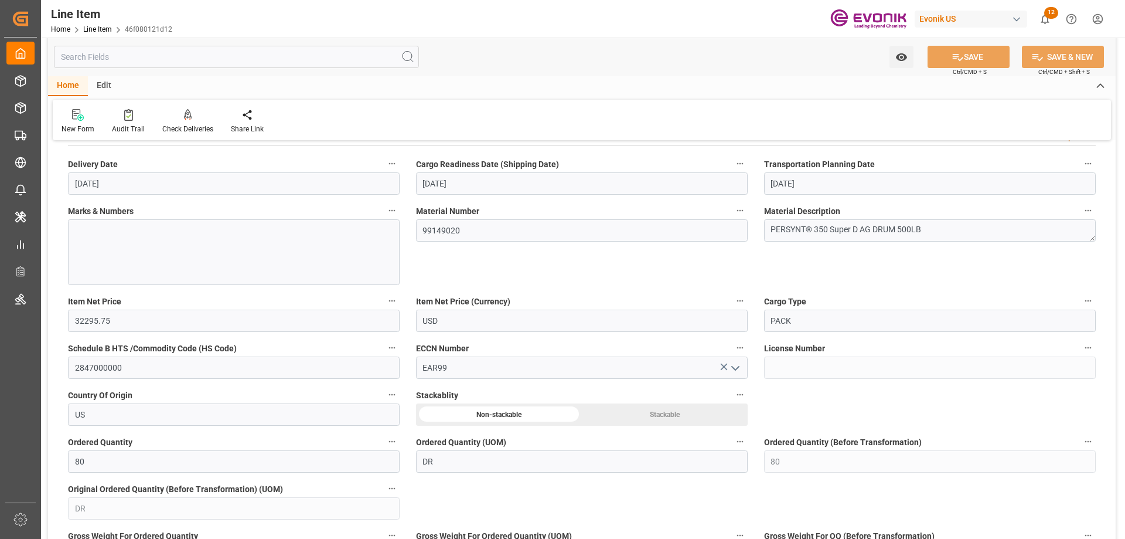
click at [129, 58] on input "text" at bounding box center [236, 57] width 365 height 22
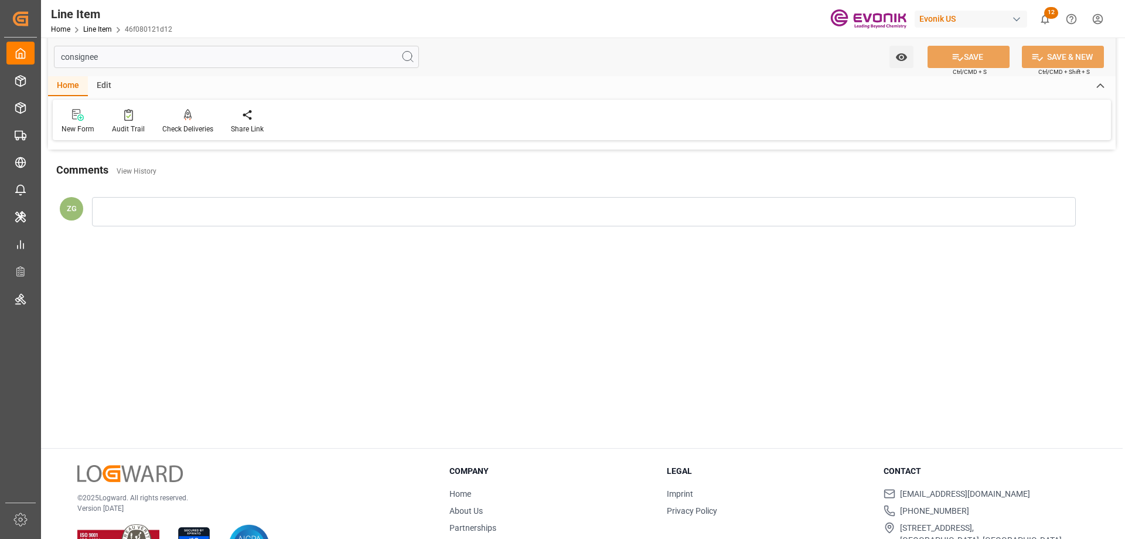
scroll to position [0, 0]
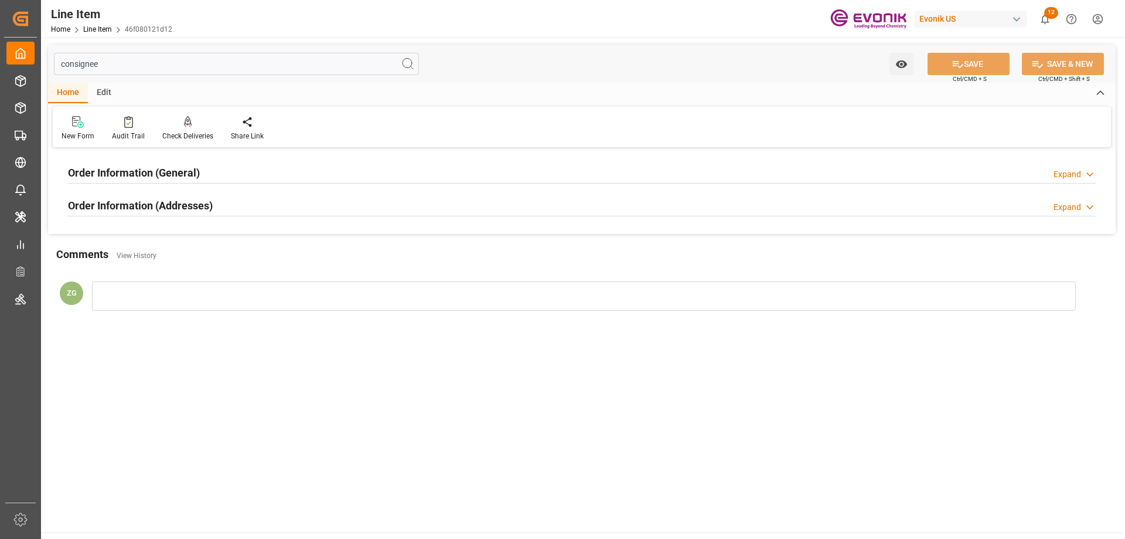
type input "consignee"
click at [180, 200] on h2 "Order Information (Addresses)" at bounding box center [140, 206] width 145 height 16
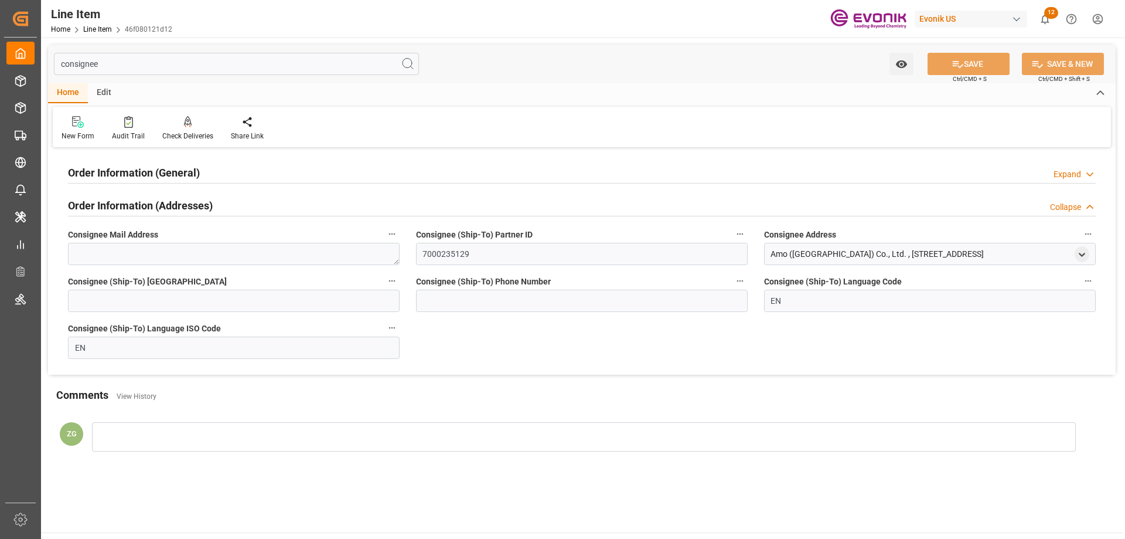
click at [175, 174] on h2 "Order Information (General)" at bounding box center [134, 173] width 132 height 16
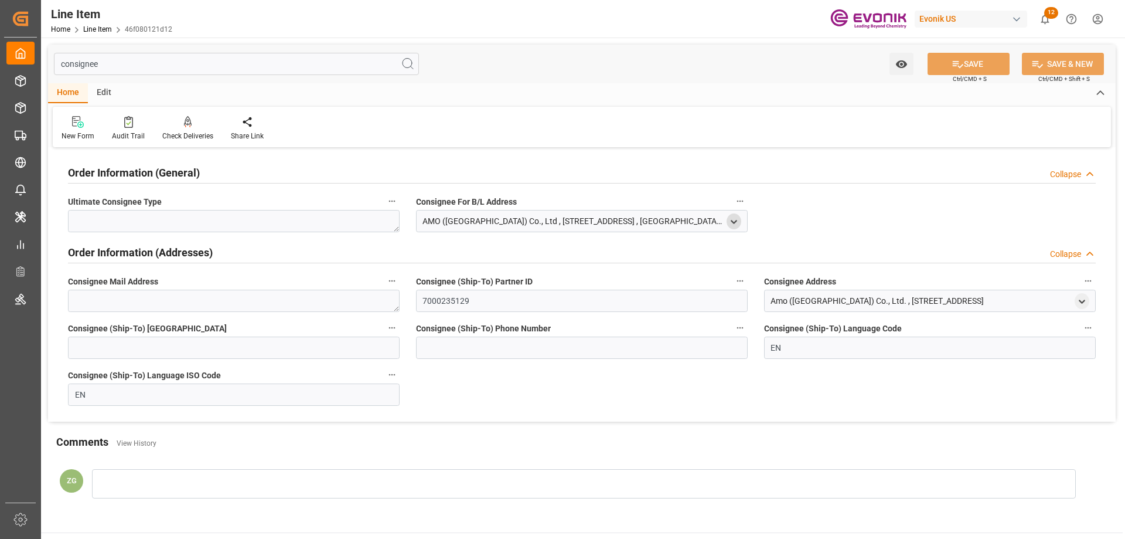
click at [728, 219] on div "open menu" at bounding box center [734, 221] width 15 height 16
click at [734, 219] on icon "open menu" at bounding box center [734, 222] width 10 height 10
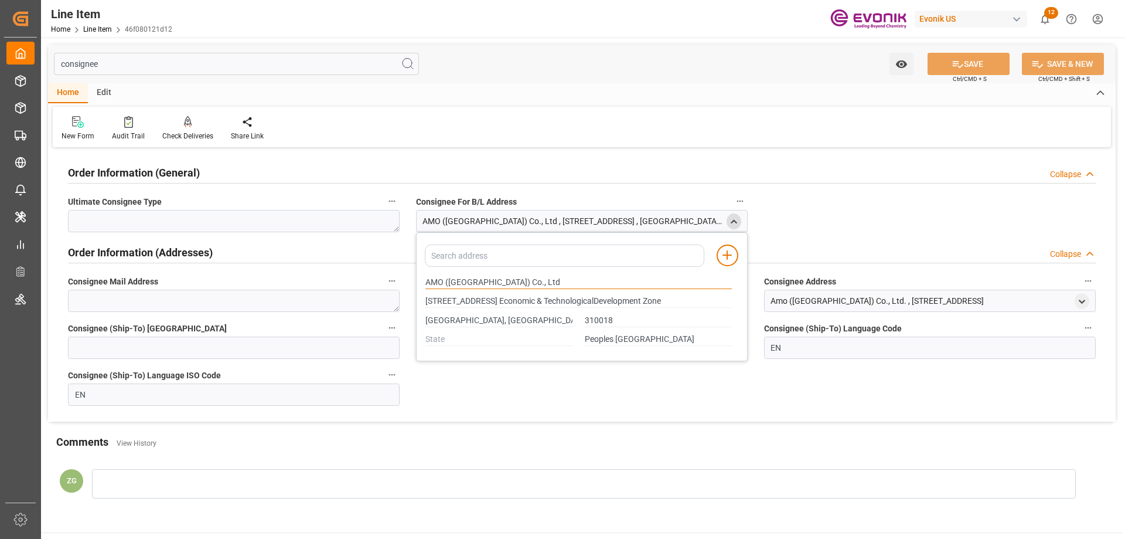
drag, startPoint x: 426, startPoint y: 281, endPoint x: 488, endPoint y: 280, distance: 61.6
click at [488, 280] on input "AMO (Hangzhou) Co., Ltd" at bounding box center [579, 282] width 307 height 13
type input "#200, 4th Avenue, Hangzhou Economic & TechnologicalDevelopment Zone"
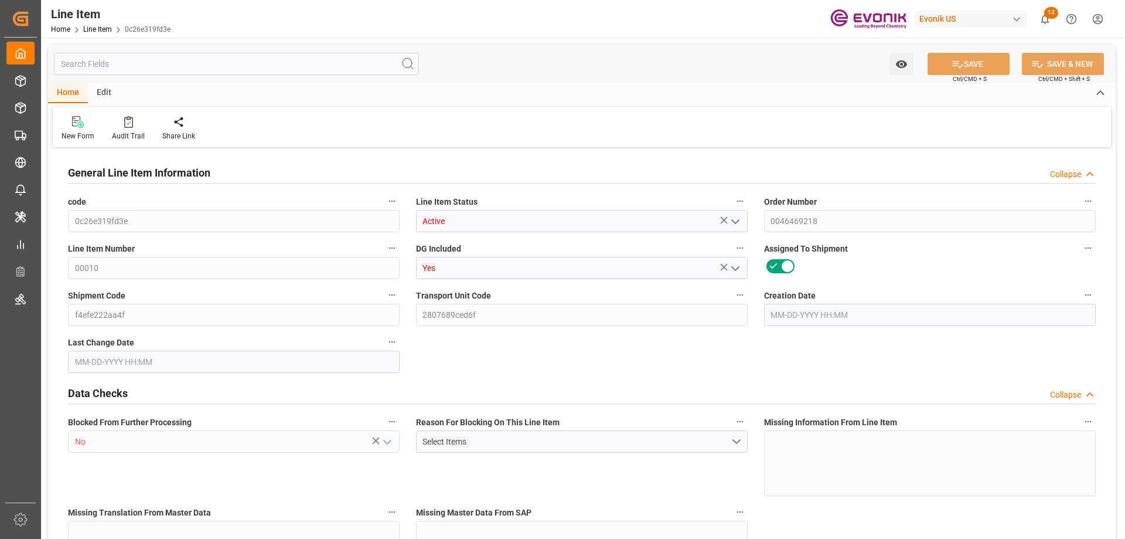
type input "4"
type input "1354.88"
type input "1280"
type input "3.8572"
type input "64"
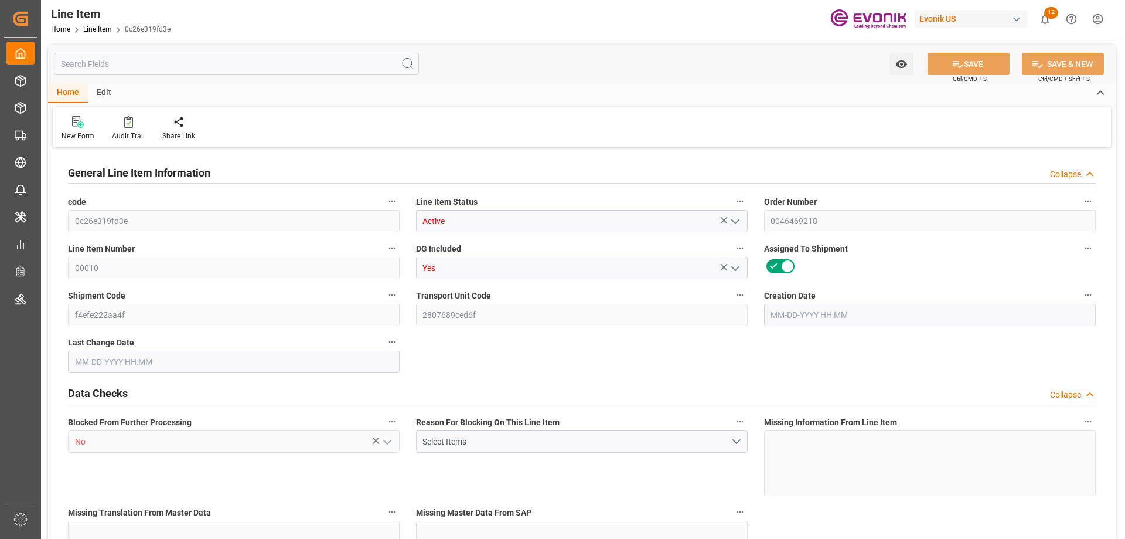
type input "21593.6"
type input "64"
type input "1354.88"
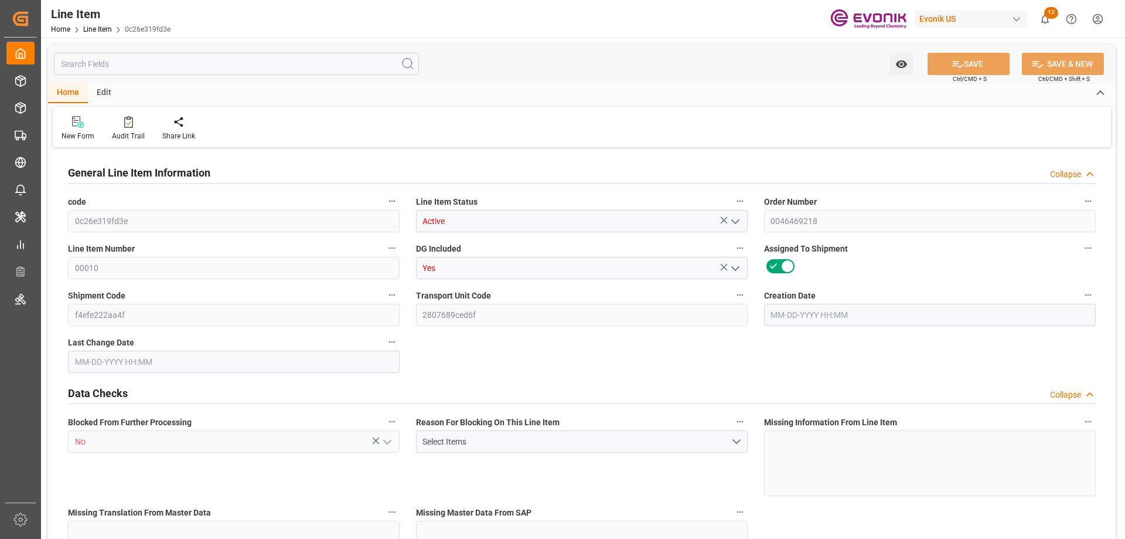
type input "1434.88"
type input "1280"
type input "3.8572"
type input "3857.216"
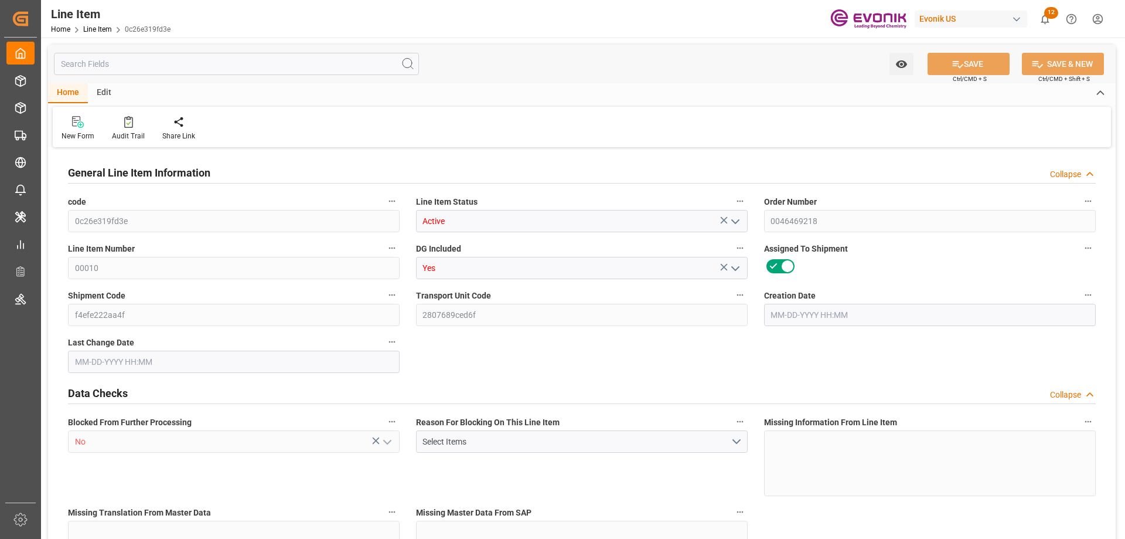
type input "0"
type input "[DATE] 12:52"
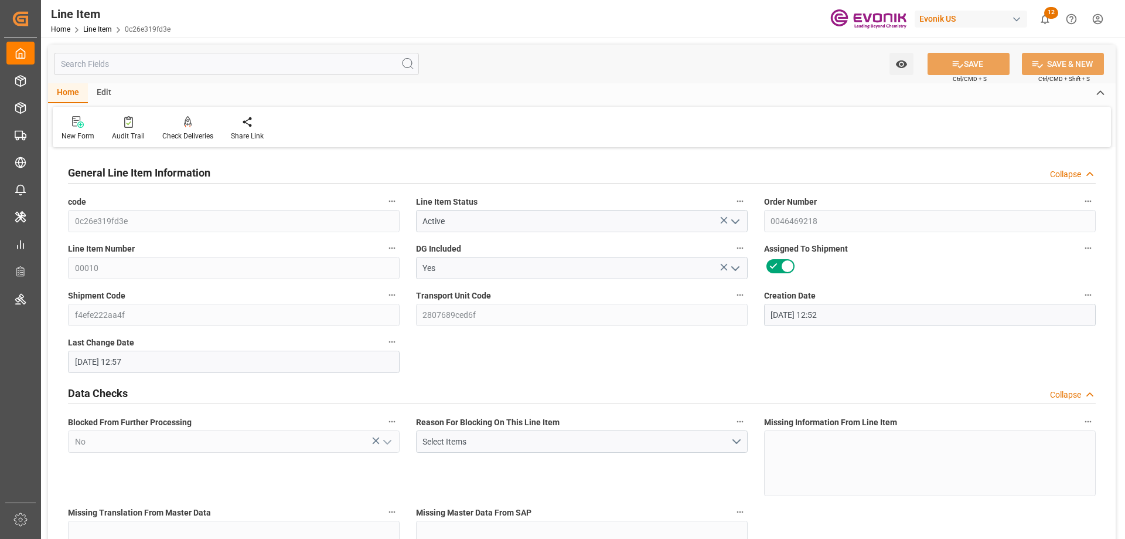
type input "[DATE] 12:57"
type input "[DATE]"
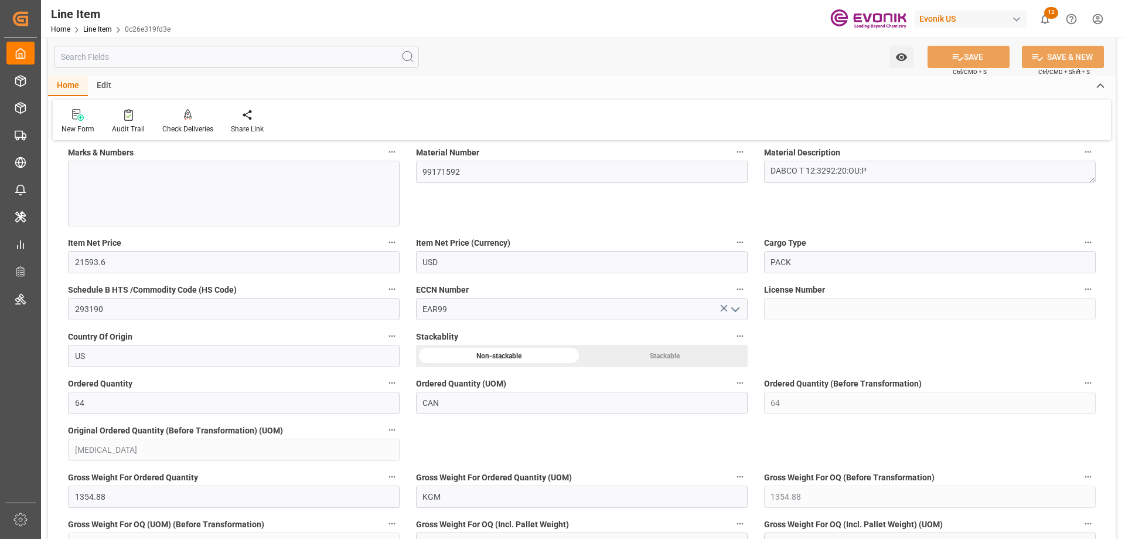
scroll to position [938, 0]
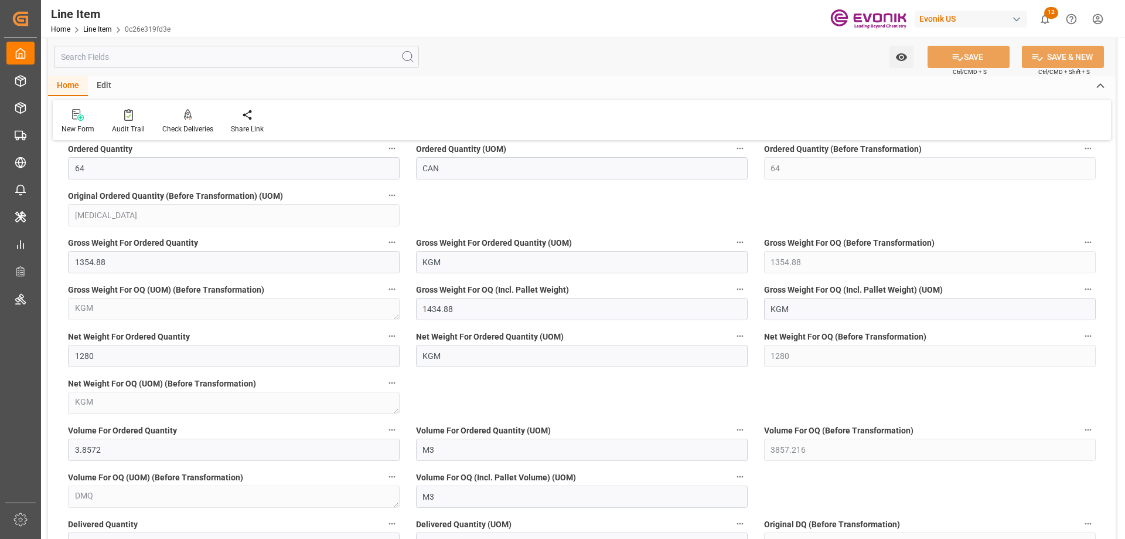
click at [190, 49] on input "text" at bounding box center [236, 57] width 365 height 22
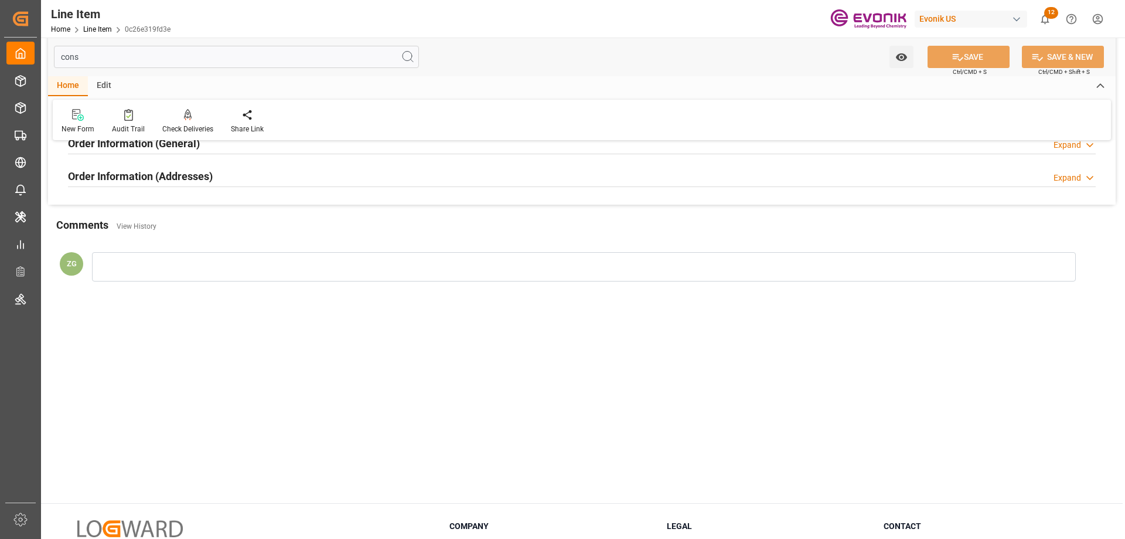
scroll to position [0, 0]
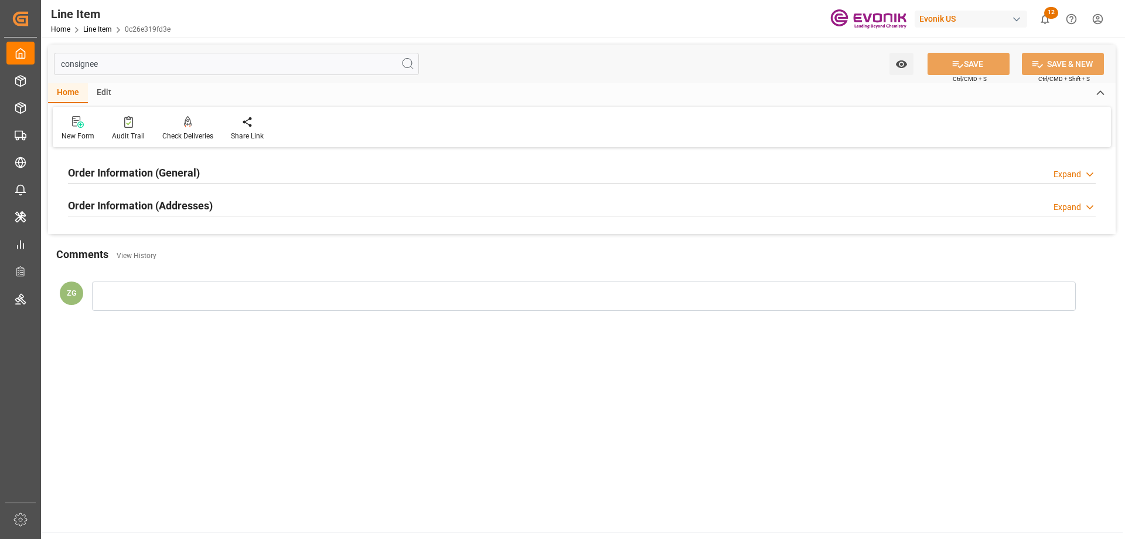
type input "consignee"
click at [186, 197] on div "Order Information (Addresses)" at bounding box center [140, 204] width 145 height 22
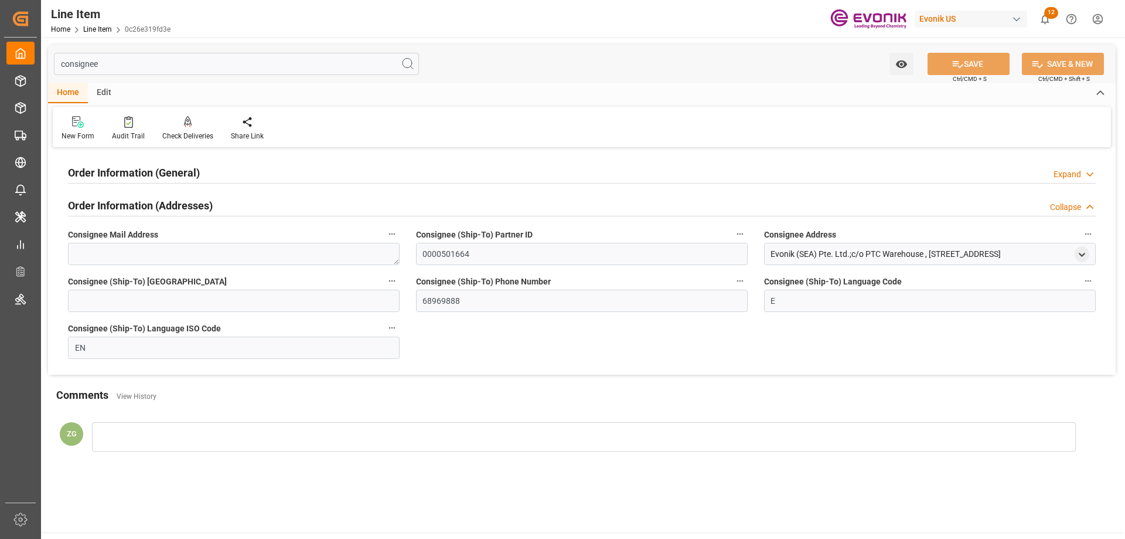
click at [164, 168] on h2 "Order Information (General)" at bounding box center [134, 173] width 132 height 16
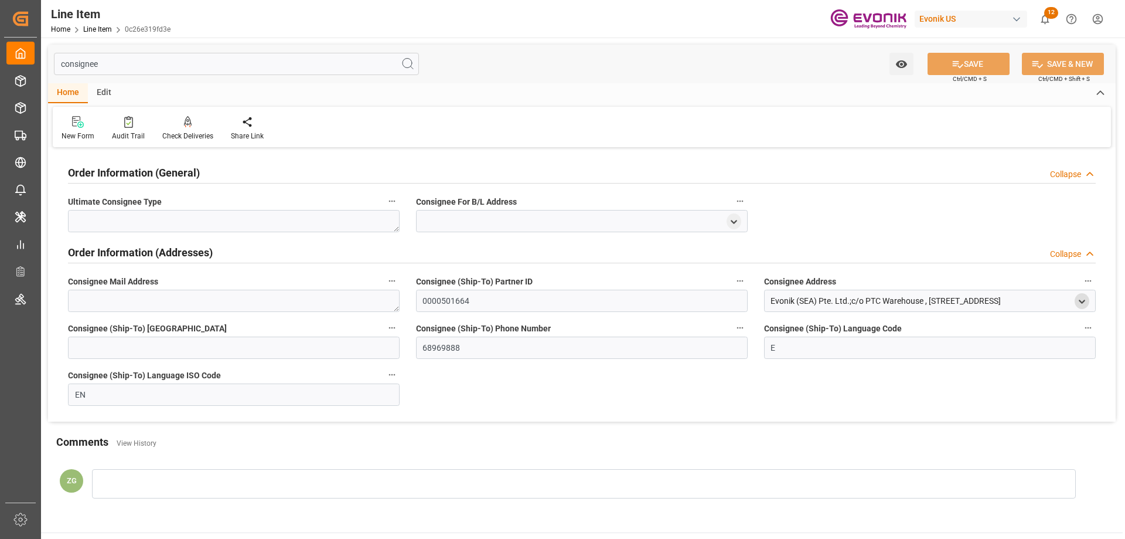
click at [1087, 302] on icon "open menu" at bounding box center [1082, 302] width 10 height 10
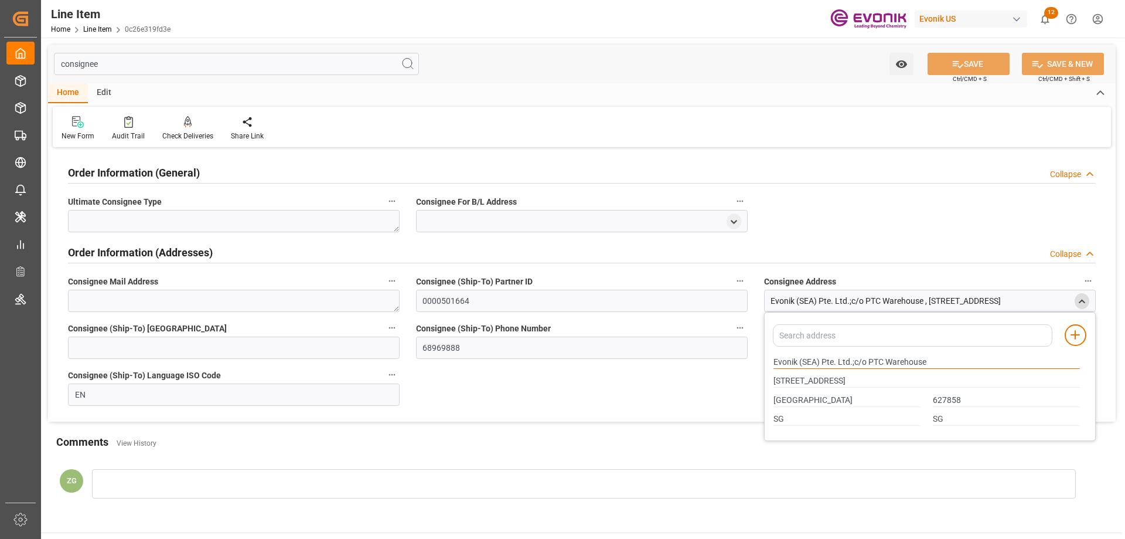
drag, startPoint x: 774, startPoint y: 362, endPoint x: 821, endPoint y: 360, distance: 46.4
click at [821, 360] on input "Evonik (SEA) Pte. Ltd.;c/o PTC Warehouse" at bounding box center [927, 362] width 307 height 13
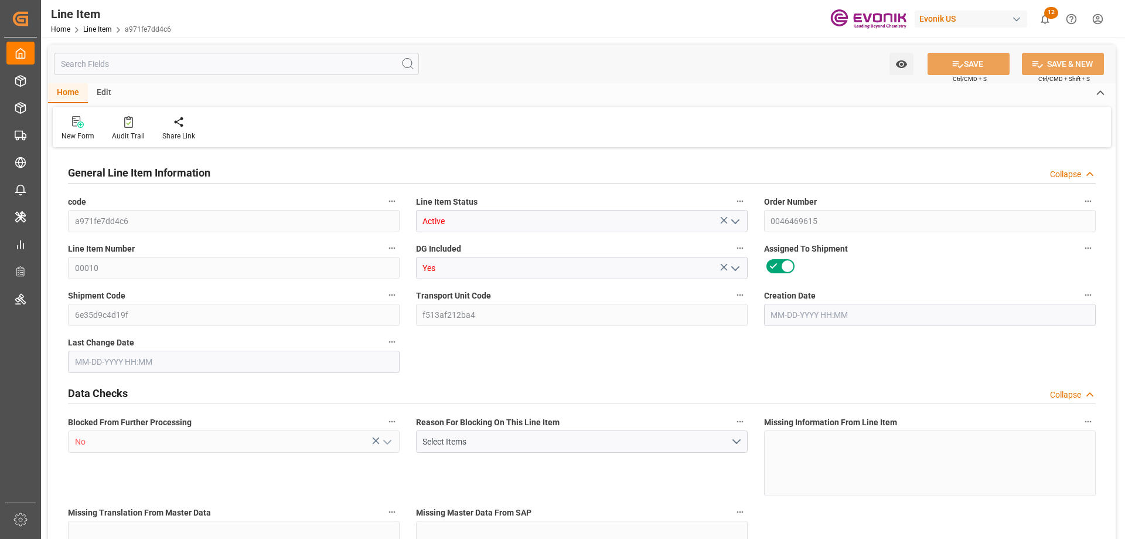
type input "20"
type input "17344"
type input "16000"
type input "22.928"
type input "80"
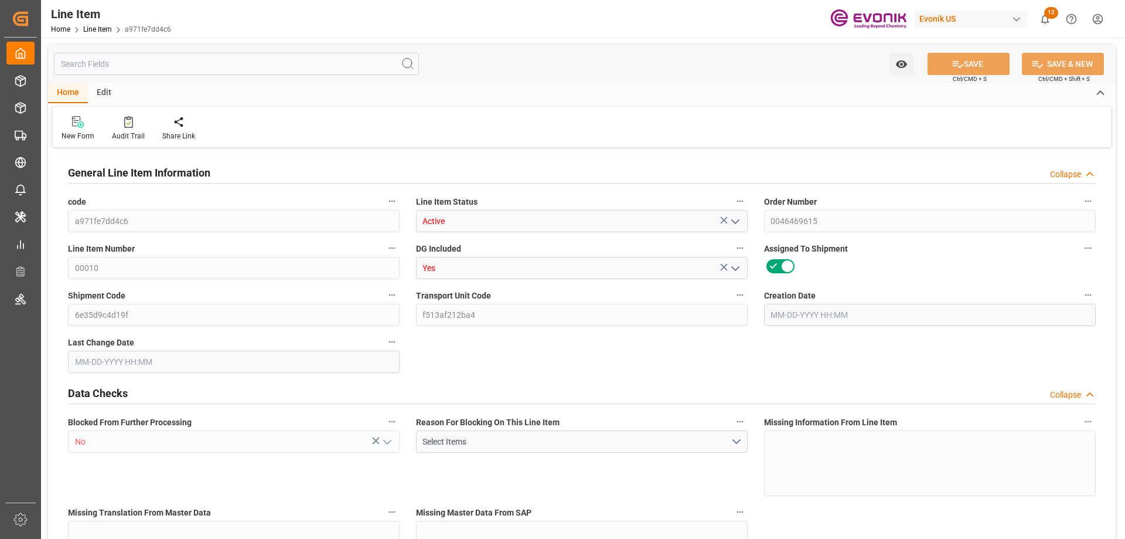
type input "43200"
type input "80"
type input "16000"
type input "17344"
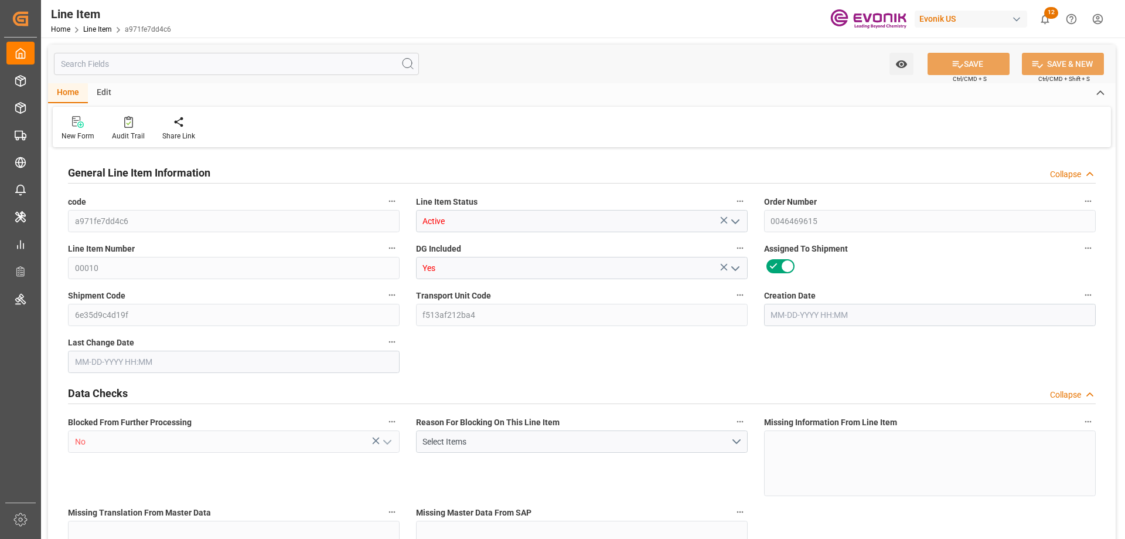
type input "17744"
type input "16000"
type input "22.928"
type input "22928"
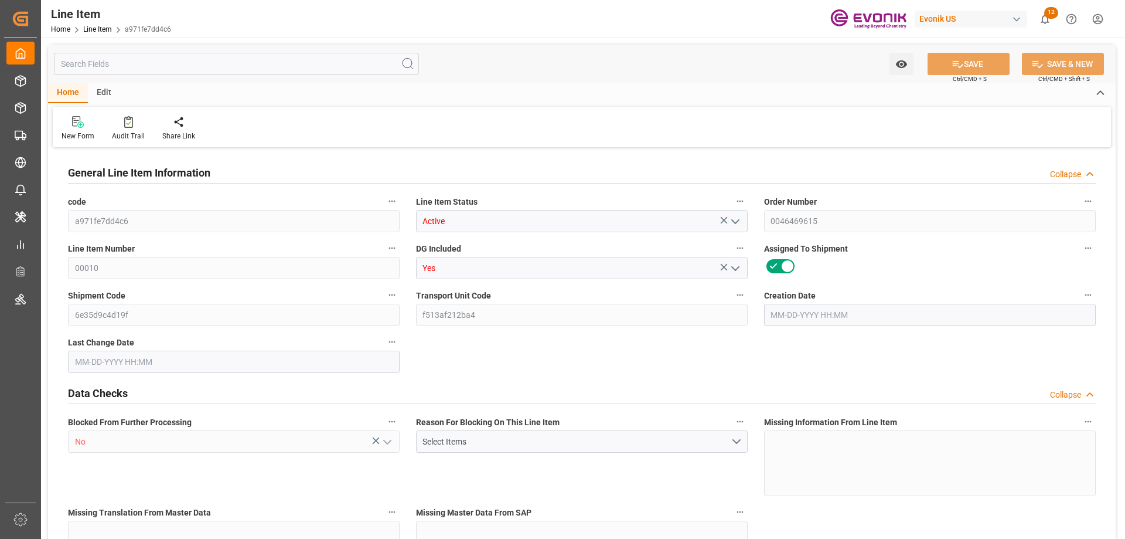
type input "0"
type input "08-20-2025 21:16"
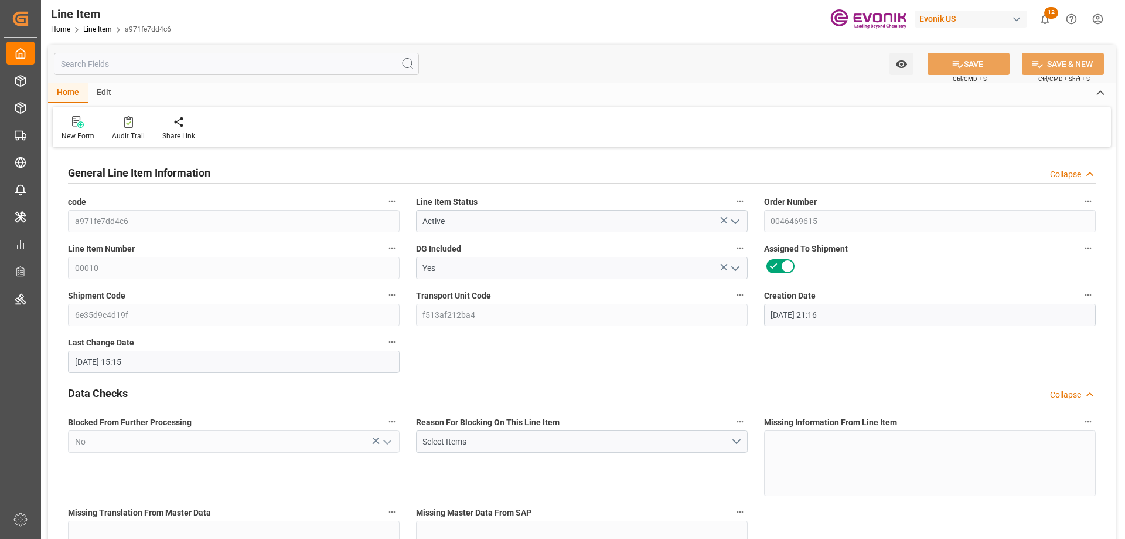
type input "08-25-2025 15:15"
type input "11-09-2025"
type input "09-10-2025"
type input "09-02-2025"
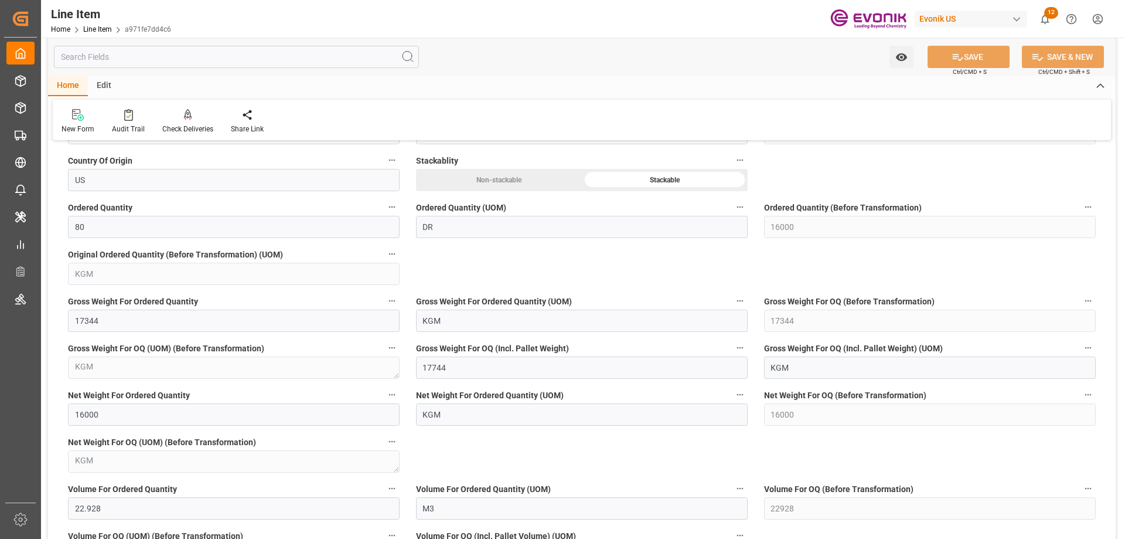
scroll to position [996, 0]
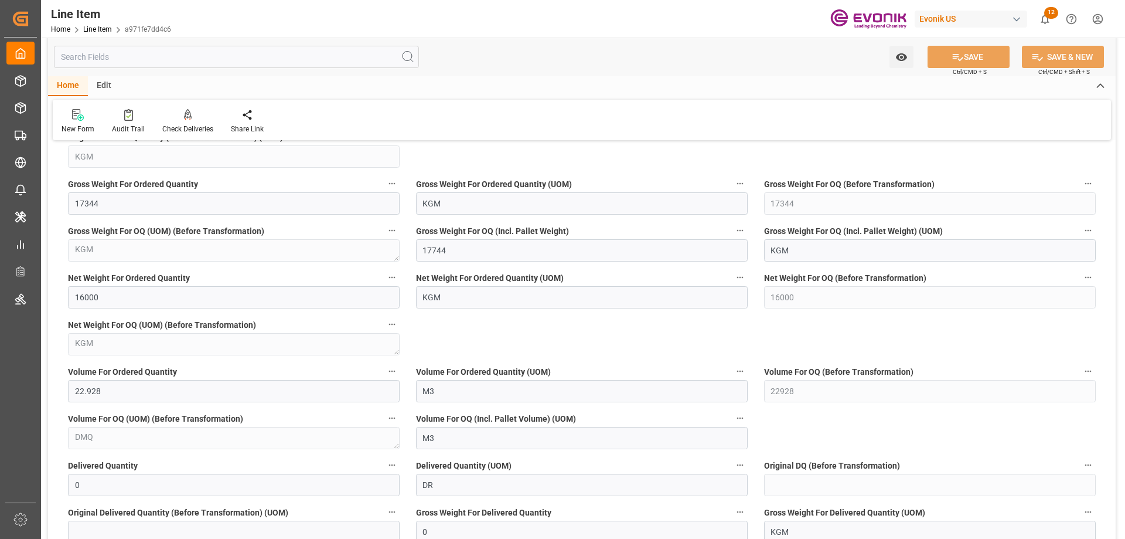
click at [120, 54] on input "text" at bounding box center [236, 57] width 365 height 22
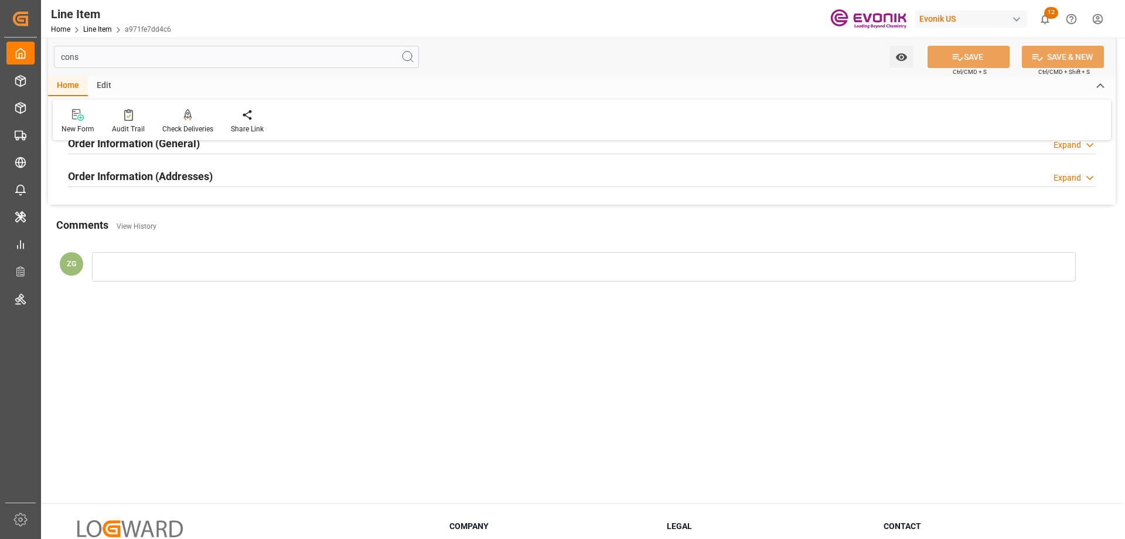
scroll to position [0, 0]
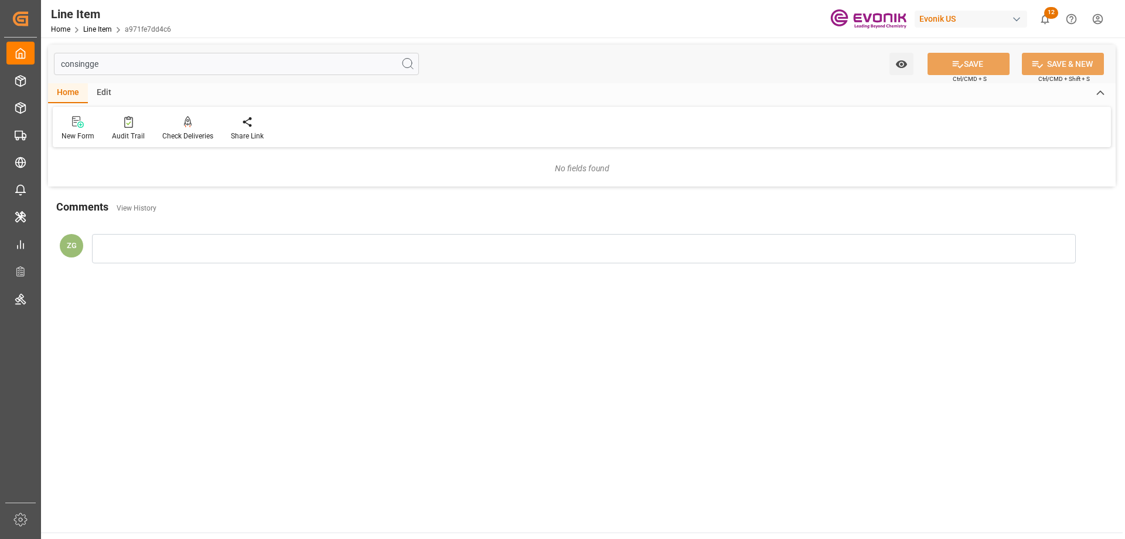
drag, startPoint x: 124, startPoint y: 57, endPoint x: 53, endPoint y: 67, distance: 71.0
click at [53, 67] on div "consingge Watch Option SAVE Ctrl/CMD + S SAVE & NEW Ctrl/CMD + Shift + S" at bounding box center [582, 64] width 1068 height 39
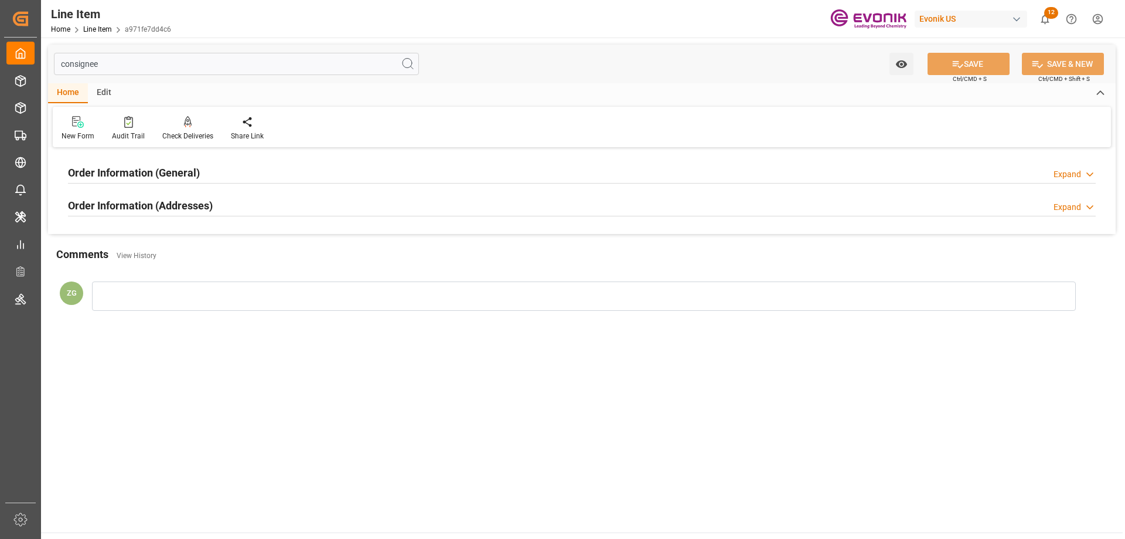
type input "consignee"
click at [142, 205] on h2 "Order Information (Addresses)" at bounding box center [140, 206] width 145 height 16
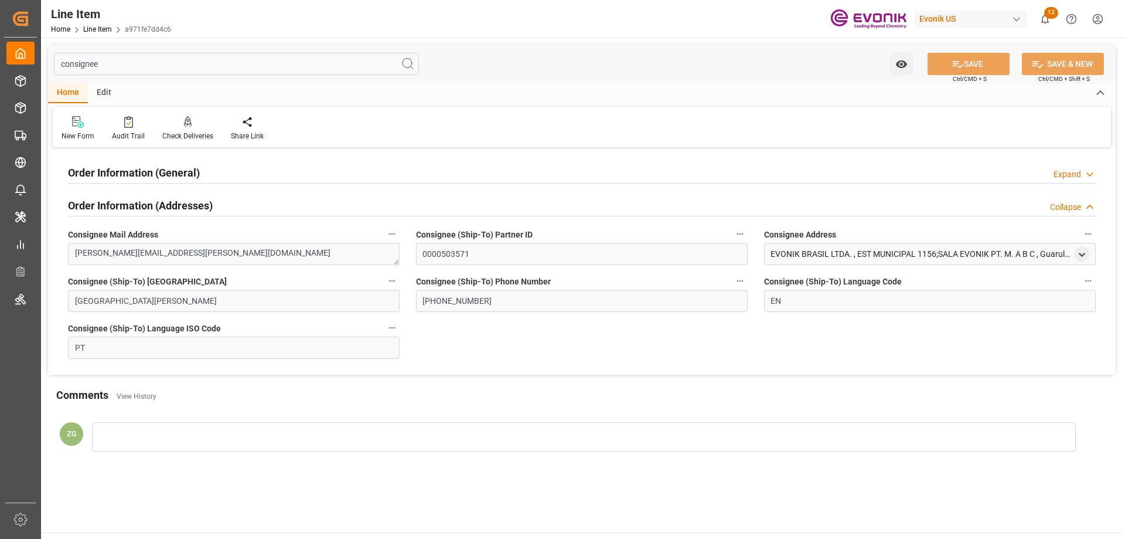
click at [142, 178] on h2 "Order Information (General)" at bounding box center [134, 173] width 132 height 16
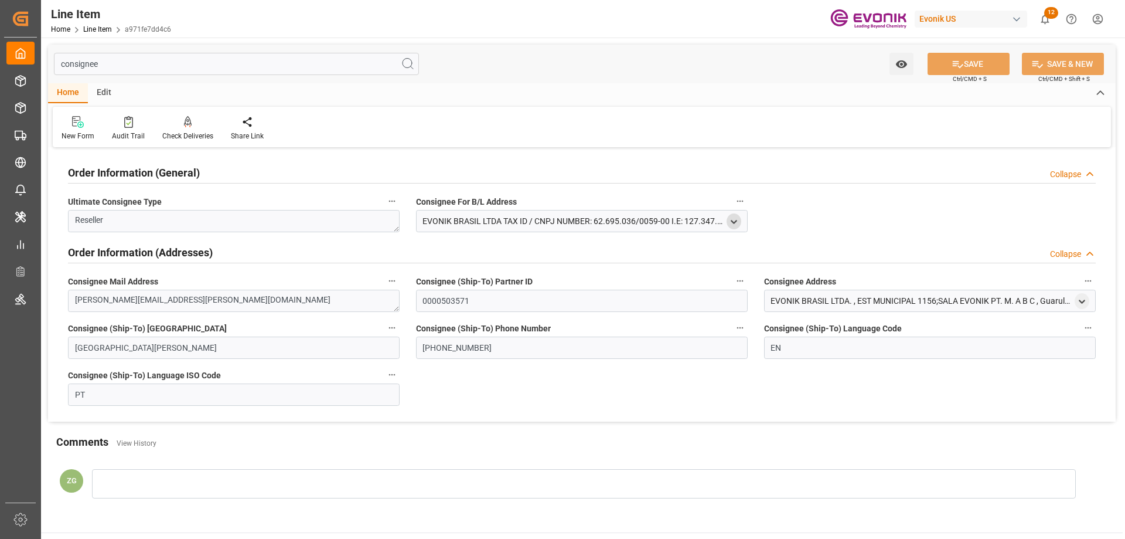
click at [734, 220] on icon "open menu" at bounding box center [734, 222] width 10 height 10
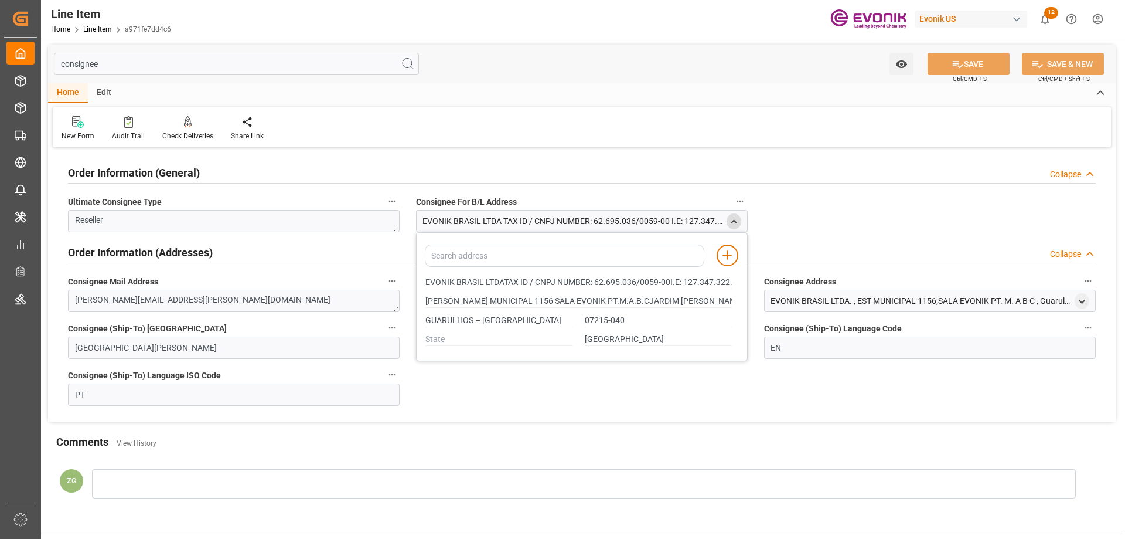
type input "EVONIK BRASIL LTDATAX ID / CNPJ NUMBER: 62.695.036/0059-00I.E: 127.347.322.116"
type input "ESTRADA MUNICIPAL 1156 SALA EVONIK PT.M.A.B.CJARDIM SANTO AFONSO"
type input "EVONIK BRASIL LTDATAX ID / CNPJ NUMBER: 62.695.036/0059-00I.E: 127.347.322.116"
type input "ESTRADA MUNICIPAL 1156 SALA EVONIK PT.M.A.B.CJARDIM SANTO AFONSO"
type input "EVONIK BRASIL LTDATAX ID / CNPJ NUMBER: 62.695.036/0059-00I.E: 127.347.322.116"
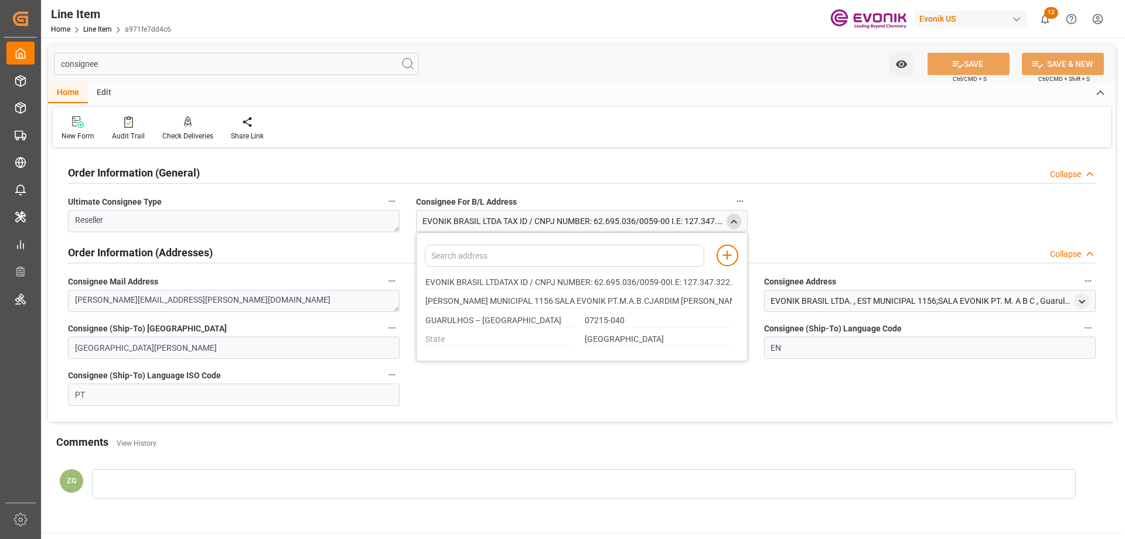
type input "ESTRADA MUNICIPAL 1156 SALA EVONIK PT.M.A.B.CJARDIM SANTO AFONSO"
type input "EVONIK BRASIL LTDATAX ID / CNPJ NUMBER: 62.695.036/0059-00I.E: 127.347.322.116"
type input "ESTRADA MUNICIPAL 1156 SALA EVONIK PT.M.A.B.CJARDIM SANTO AFONSO"
type input "EVONIK BRASIL LTDATAX ID / CNPJ NUMBER: 62.695.036/0059-00I.E: 127.347.322.116"
type input "ESTRADA MUNICIPAL 1156 SALA EVONIK PT.M.A.B.CJARDIM SANTO AFONSO"
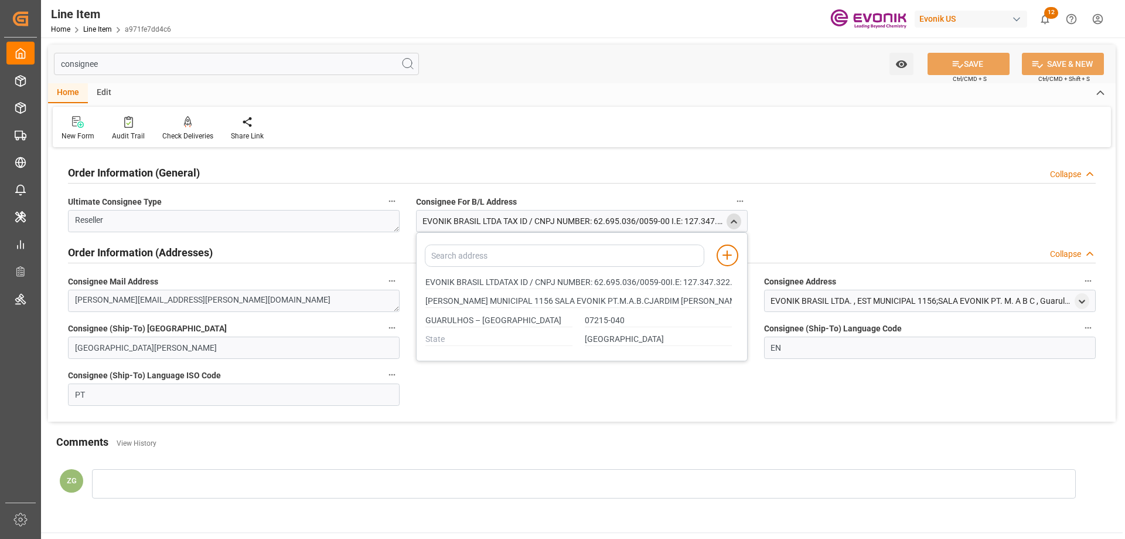
type input "EVONIK BRASIL LTDATAX ID / CNPJ NUMBER: 62.695.036/0059-00I.E: 127.347.322.116"
type input "ESTRADA MUNICIPAL 1156 SALA EVONIK PT.M.A.B.CJARDIM SANTO AFONSO"
type input "EVONIK BRASIL LTDATAX ID / CNPJ NUMBER: 62.695.036/0059-00I.E: 127.347.322.116"
type input "ESTRADA MUNICIPAL 1156 SALA EVONIK PT.M.A.B.CJARDIM SANTO AFONSO"
type input "EVONIK BRASIL LTDATAX ID / CNPJ NUMBER: 62.695.036/0059-00I.E: 127.347.322.116"
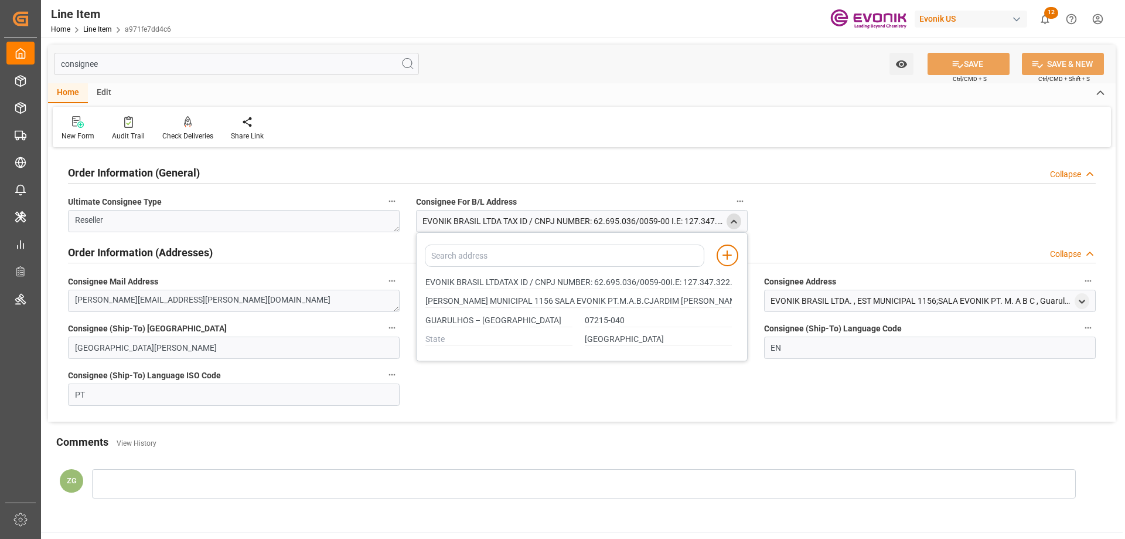
type input "ESTRADA MUNICIPAL 1156 SALA EVONIK PT.M.A.B.CJARDIM SANTO AFONSO"
type input "EVONIK BRASIL LTDATAX ID / CNPJ NUMBER: 62.695.036/0059-00I.E: 127.347.322.116"
type input "ESTRADA MUNICIPAL 1156 SALA EVONIK PT.M.A.B.CJARDIM SANTO AFONSO"
drag, startPoint x: 426, startPoint y: 283, endPoint x: 482, endPoint y: 280, distance: 56.3
click at [482, 280] on input "EVONIK BRASIL LTDATAX ID / CNPJ NUMBER: 62.695.036/0059-00I.E: 127.347.322.116" at bounding box center [579, 282] width 307 height 13
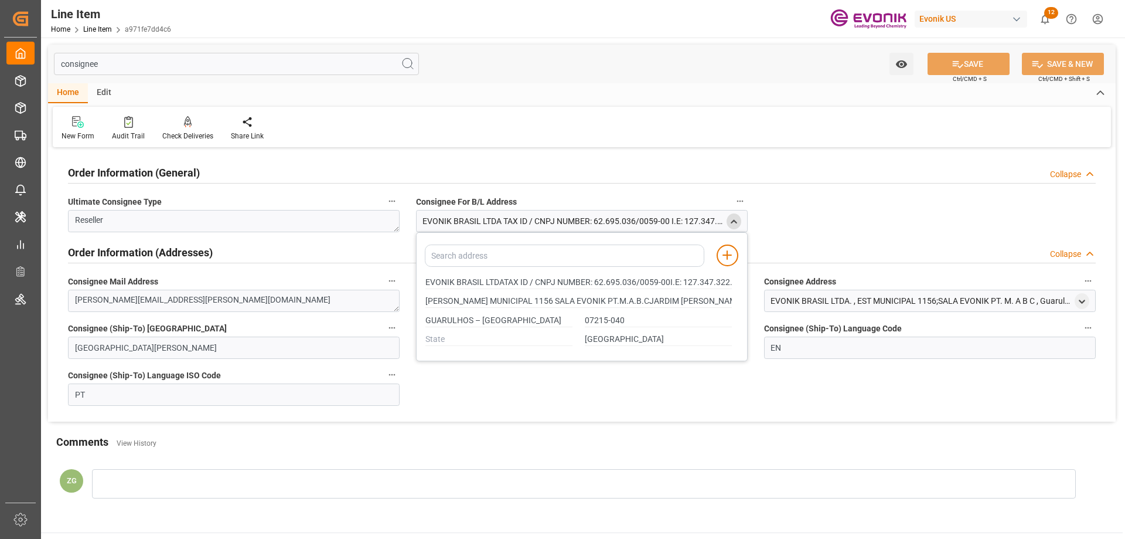
type input "EVONIK BRASIL LTDATAX ID / CNPJ NUMBER: 62.695.036/0059-00I.E: 127.347.322.116"
type input "ESTRADA MUNICIPAL 1156 SALA EVONIK PT.M.A.B.CJARDIM SANTO AFONSO"
type input "EVONIK BRASIL LTDATAX ID / CNPJ NUMBER: 62.695.036/0059-00I.E: 127.347.322.116"
type input "ESTRADA MUNICIPAL 1156 SALA EVONIK PT.M.A.B.CJARDIM SANTO AFONSO"
type input "EVONIK BRASIL LTDATAX ID / CNPJ NUMBER: 62.695.036/0059-00I.E: 127.347.322.116"
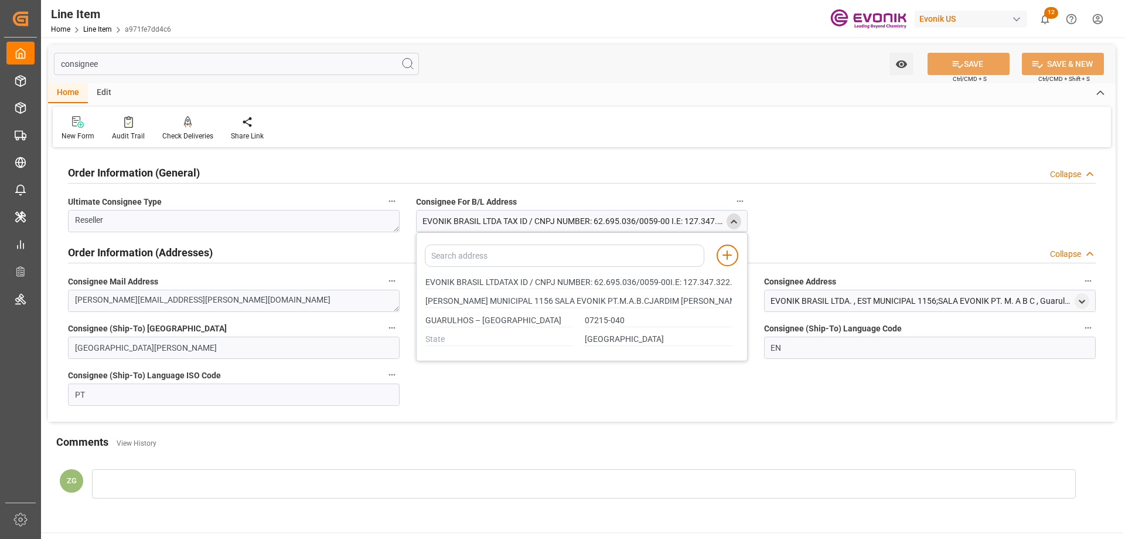
type input "ESTRADA MUNICIPAL 1156 SALA EVONIK PT.M.A.B.CJARDIM SANTO AFONSO"
type input "EVONIK BRASIL LTDATAX ID / CNPJ NUMBER: 62.695.036/0059-00I.E: 127.347.322.116"
type input "ESTRADA MUNICIPAL 1156 SALA EVONIK PT.M.A.B.CJARDIM SANTO AFONSO"
type input "EVONIK BRASIL LTDATAX ID / CNPJ NUMBER: 62.695.036/0059-00I.E: 127.347.322.116"
type input "ESTRADA MUNICIPAL 1156 SALA EVONIK PT.M.A.B.CJARDIM SANTO AFONSO"
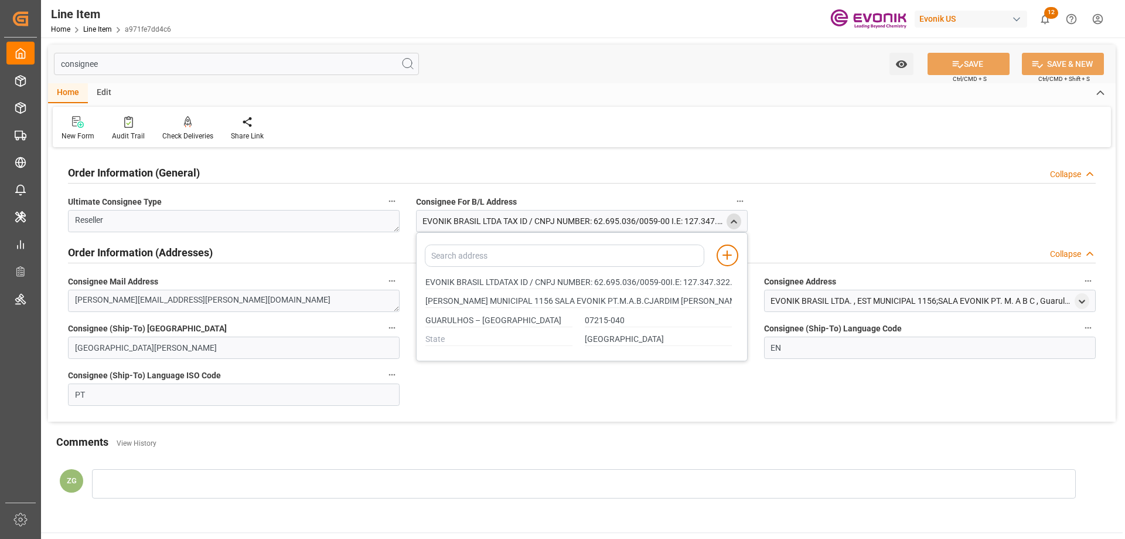
type input "EVONIK BRASIL LTDATAX ID / CNPJ NUMBER: 62.695.036/0059-00I.E: 127.347.322.116"
type input "ESTRADA MUNICIPAL 1156 SALA EVONIK PT.M.A.B.CJARDIM SANTO AFONSO"
type input "EVONIK BRASIL LTDATAX ID / CNPJ NUMBER: 62.695.036/0059-00I.E: 127.347.322.116"
type input "ESTRADA MUNICIPAL 1156 SALA EVONIK PT.M.A.B.CJARDIM SANTO AFONSO"
type input "EVONIK BRASIL LTDATAX ID / CNPJ NUMBER: 62.695.036/0059-00I.E: 127.347.322.116"
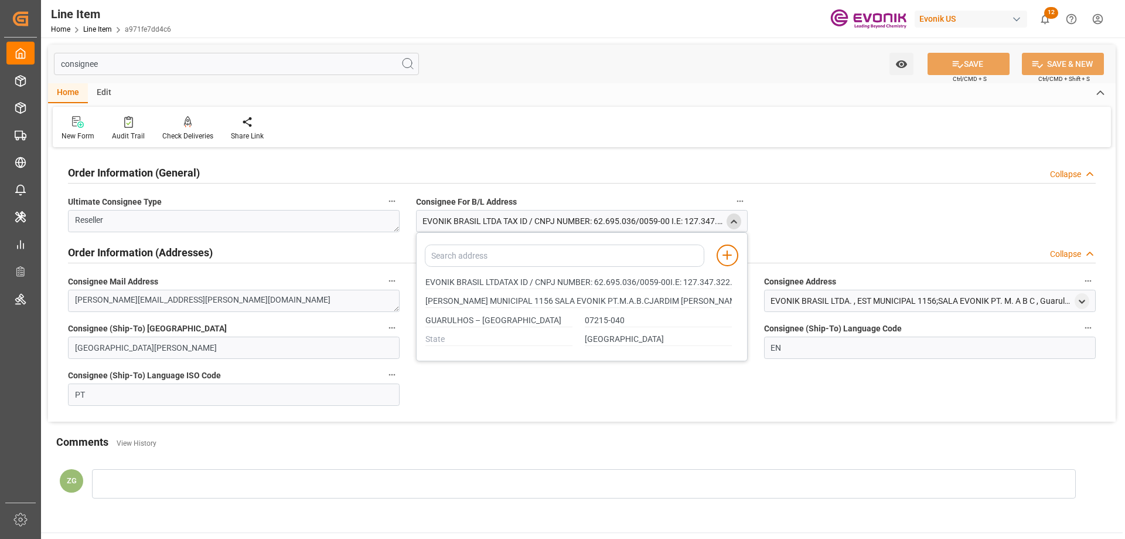
type input "ESTRADA MUNICIPAL 1156 SALA EVONIK PT.M.A.B.CJARDIM SANTO AFONSO"
type input "EVONIK BRASIL LTDATAX ID / CNPJ NUMBER: 62.695.036/0059-00I.E: 127.347.322.116"
type input "ESTRADA MUNICIPAL 1156 SALA EVONIK PT.M.A.B.CJARDIM SANTO AFONSO"
type input "EVONIK BRASIL LTDATAX ID / CNPJ NUMBER: 62.695.036/0059-00I.E: 127.347.322.116"
type input "ESTRADA MUNICIPAL 1156 SALA EVONIK PT.M.A.B.CJARDIM SANTO AFONSO"
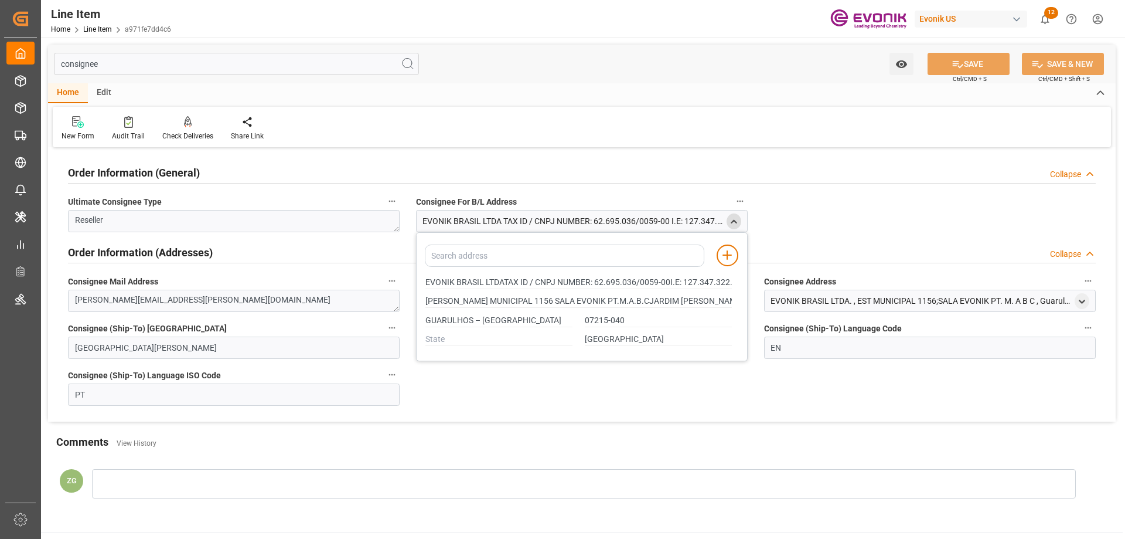
type input "EVONIK BRASIL LTDATAX ID / CNPJ NUMBER: 62.695.036/0059-00I.E: 127.347.322.116"
type input "ESTRADA MUNICIPAL 1156 SALA EVONIK PT.M.A.B.CJARDIM SANTO AFONSO"
type input "EVONIK BRASIL LTDATAX ID / CNPJ NUMBER: 62.695.036/0059-00I.E: 127.347.322.116"
type input "ESTRADA MUNICIPAL 1156 SALA EVONIK PT.M.A.B.CJARDIM SANTO AFONSO"
type input "EVONIK BRASIL LTDATAX ID / CNPJ NUMBER: 62.695.036/0059-00I.E: 127.347.322.116"
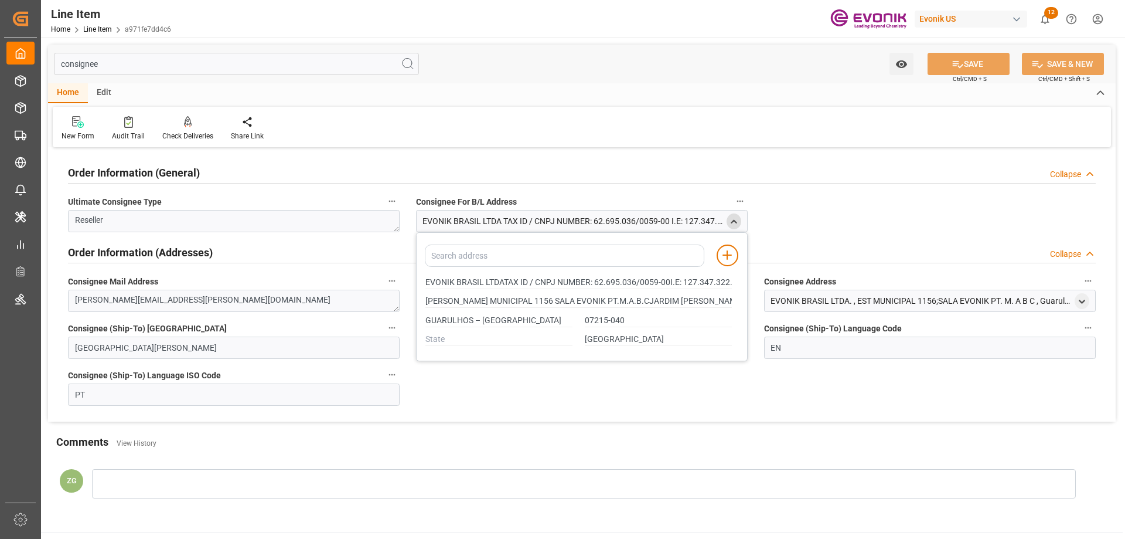
type input "ESTRADA MUNICIPAL 1156 SALA EVONIK PT.M.A.B.CJARDIM SANTO AFONSO"
type input "EVONIK BRASIL LTDATAX ID / CNPJ NUMBER: 62.695.036/0059-00I.E: 127.347.322.116"
type input "ESTRADA MUNICIPAL 1156 SALA EVONIK PT.M.A.B.CJARDIM SANTO AFONSO"
type input "EVONIK BRASIL LTDATAX ID / CNPJ NUMBER: 62.695.036/0059-00I.E: 127.347.322.116"
type input "ESTRADA MUNICIPAL 1156 SALA EVONIK PT.M.A.B.CJARDIM SANTO AFONSO"
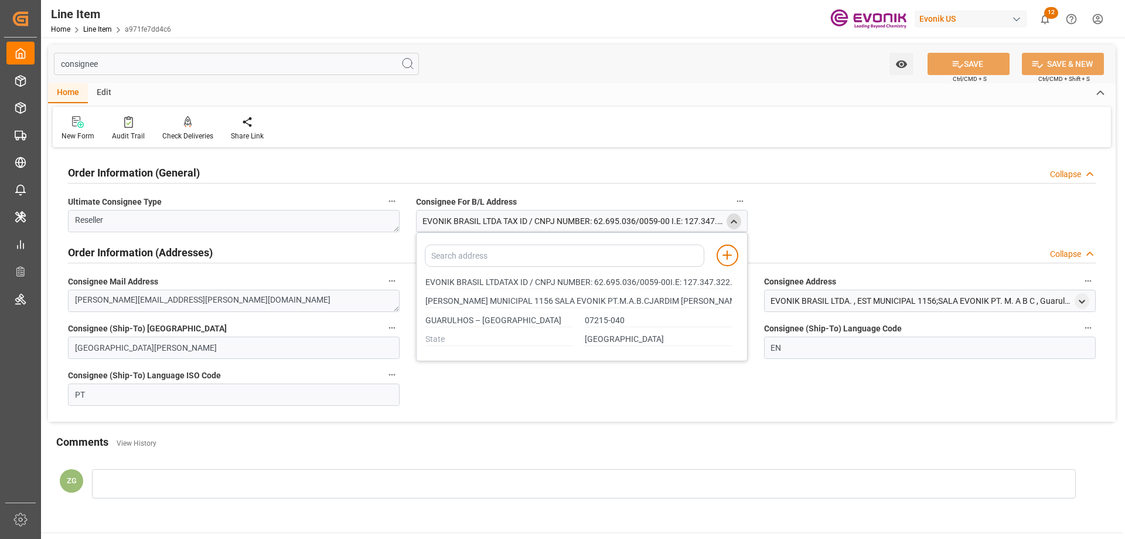
type input "EVONIK BRASIL LTDATAX ID / CNPJ NUMBER: 62.695.036/0059-00I.E: 127.347.322.116"
type input "ESTRADA MUNICIPAL 1156 SALA EVONIK PT.M.A.B.CJARDIM SANTO AFONSO"
type input "EVONIK BRASIL LTDATAX ID / CNPJ NUMBER: 62.695.036/0059-00I.E: 127.347.322.116"
type input "ESTRADA MUNICIPAL 1156 SALA EVONIK PT.M.A.B.CJARDIM SANTO AFONSO"
type input "EVONIK BRASIL LTDATAX ID / CNPJ NUMBER: 62.695.036/0059-00I.E: 127.347.322.116"
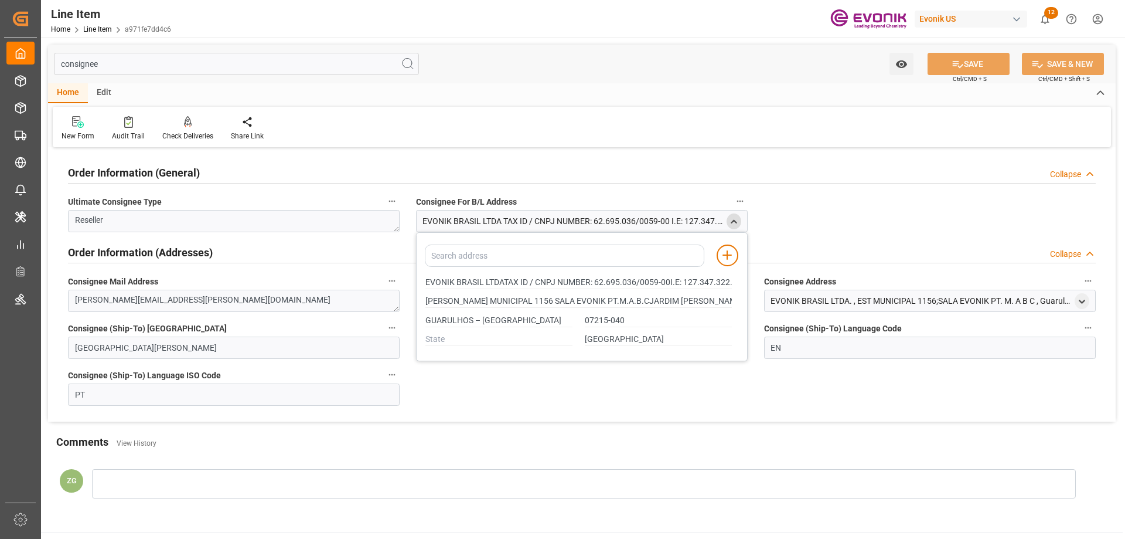
type input "ESTRADA MUNICIPAL 1156 SALA EVONIK PT.M.A.B.CJARDIM SANTO AFONSO"
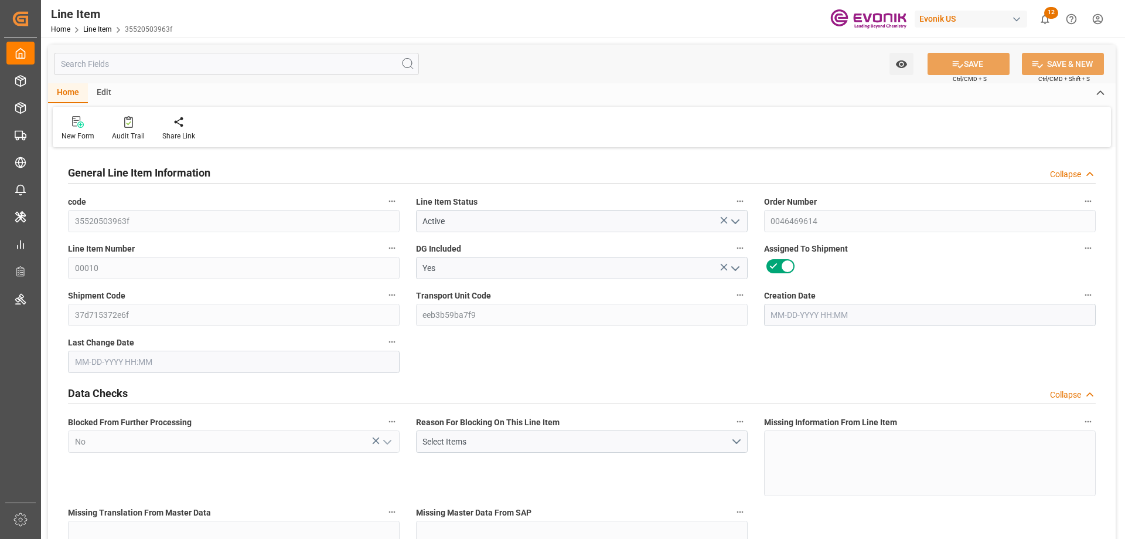
type input "15"
type input "13008"
type input "12000"
type input "17.196"
type input "60"
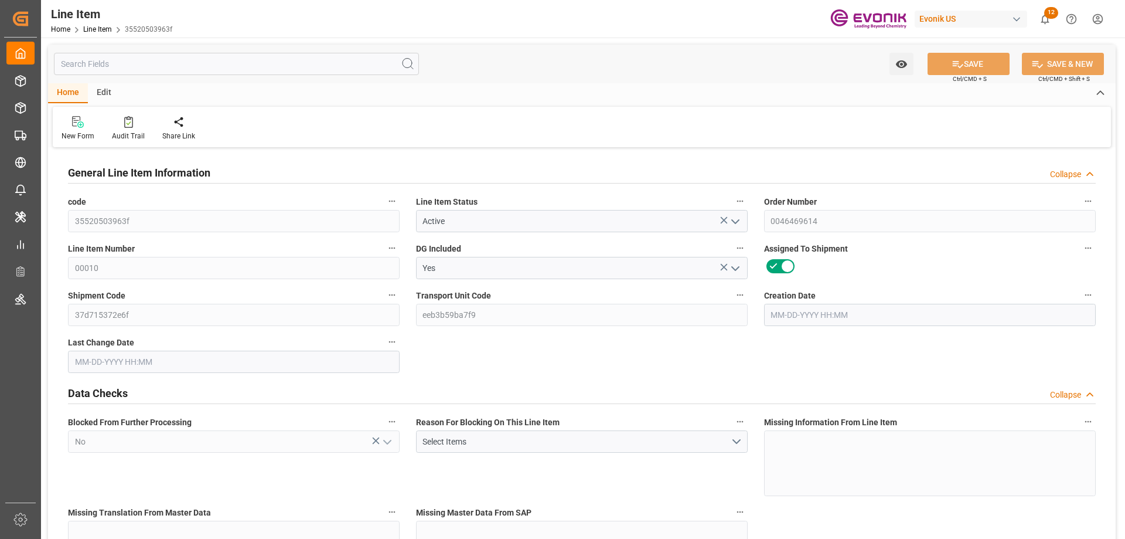
type input "24720"
type input "60"
type input "12000"
type input "13008"
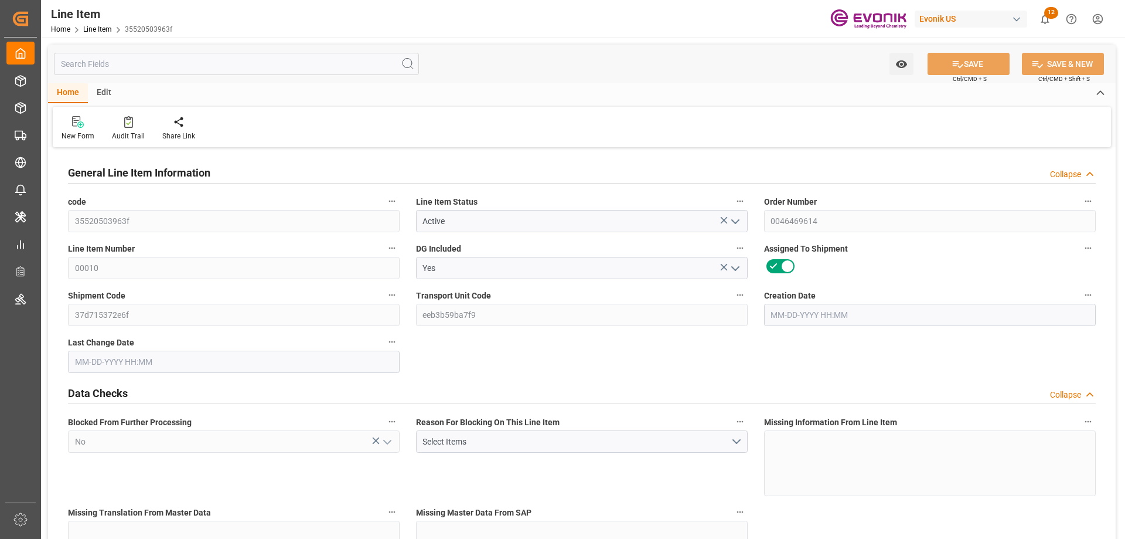
type input "13308"
type input "12000"
type input "17.196"
type input "17196"
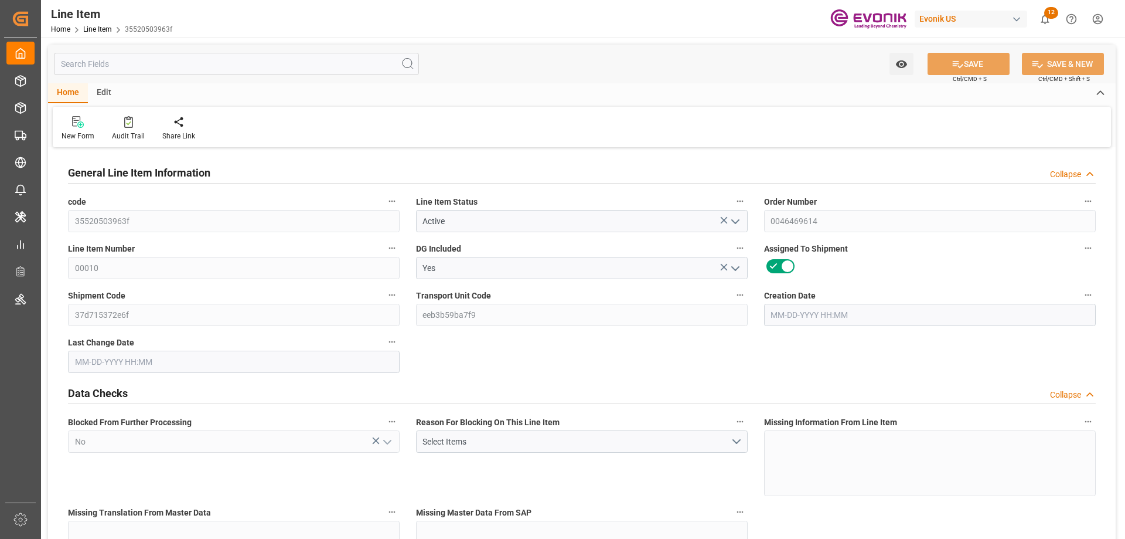
type input "60"
type input "13008"
type input "12000"
type input "17.196"
type input "08-21-2025 18:14"
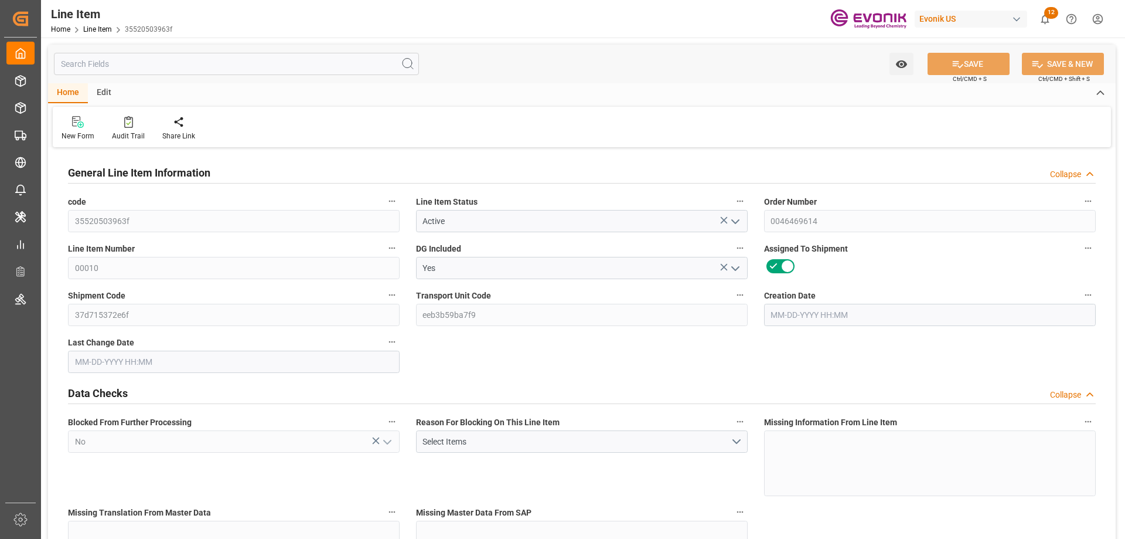
type input "08-25-2025 16:33"
type input "11-04-2025"
type input "[DATE]"
type input "08-27-2025"
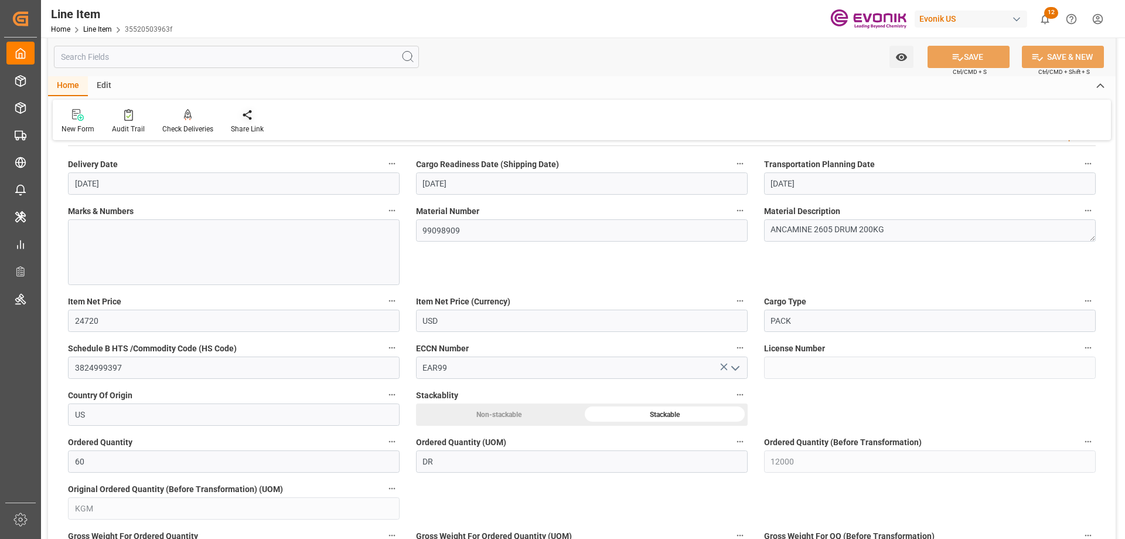
scroll to position [821, 0]
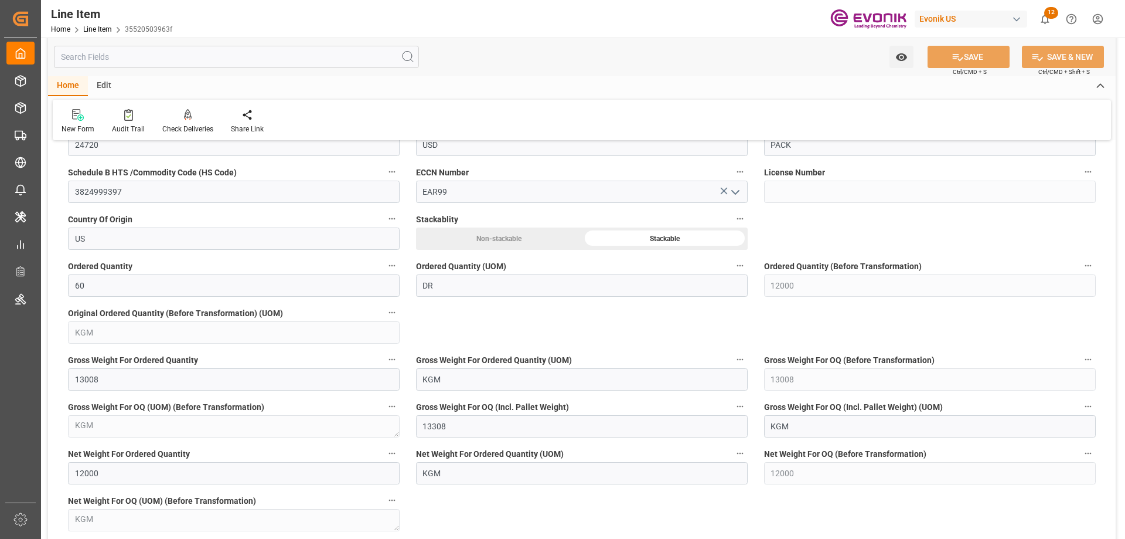
click at [170, 56] on input "text" at bounding box center [236, 57] width 365 height 22
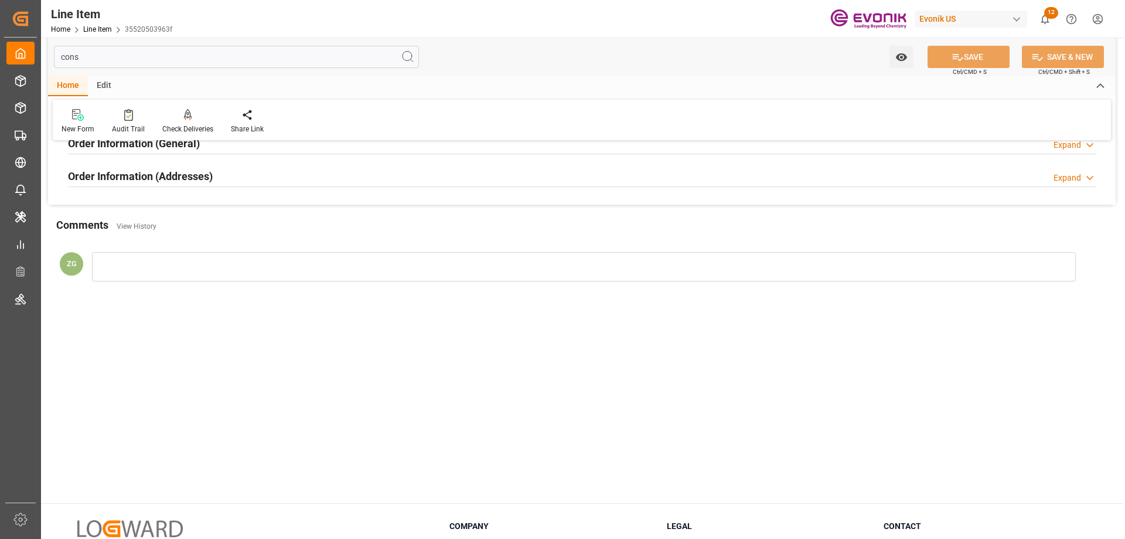
scroll to position [0, 0]
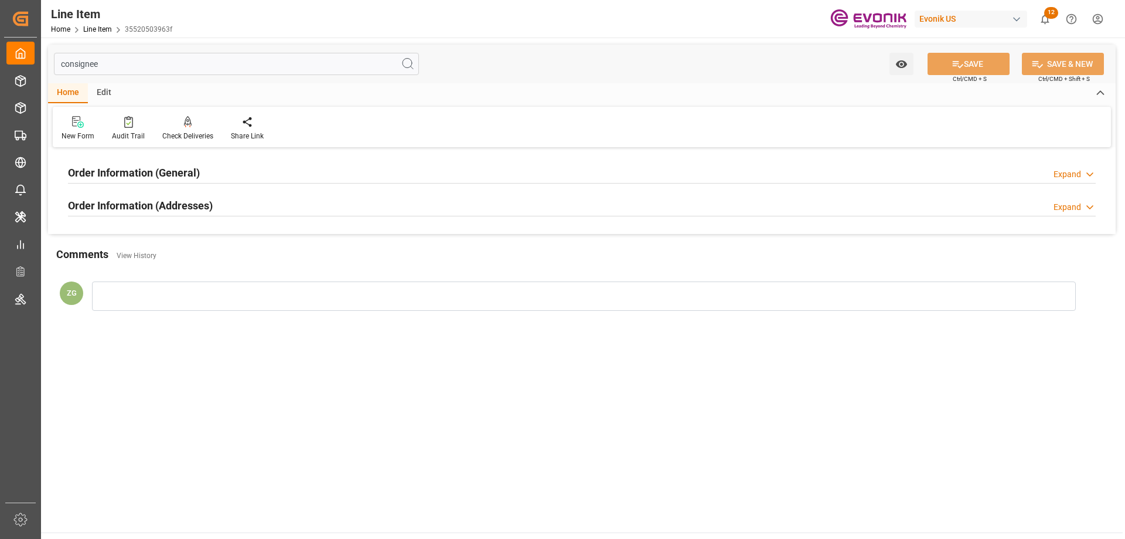
type input "consignee"
click at [162, 196] on div "Order Information (Addresses)" at bounding box center [140, 204] width 145 height 22
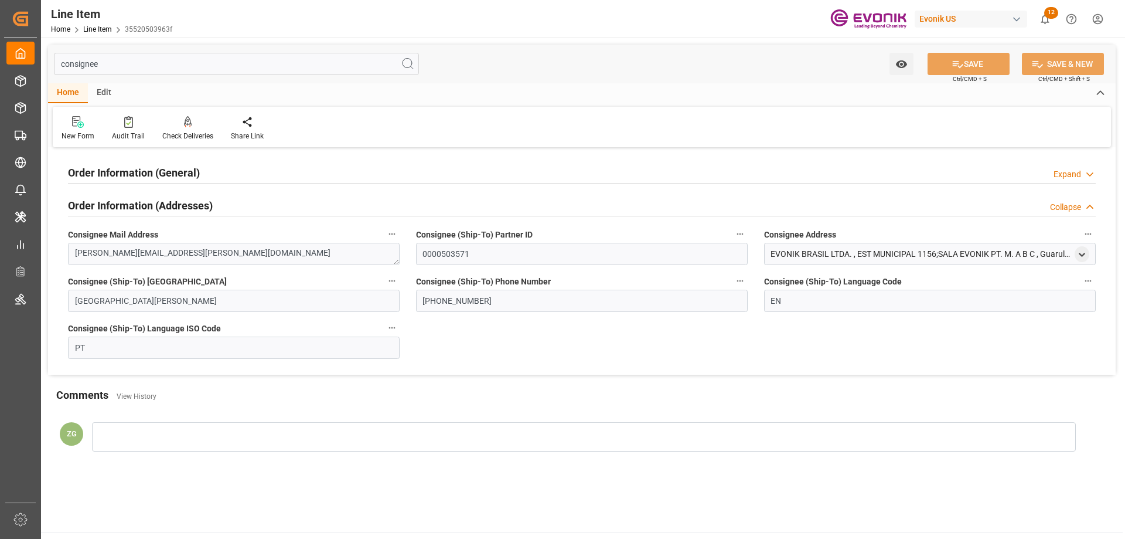
click at [163, 174] on h2 "Order Information (General)" at bounding box center [134, 173] width 132 height 16
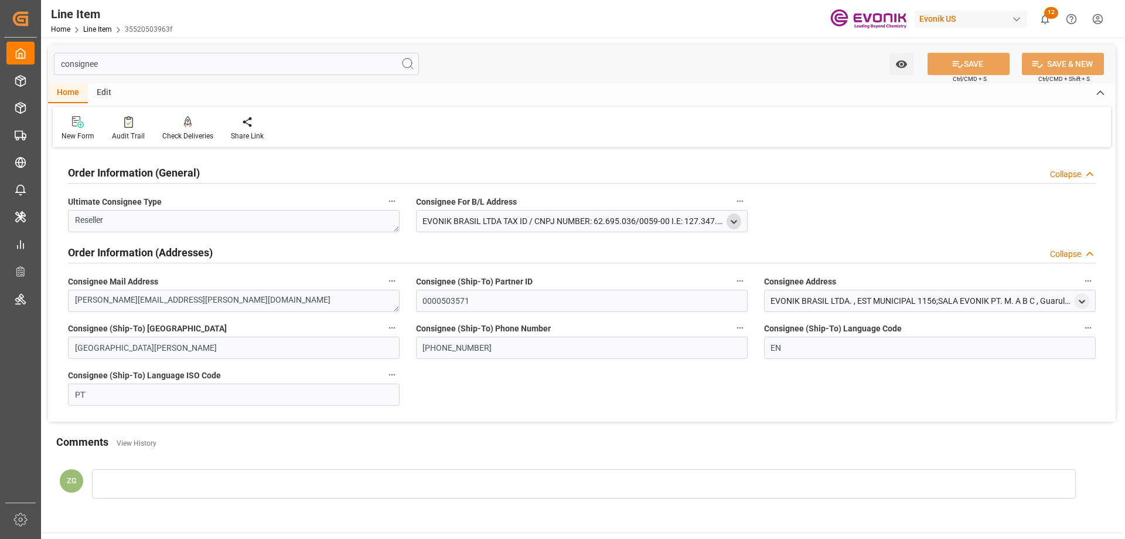
click at [736, 223] on icon "open menu" at bounding box center [734, 222] width 10 height 10
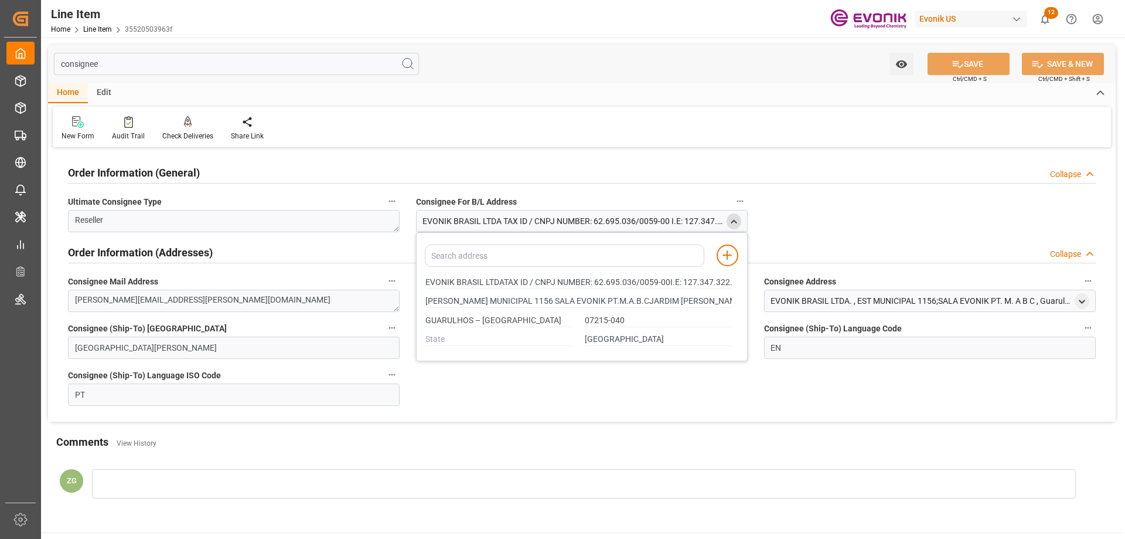
type input "EVONIK BRASIL LTDATAX ID / CNPJ NUMBER: 62.695.036/0059-00I.E: 127.347.322.116"
type input "ESTRADA MUNICIPAL 1156 SALA EVONIK PT.M.A.B.CJARDIM SANTO AFONSO"
type input "EVONIK BRASIL LTDATAX ID / CNPJ NUMBER: 62.695.036/0059-00I.E: 127.347.322.116"
type input "ESTRADA MUNICIPAL 1156 SALA EVONIK PT.M.A.B.CJARDIM SANTO AFONSO"
type input "EVONIK BRASIL LTDATAX ID / CNPJ NUMBER: 62.695.036/0059-00I.E: 127.347.322.116"
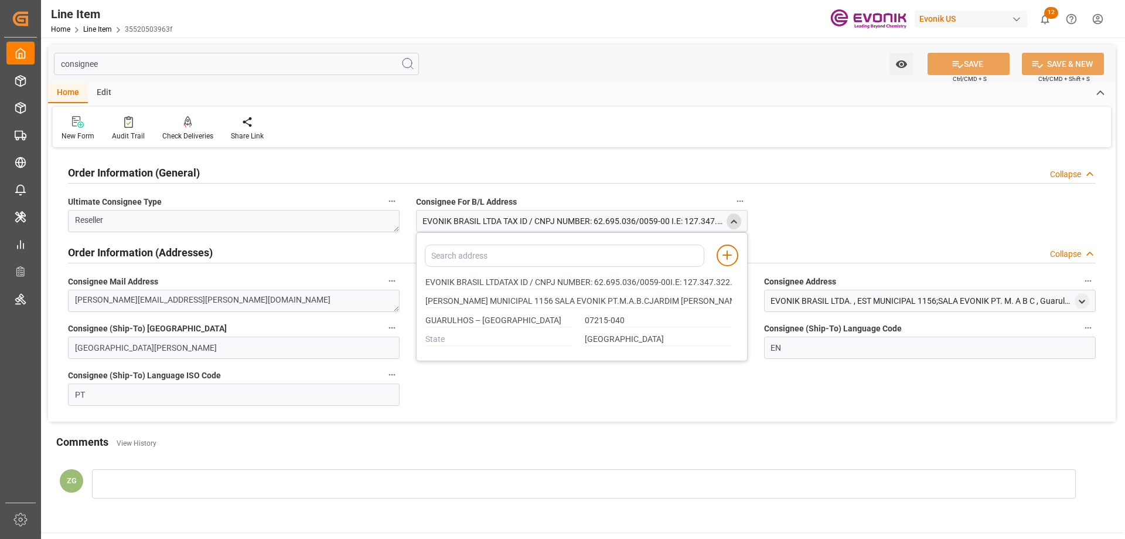
type input "ESTRADA MUNICIPAL 1156 SALA EVONIK PT.M.A.B.CJARDIM SANTO AFONSO"
type input "EVONIK BRASIL LTDATAX ID / CNPJ NUMBER: 62.695.036/0059-00I.E: 127.347.322.116"
type input "ESTRADA MUNICIPAL 1156 SALA EVONIK PT.M.A.B.CJARDIM SANTO AFONSO"
type input "EVONIK BRASIL LTDATAX ID / CNPJ NUMBER: 62.695.036/0059-00I.E: 127.347.322.116"
type input "ESTRADA MUNICIPAL 1156 SALA EVONIK PT.M.A.B.CJARDIM SANTO AFONSO"
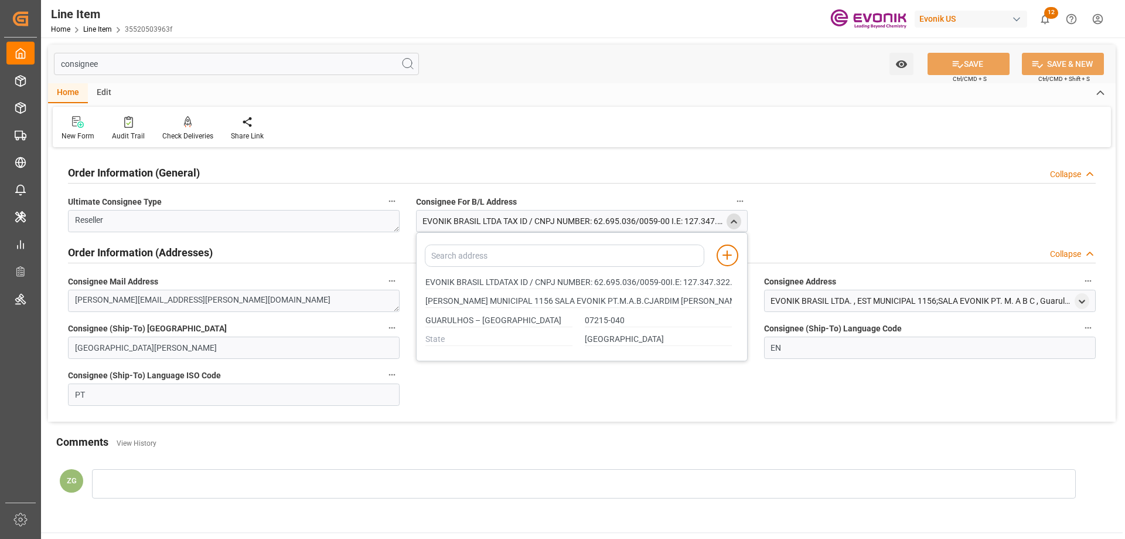
click at [424, 279] on div "EVONIK BRASIL LTDATAX ID / CNPJ NUMBER: 62.695.036/0059-00I.E: 127.347.322.116" at bounding box center [579, 282] width 319 height 19
drag, startPoint x: 426, startPoint y: 281, endPoint x: 482, endPoint y: 281, distance: 56.3
click at [482, 281] on input "EVONIK BRASIL LTDATAX ID / CNPJ NUMBER: 62.695.036/0059-00I.E: 127.347.322.116" at bounding box center [579, 282] width 307 height 13
type input "EVONIK BRASIL LTDATAX ID / CNPJ NUMBER: 62.695.036/0059-00I.E: 127.347.322.116"
type input "ESTRADA MUNICIPAL 1156 SALA EVONIK PT.M.A.B.CJARDIM SANTO AFONSO"
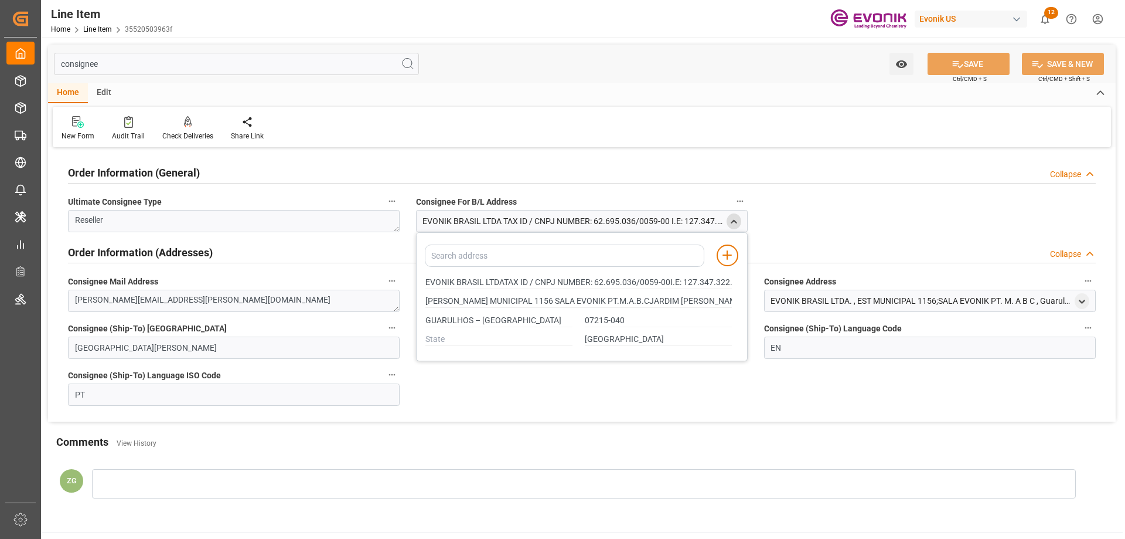
type input "EVONIK BRASIL LTDATAX ID / CNPJ NUMBER: 62.695.036/0059-00I.E: 127.347.322.116"
type input "ESTRADA MUNICIPAL 1156 SALA EVONIK PT.M.A.B.CJARDIM SANTO AFONSO"
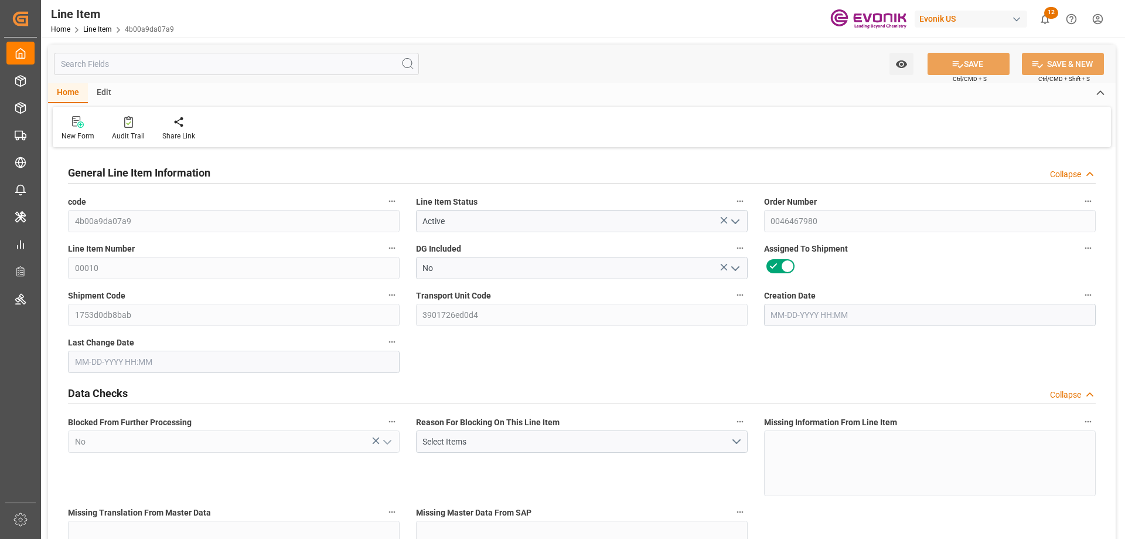
type input "8"
type input "6288.8"
type input "5600"
type input "6.8376"
type input "32"
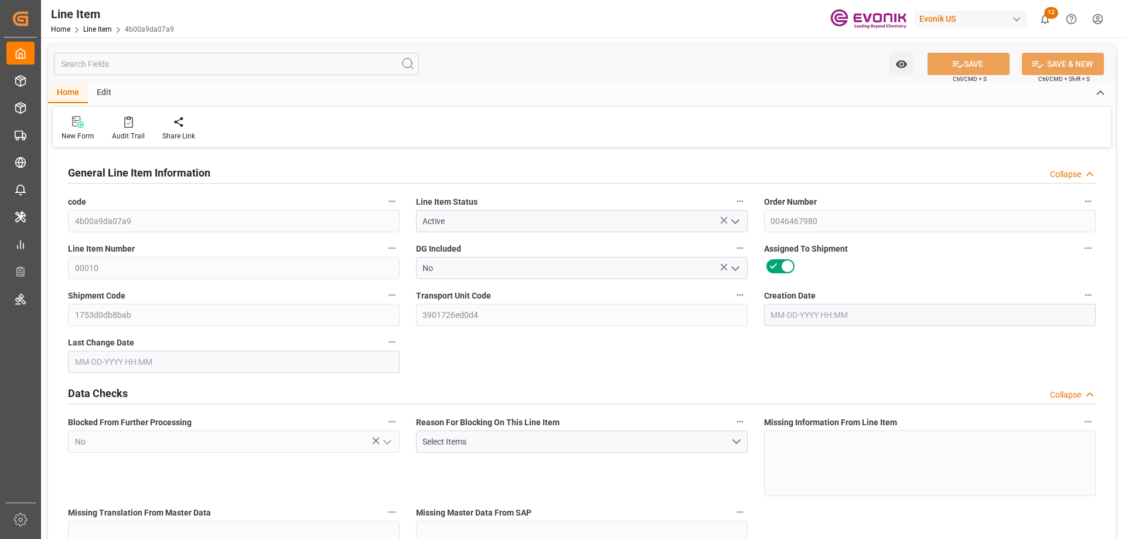
type input "123536"
type input "32"
type input "5600"
type input "6288.8"
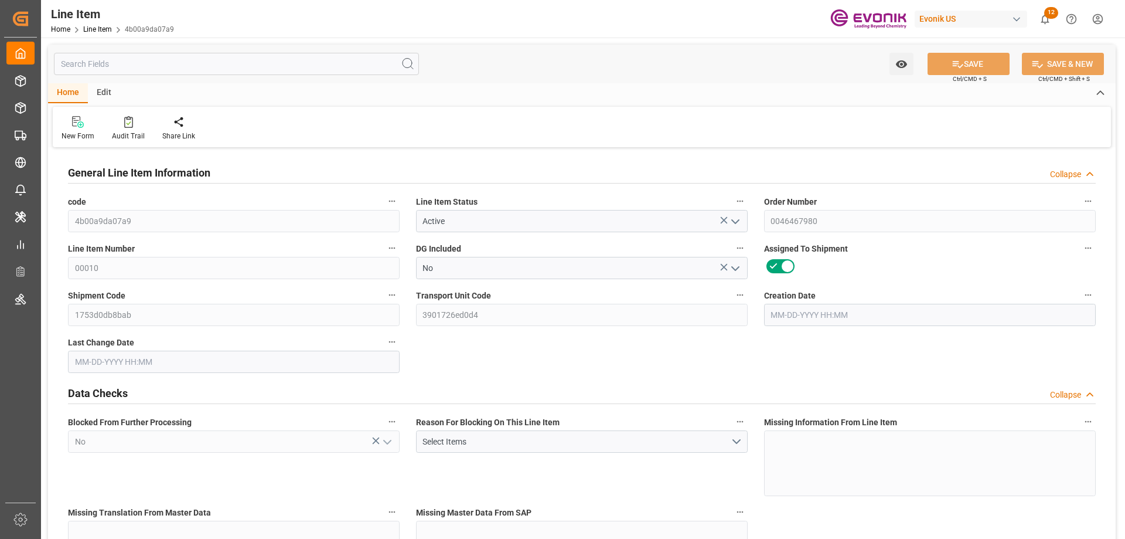
type input "6504.8"
type input "5600"
type input "6.8376"
type input "6837.6"
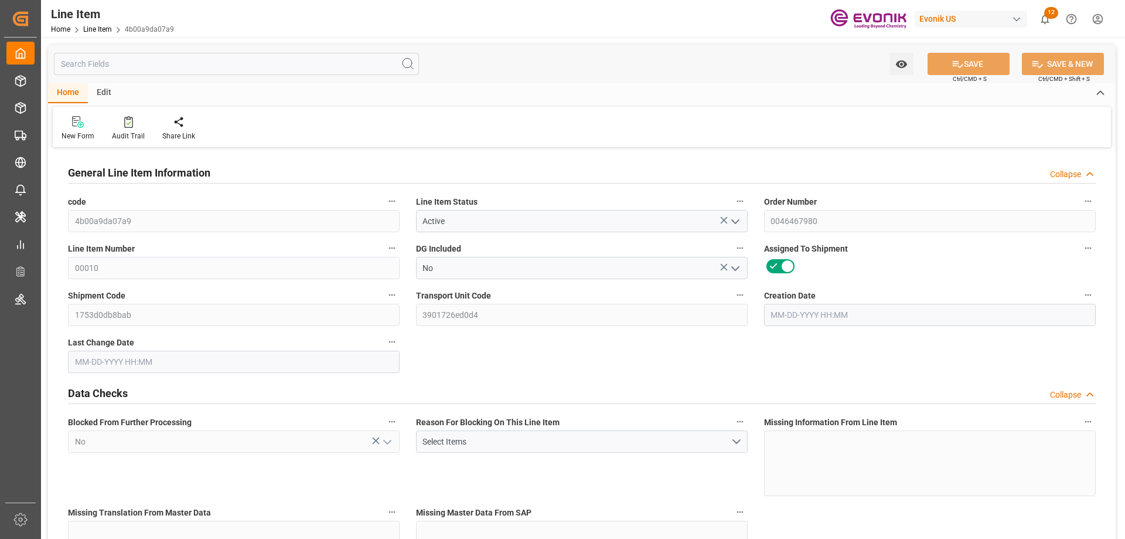
type input "0"
type input "[DATE] 16:30"
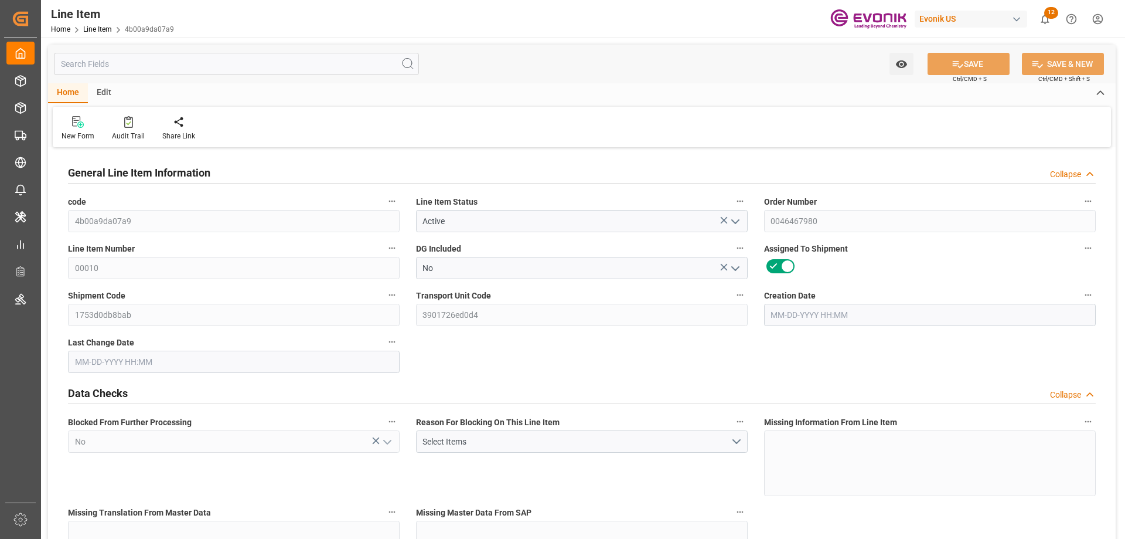
type input "[DATE] 21:44"
type input "[DATE]"
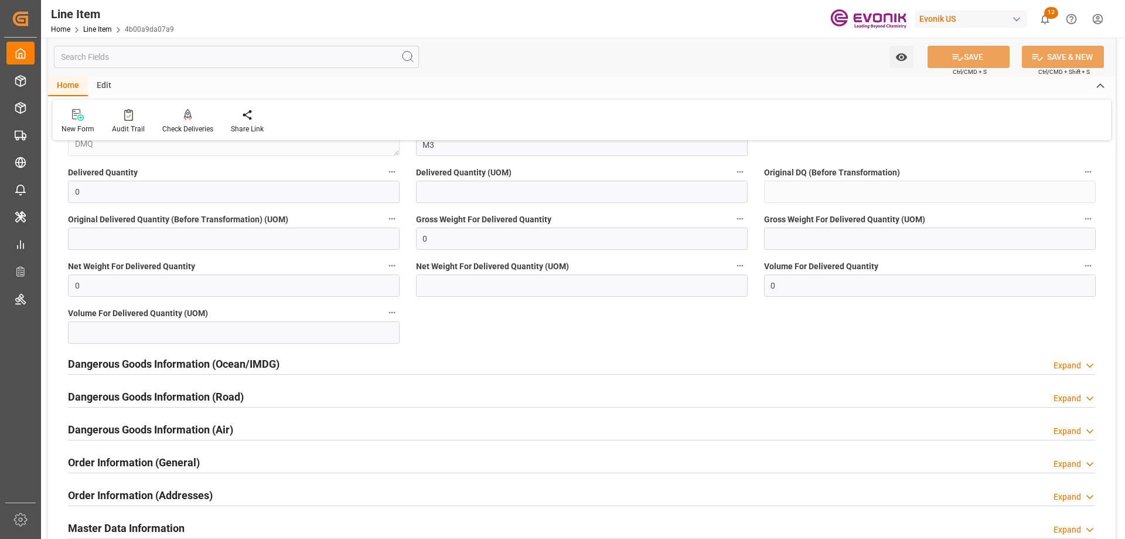
scroll to position [996, 0]
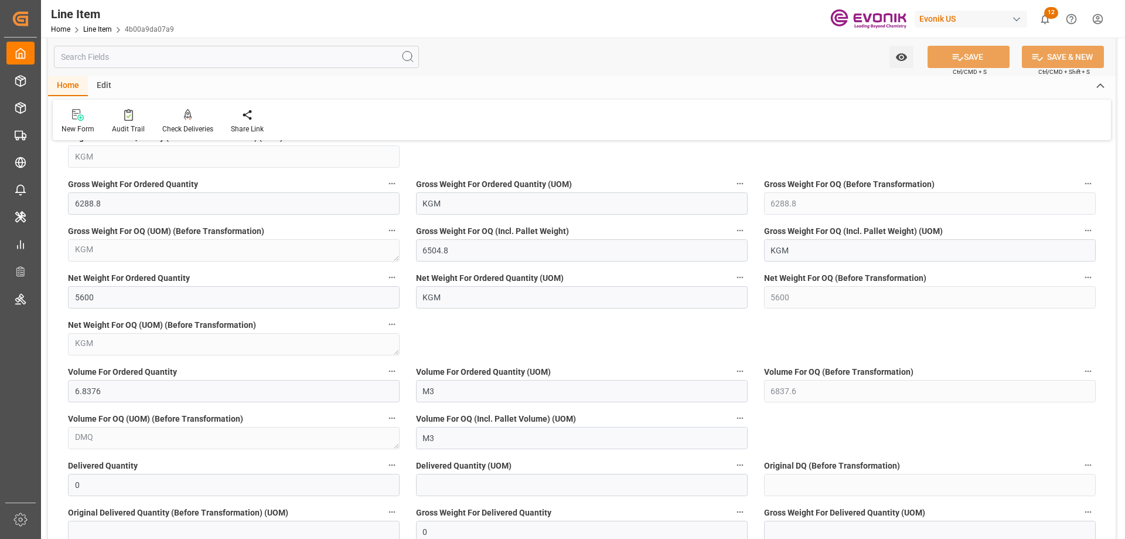
click at [257, 65] on input "text" at bounding box center [236, 57] width 365 height 22
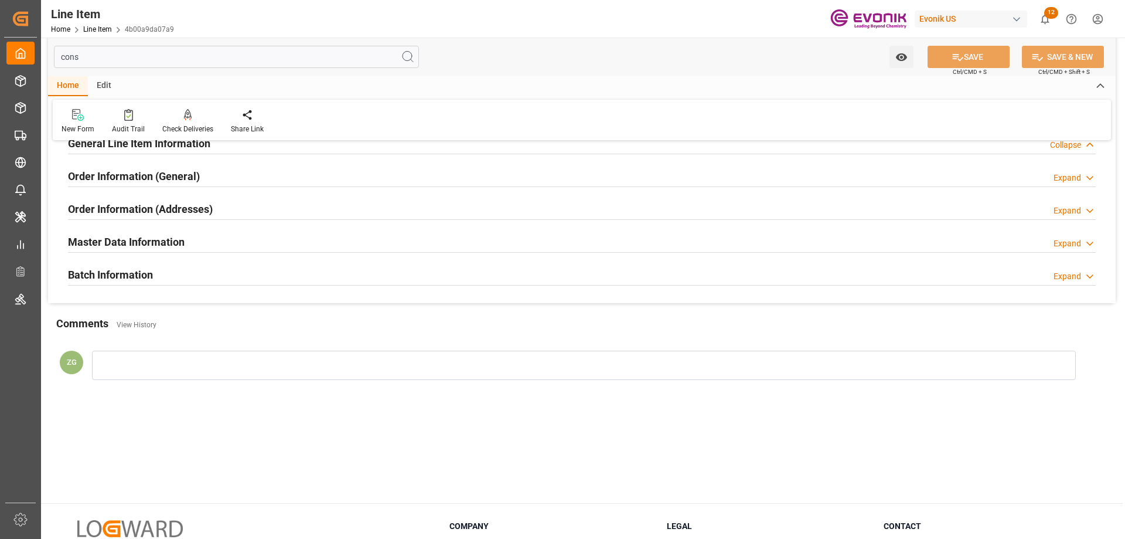
scroll to position [0, 0]
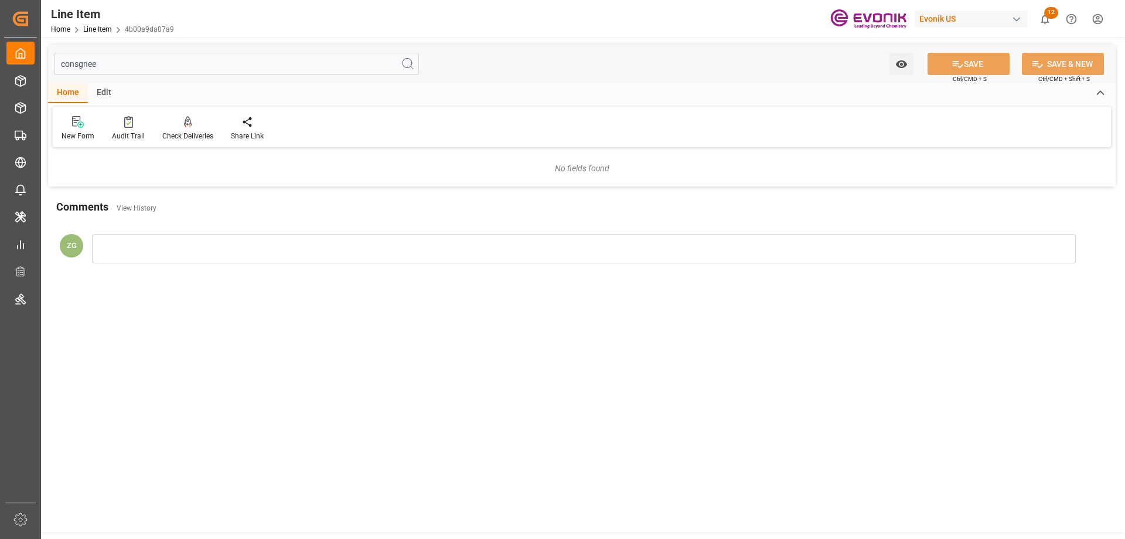
click at [172, 70] on input "consgnee" at bounding box center [236, 64] width 365 height 22
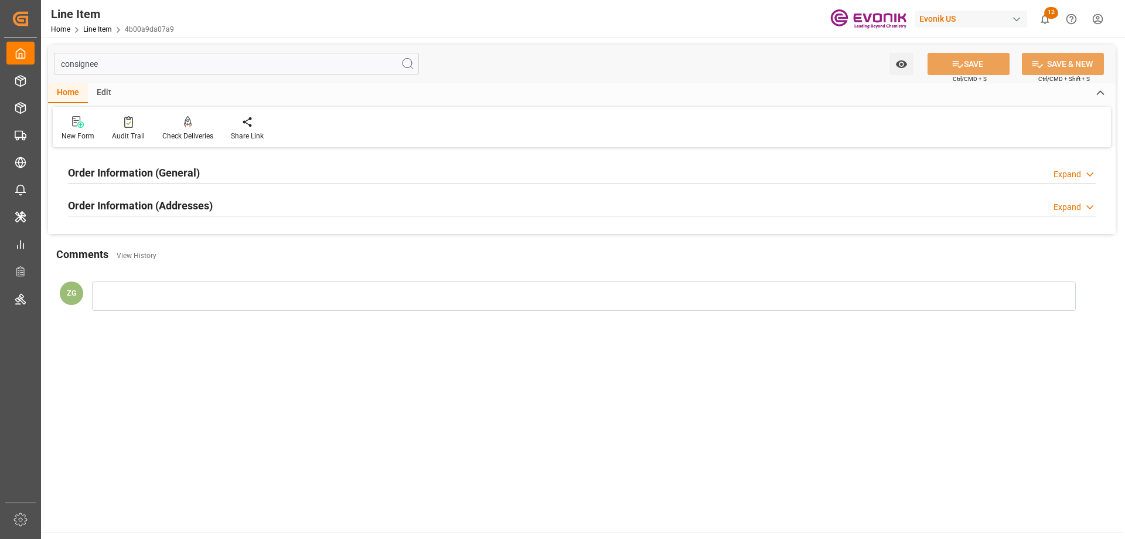
type input "consignee"
click at [154, 212] on h2 "Order Information (Addresses)" at bounding box center [140, 206] width 145 height 16
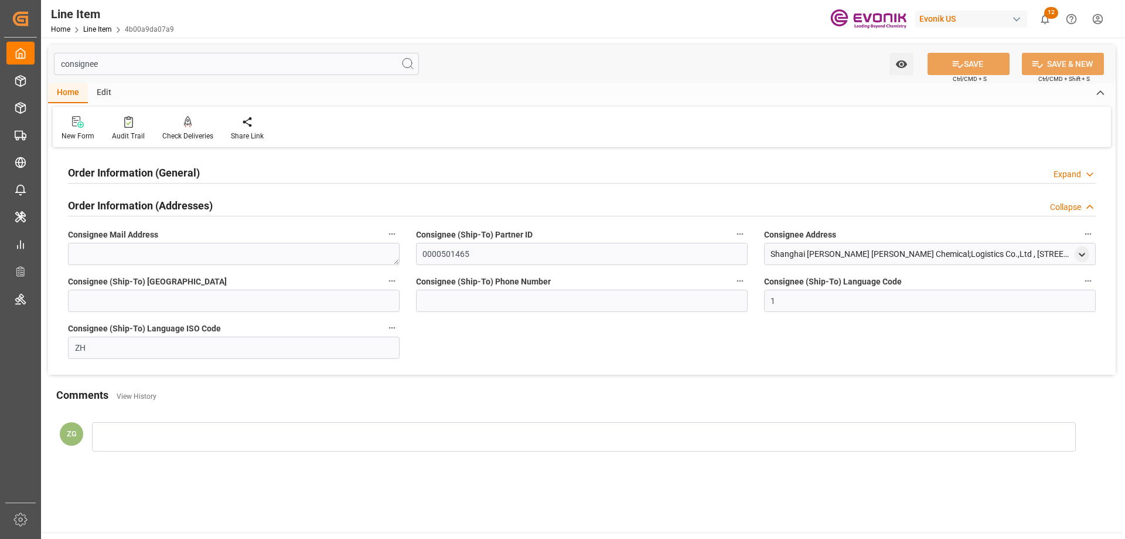
click at [155, 175] on h2 "Order Information (General)" at bounding box center [134, 173] width 132 height 16
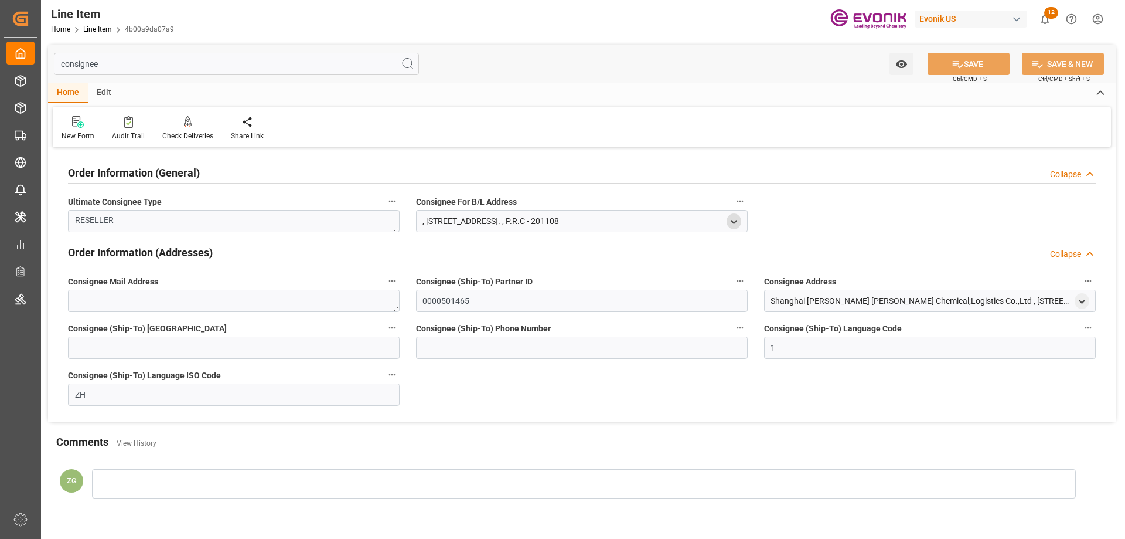
click at [733, 217] on icon "open menu" at bounding box center [734, 222] width 10 height 10
click at [1080, 301] on polyline "open menu" at bounding box center [1082, 301] width 5 height 2
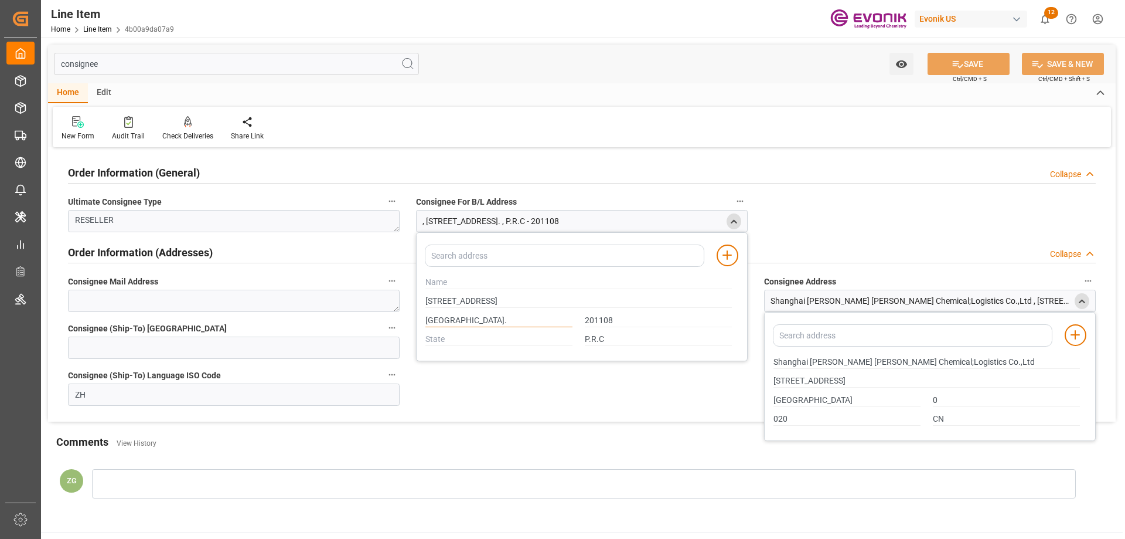
drag, startPoint x: 426, startPoint y: 319, endPoint x: 460, endPoint y: 321, distance: 34.0
click at [460, 321] on input "[GEOGRAPHIC_DATA]." at bounding box center [499, 320] width 147 height 13
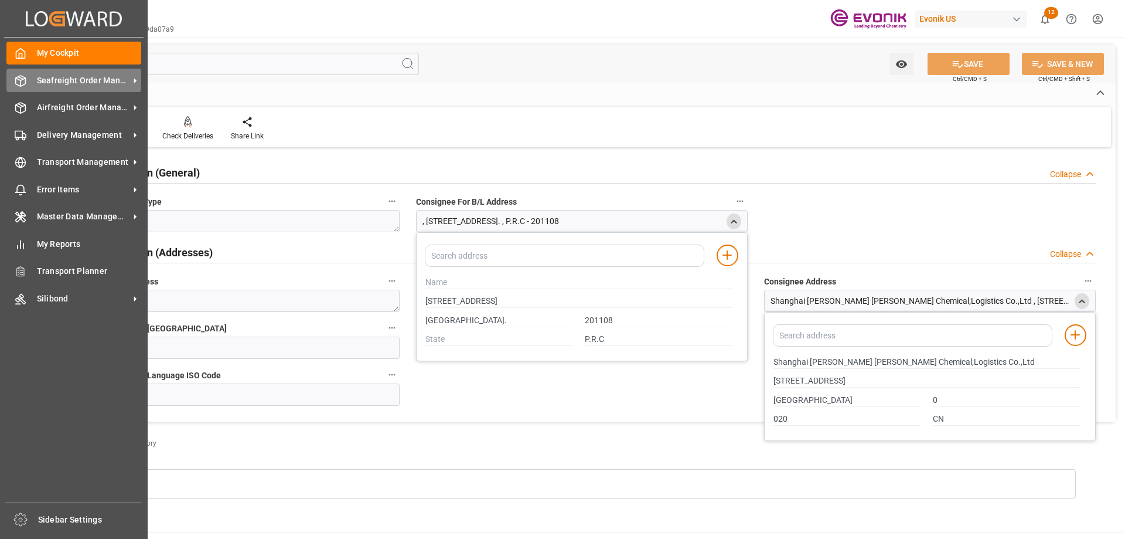
click at [118, 79] on span "Seafreight Order Management" at bounding box center [83, 80] width 93 height 12
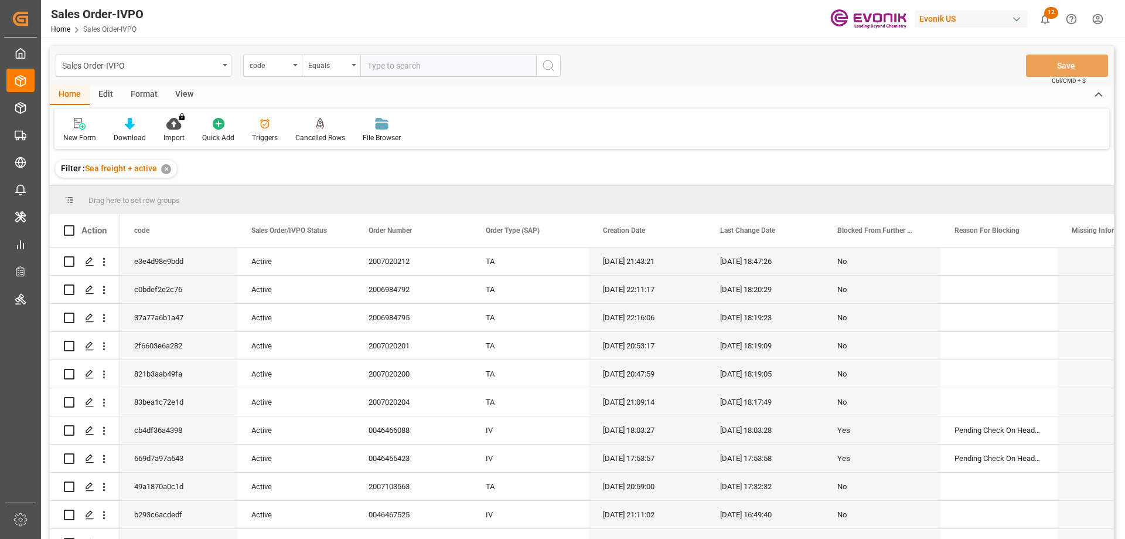
click at [293, 65] on icon "open menu" at bounding box center [295, 65] width 5 height 2
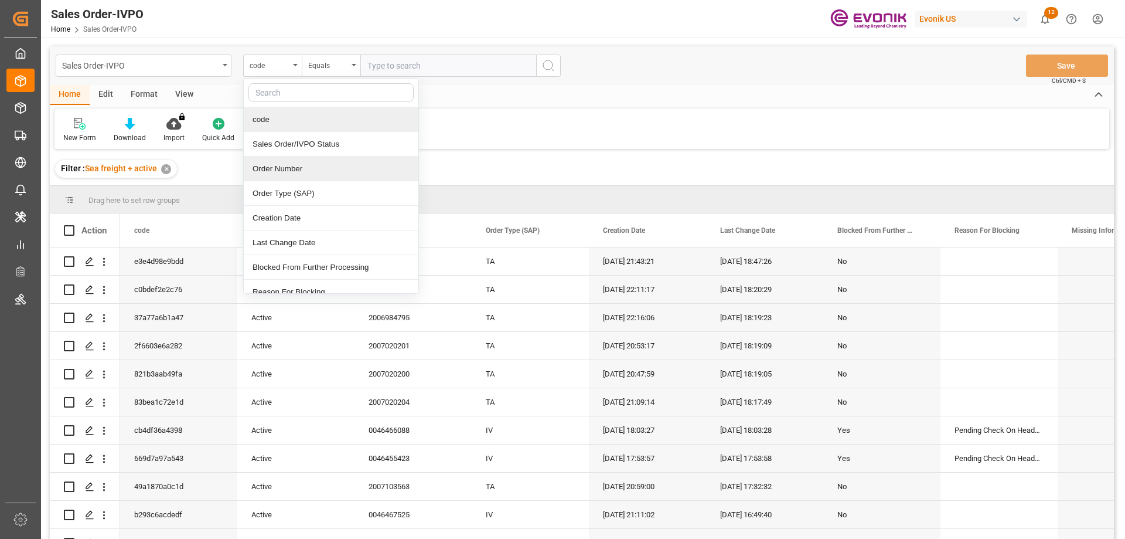
click at [305, 164] on div "Order Number" at bounding box center [331, 169] width 175 height 25
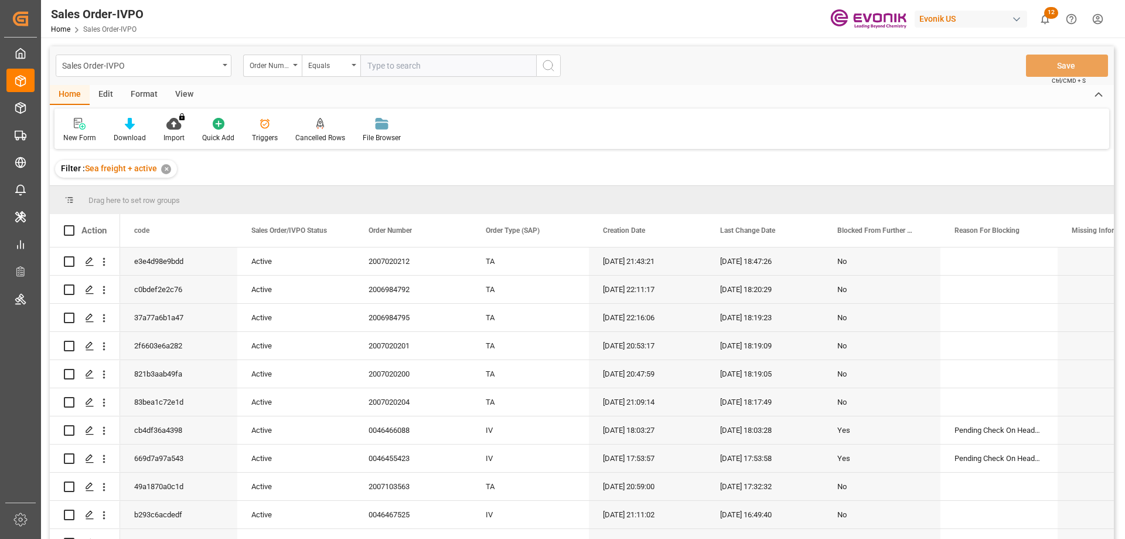
click at [392, 69] on input "text" at bounding box center [448, 66] width 176 height 22
paste input "0046467980"
type input "0046467980"
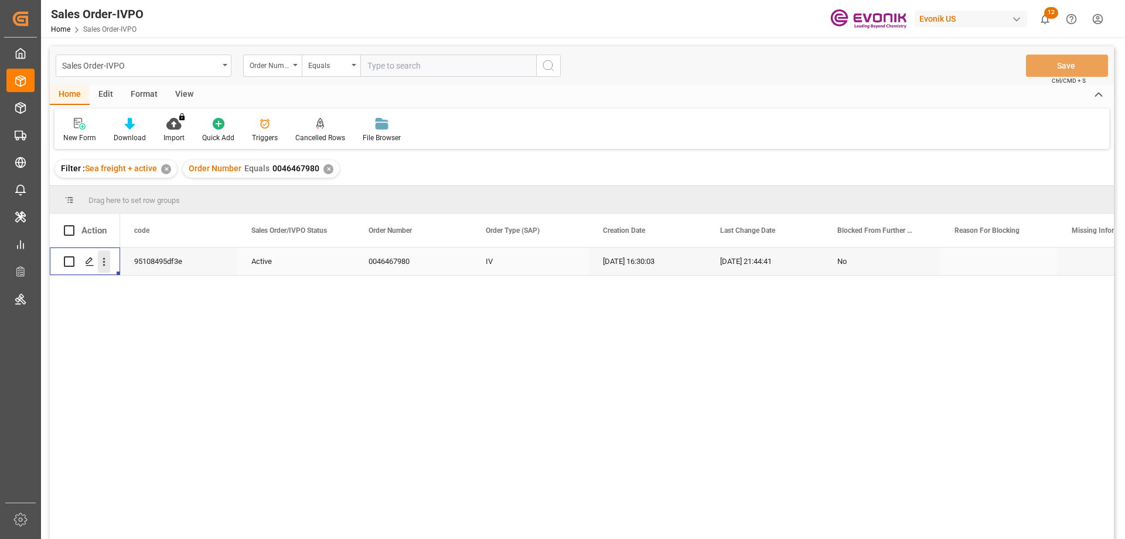
click at [106, 260] on icon "open menu" at bounding box center [104, 262] width 12 height 12
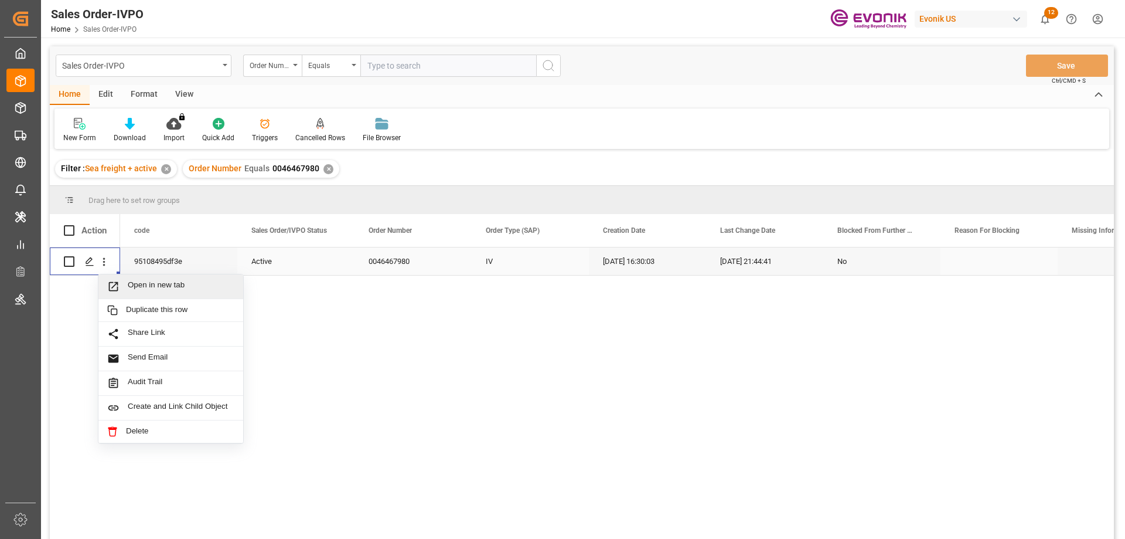
click at [146, 278] on div "Open in new tab" at bounding box center [170, 286] width 145 height 25
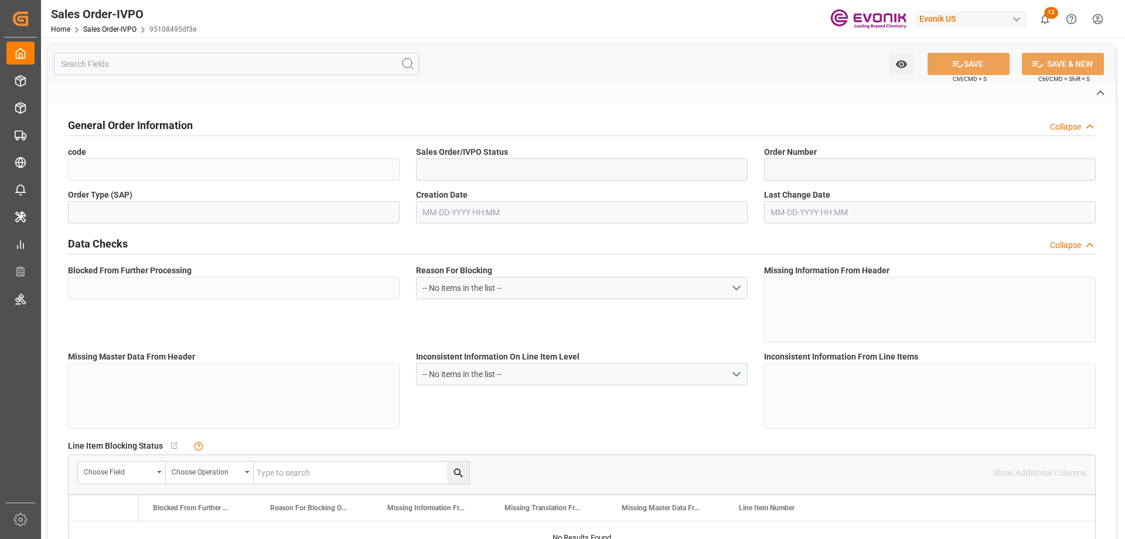
type input "95108495df3e"
type input "Active"
type input "0046467980"
type input "IV"
type input "No"
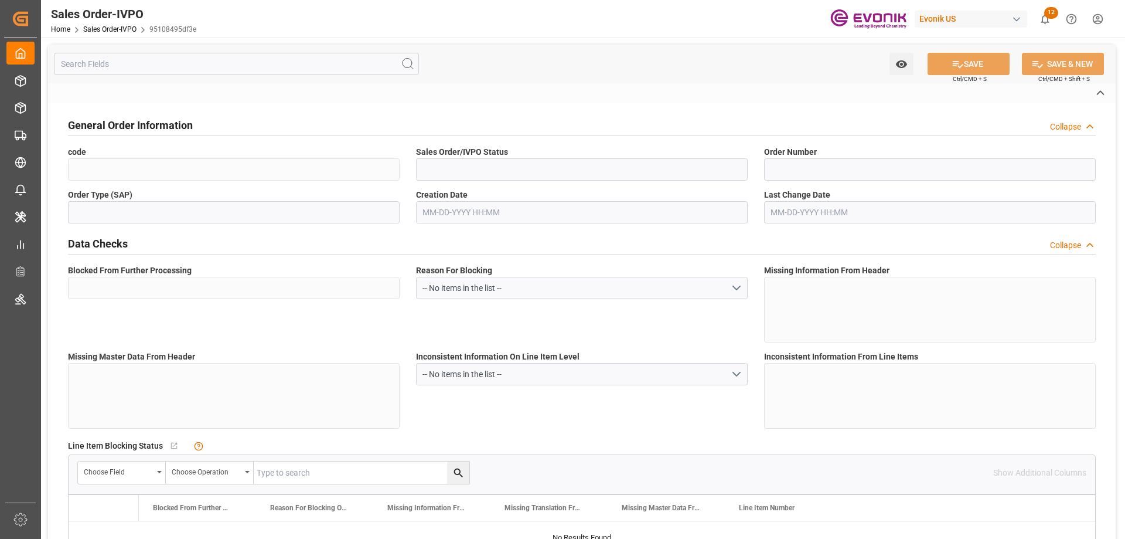
type input "P2P"
type input "41"
type input "LCL"
type input "0008"
type input "LCL"
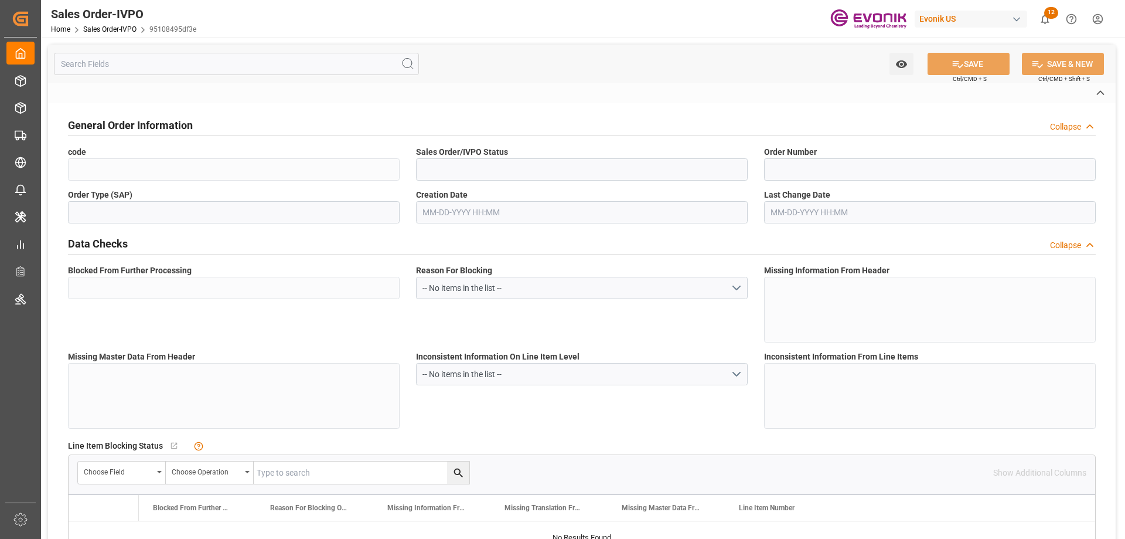
type textarea "No Tank Container"
type input "0046467980"
type input "OI"
type input "SP OI Interf.&Perf."
type input "Specialty Additives"
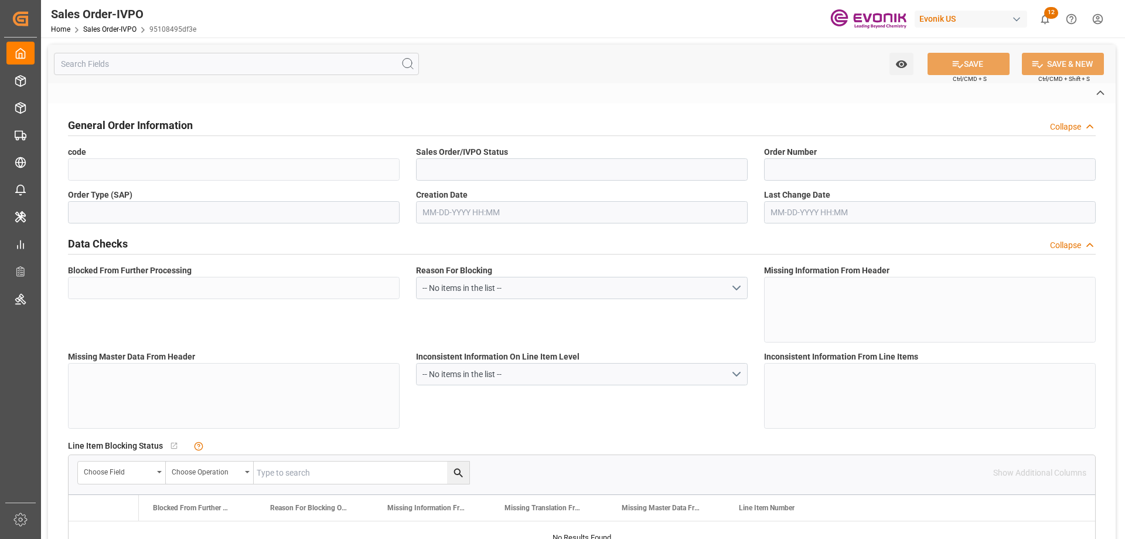
type input "CIP"
type input "[GEOGRAPHIC_DATA]"
type input "[PHONE_NUMBER]"
type input "[DOMAIN_NAME][EMAIL_ADDRESS][DOMAIN_NAME]"
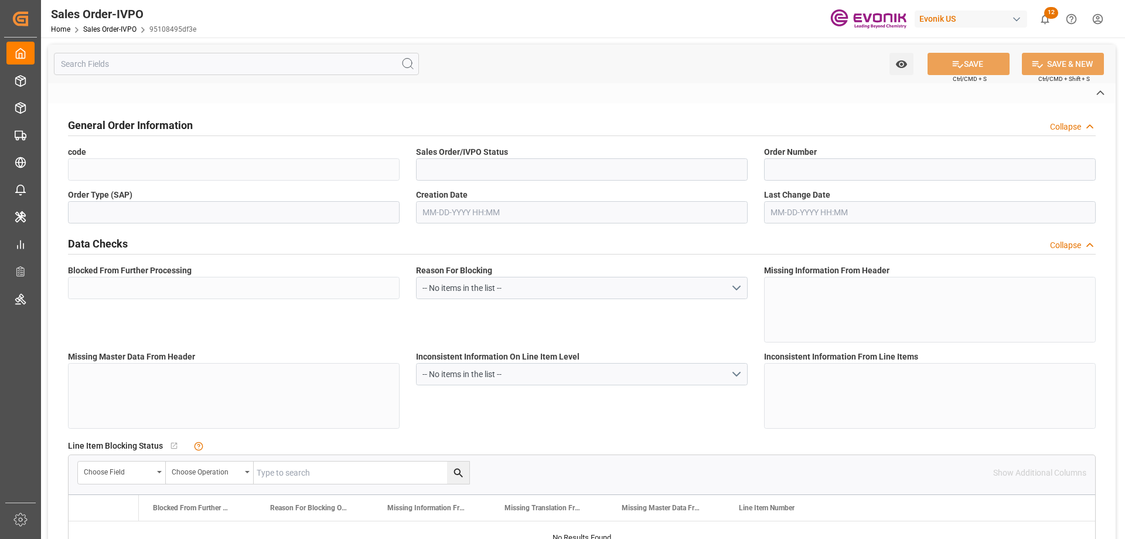
type textarea "Not required"
type textarea "RESELLER"
type textarea "VAT-ID: 91310000766462540L"
type input "CN"
type input "Done"
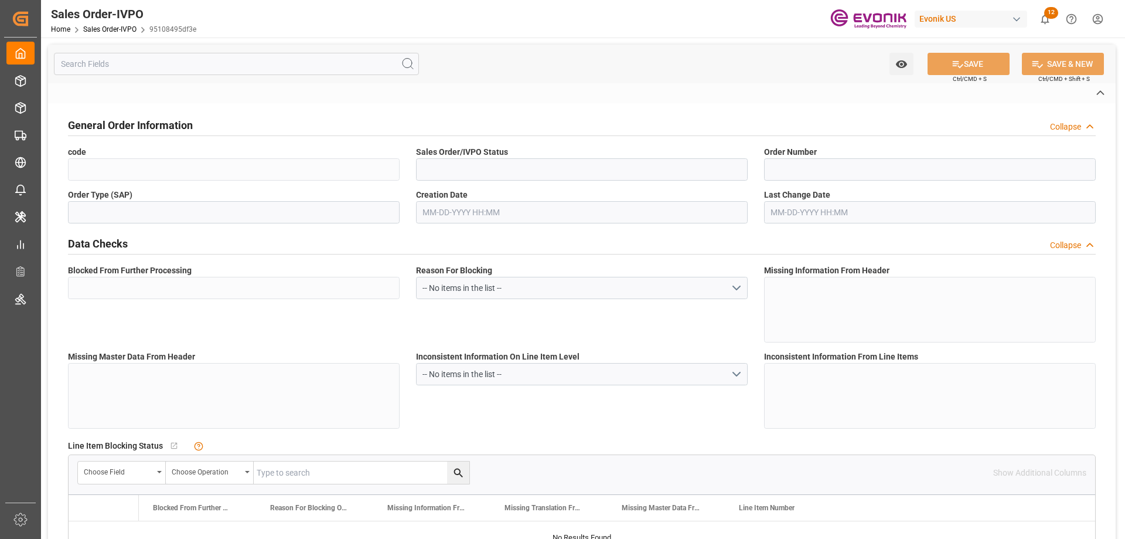
type input "Done"
type input "LCL"
type input "Done"
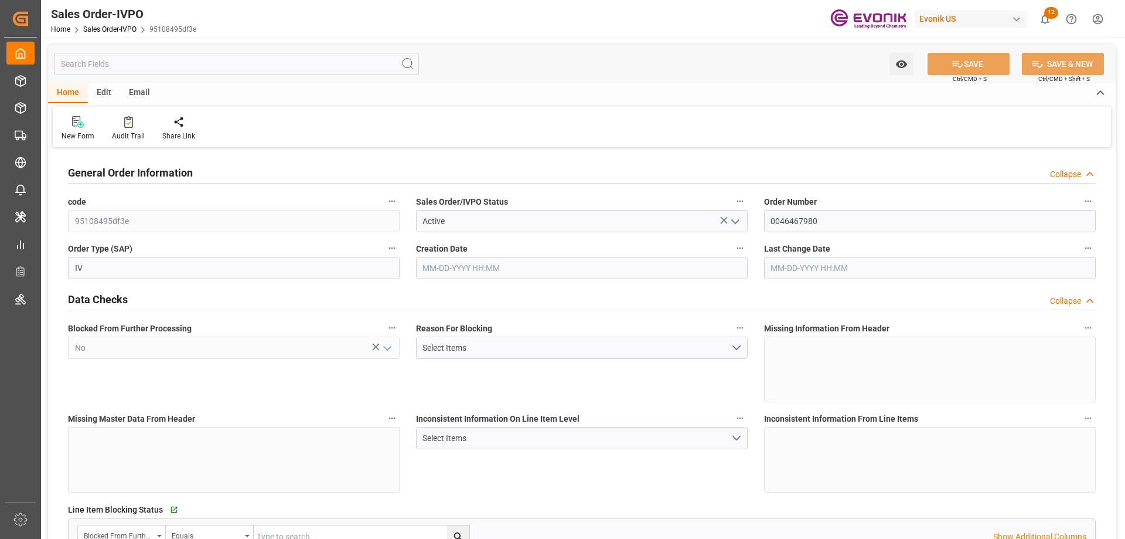
type input "CNSHA"
type input "0"
type input "1"
type input "6504.8"
type input "[DATE] 16:30"
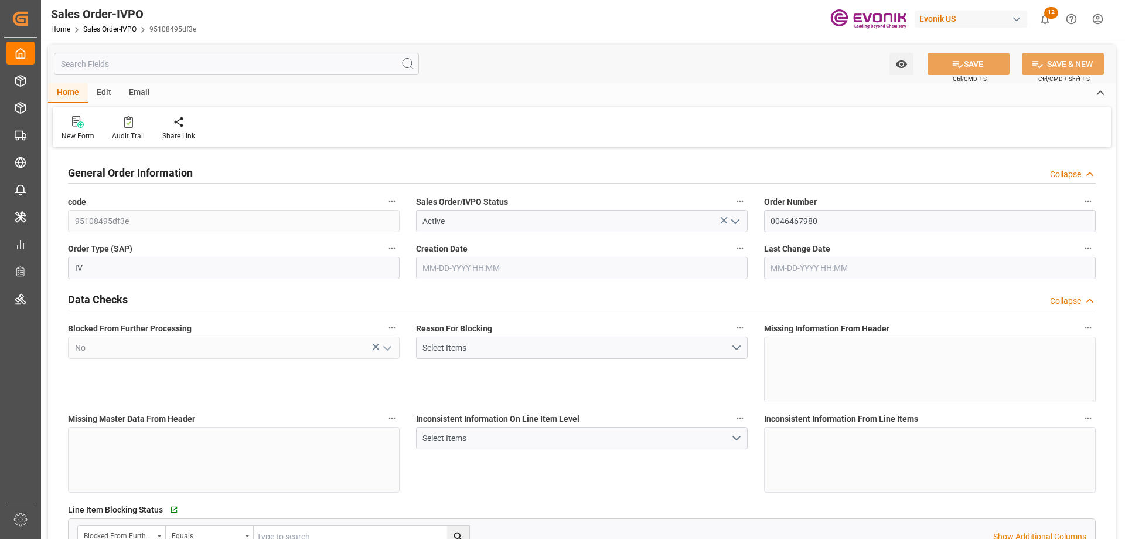
type input "[DATE] 21:44"
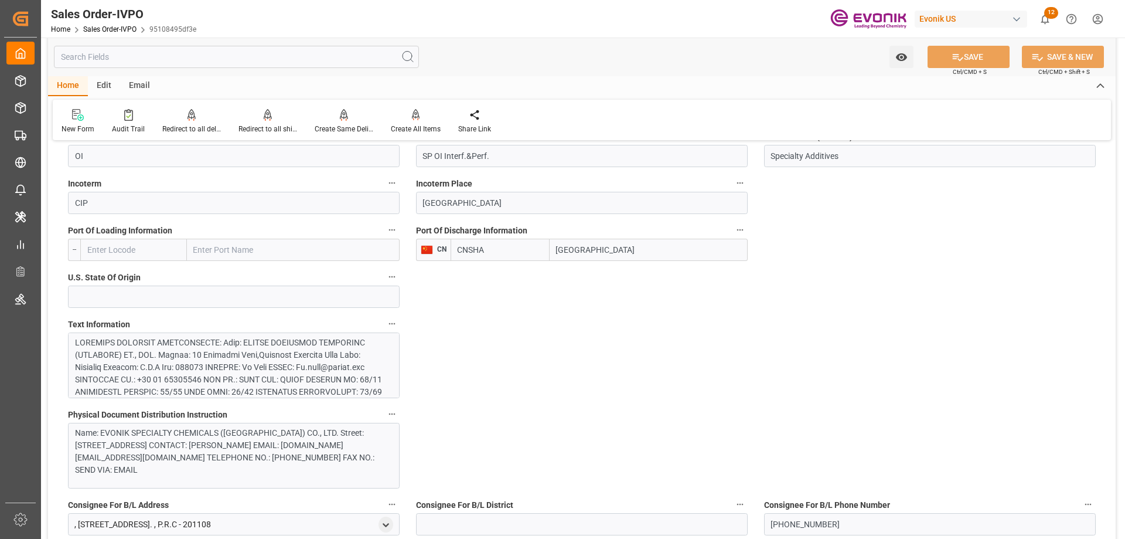
scroll to position [762, 0]
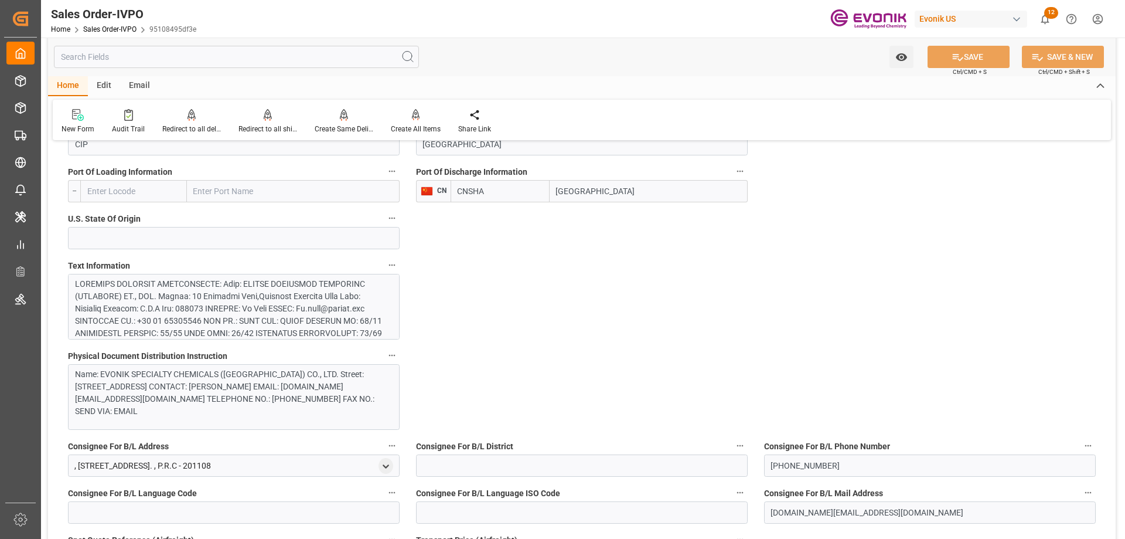
click at [167, 311] on div at bounding box center [229, 401] width 309 height 246
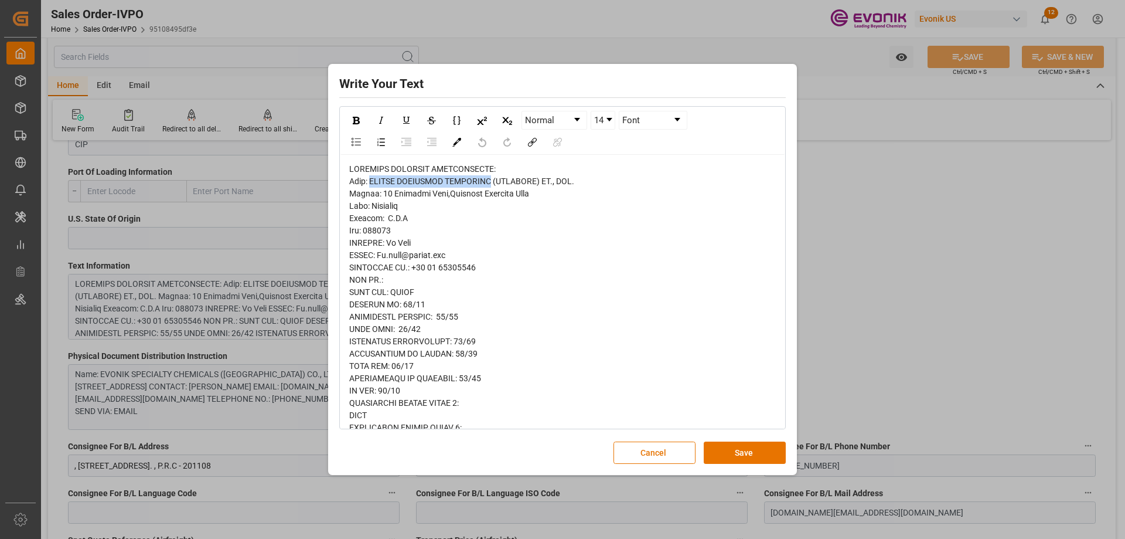
drag, startPoint x: 375, startPoint y: 180, endPoint x: 494, endPoint y: 181, distance: 118.4
click at [494, 181] on span "rdw-editor" at bounding box center [463, 519] width 229 height 711
copy span "EVONIK SPECIALTY CHEMICALS"
